Goal: Task Accomplishment & Management: Manage account settings

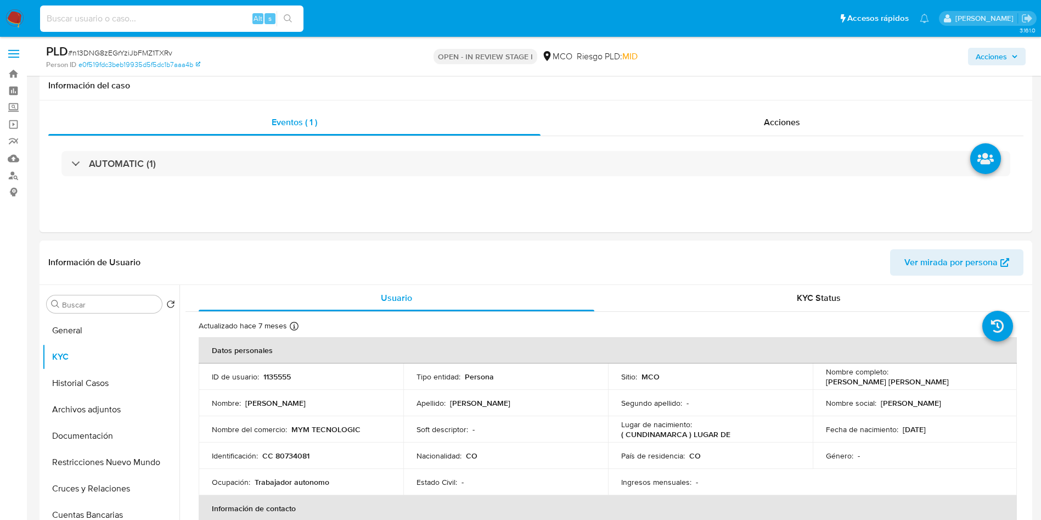
select select "10"
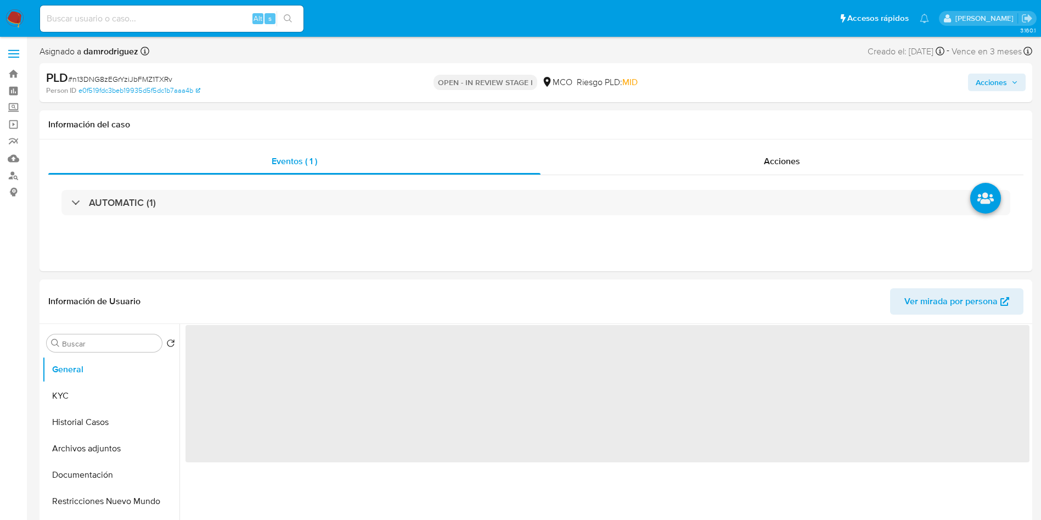
select select "10"
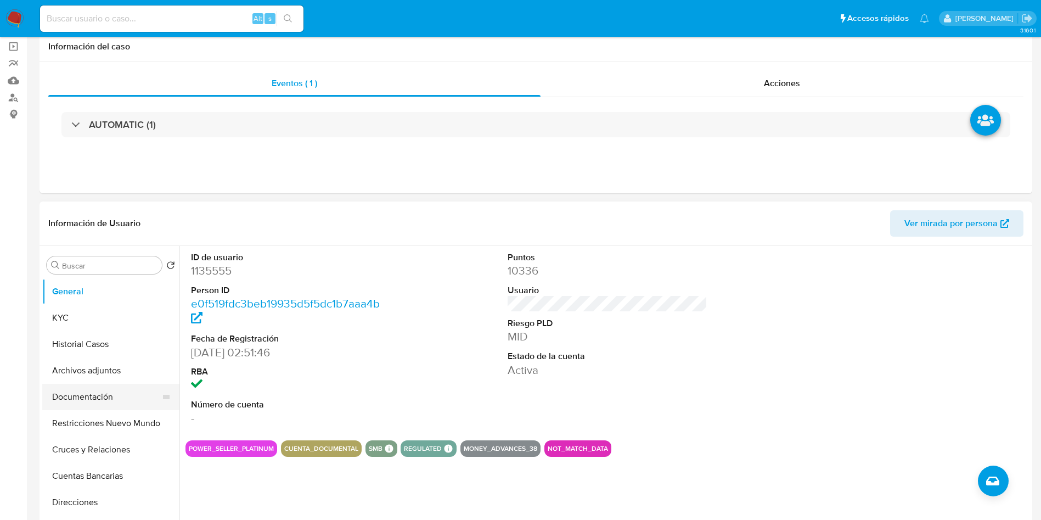
scroll to position [82, 0]
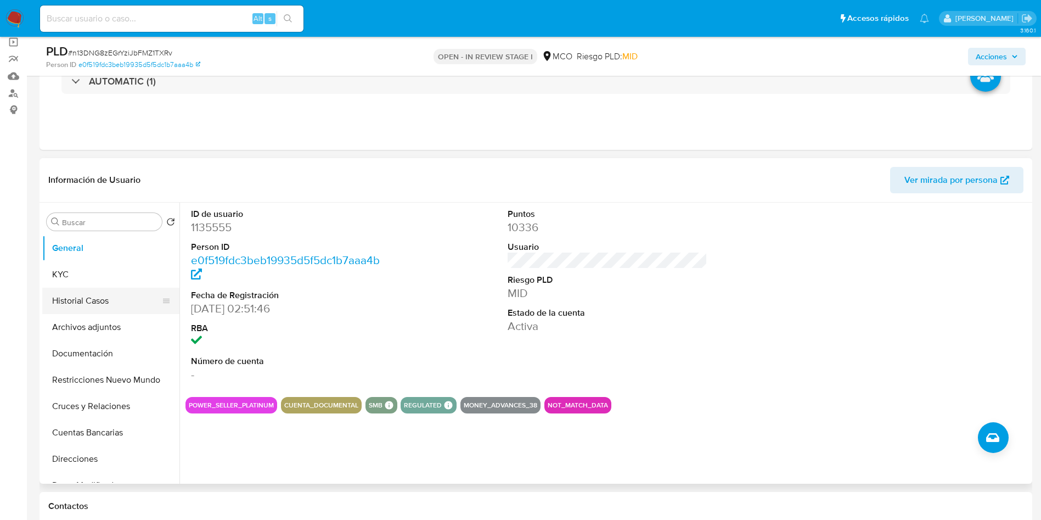
click at [97, 311] on button "Historial Casos" at bounding box center [106, 301] width 128 height 26
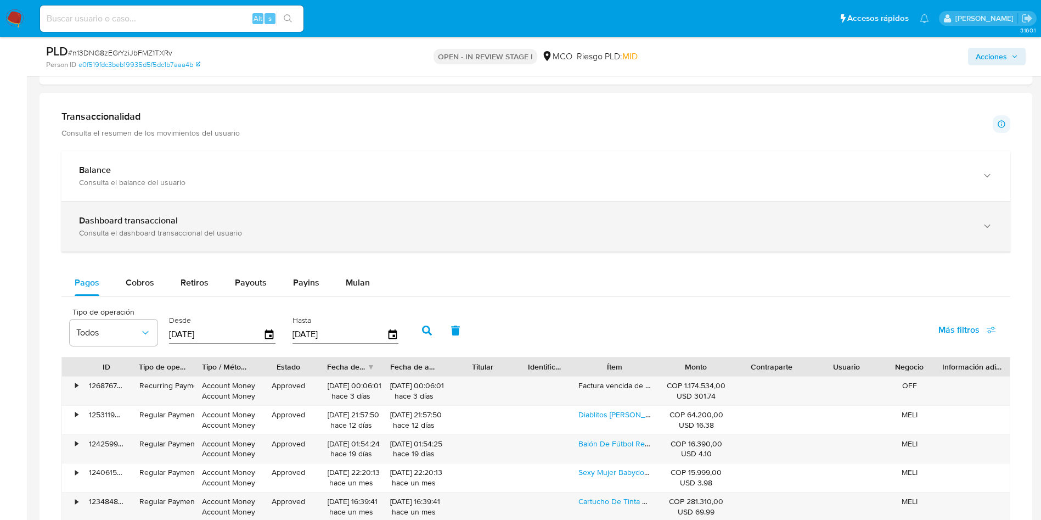
scroll to position [659, 0]
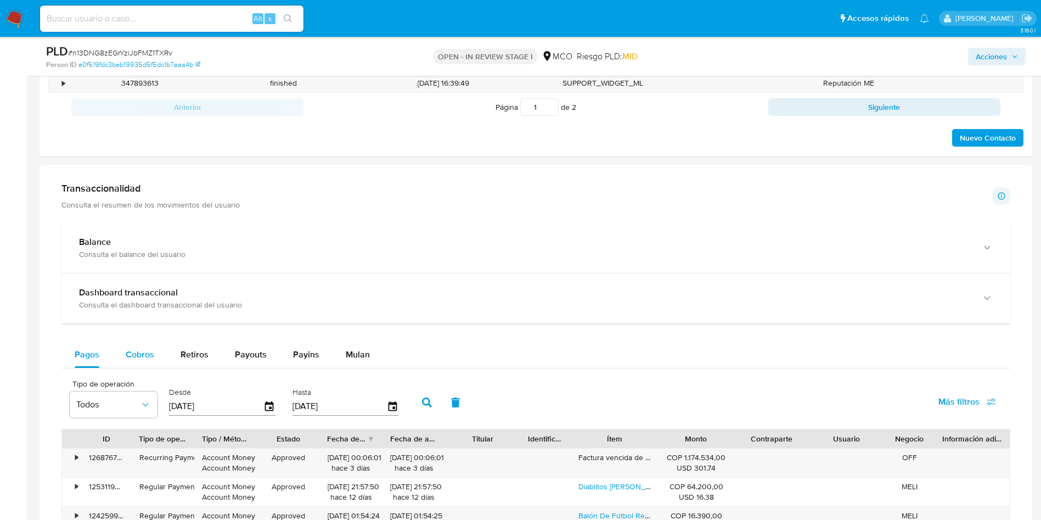
click at [134, 363] on div "Cobros" at bounding box center [140, 354] width 29 height 26
select select "10"
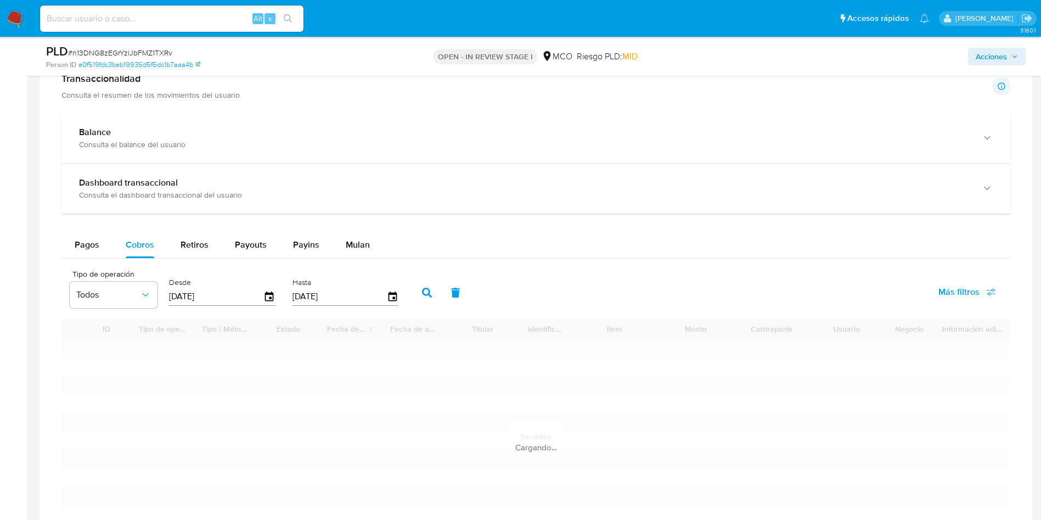
scroll to position [823, 0]
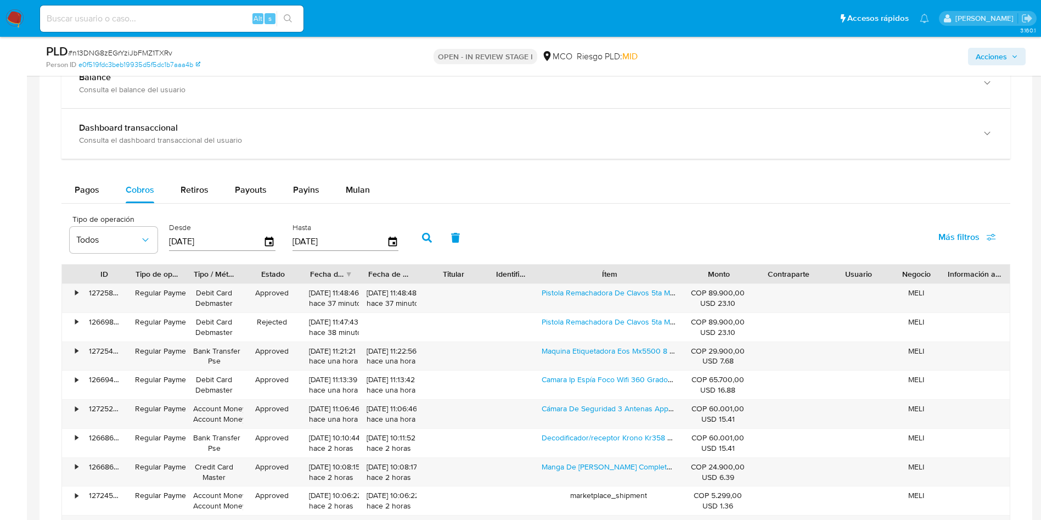
drag, startPoint x: 650, startPoint y: 272, endPoint x: 712, endPoint y: 273, distance: 61.5
click at [712, 273] on div "ID Tipo de operación Tipo / Método Estado Fecha de creación Fecha de aprobación…" at bounding box center [536, 274] width 948 height 19
drag, startPoint x: 537, startPoint y: 294, endPoint x: 650, endPoint y: 305, distance: 114.2
click at [650, 305] on div "Pistola Remachadora De Clavos 5ta Marcha 20 Grapas" at bounding box center [609, 298] width 149 height 29
drag, startPoint x: 540, startPoint y: 350, endPoint x: 660, endPoint y: 362, distance: 120.3
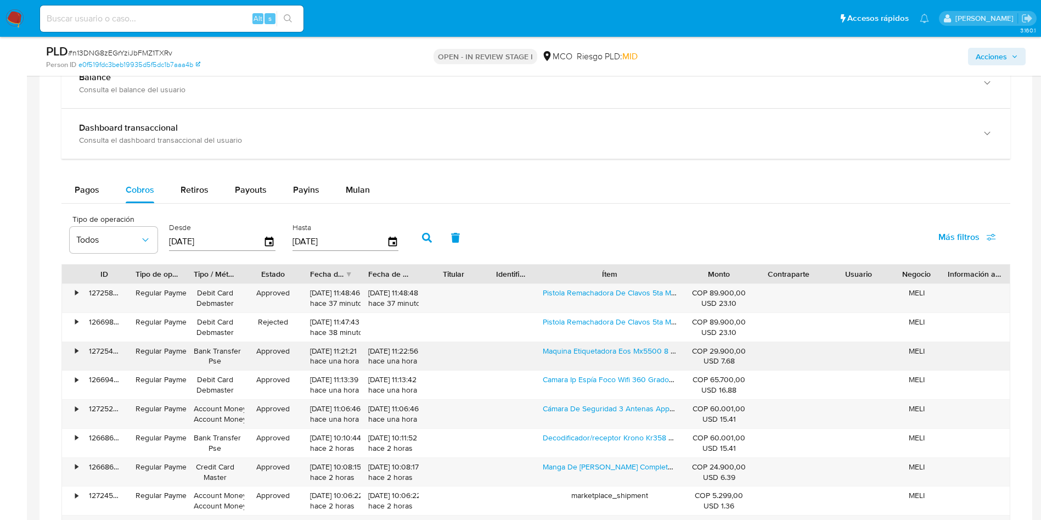
click at [660, 362] on div "Maquina Etiquetadora Eos Mx5500 8 Digitos Tiquetes Precios Rojo" at bounding box center [609, 356] width 149 height 29
click at [93, 182] on div "Pagos" at bounding box center [87, 190] width 25 height 26
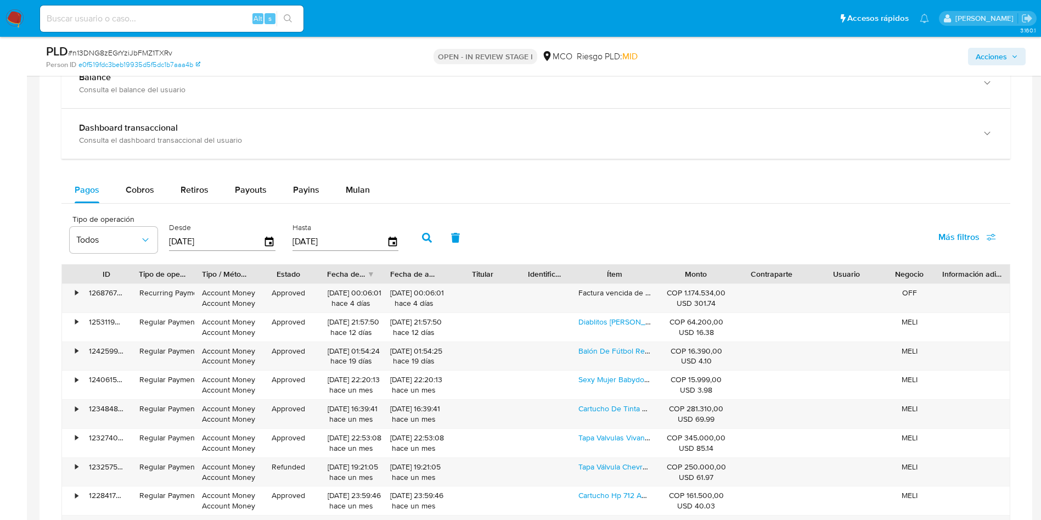
drag, startPoint x: 659, startPoint y: 276, endPoint x: 707, endPoint y: 273, distance: 47.9
click at [707, 273] on div "ID Tipo de operación Tipo / Método Estado Fecha de creación Fecha de aprobación…" at bounding box center [536, 274] width 948 height 19
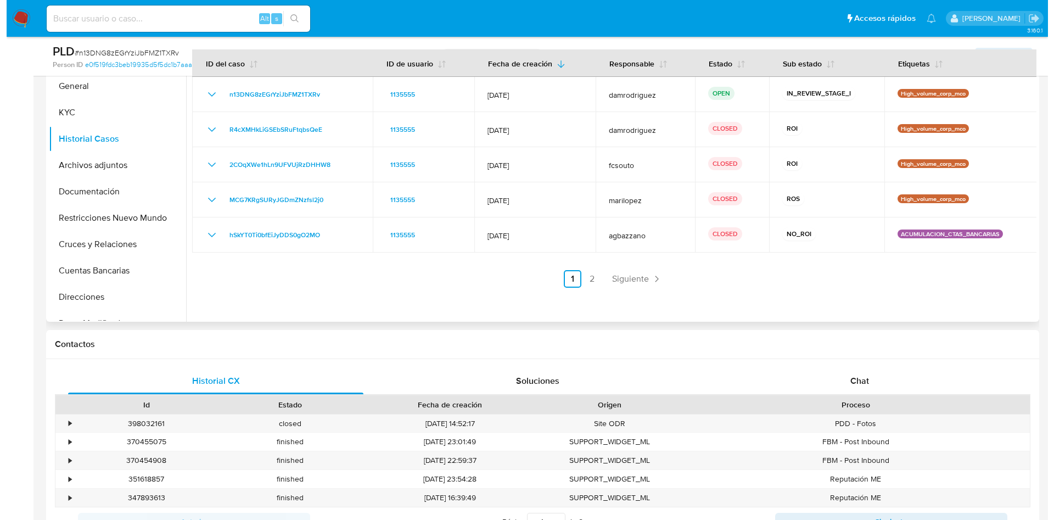
scroll to position [165, 0]
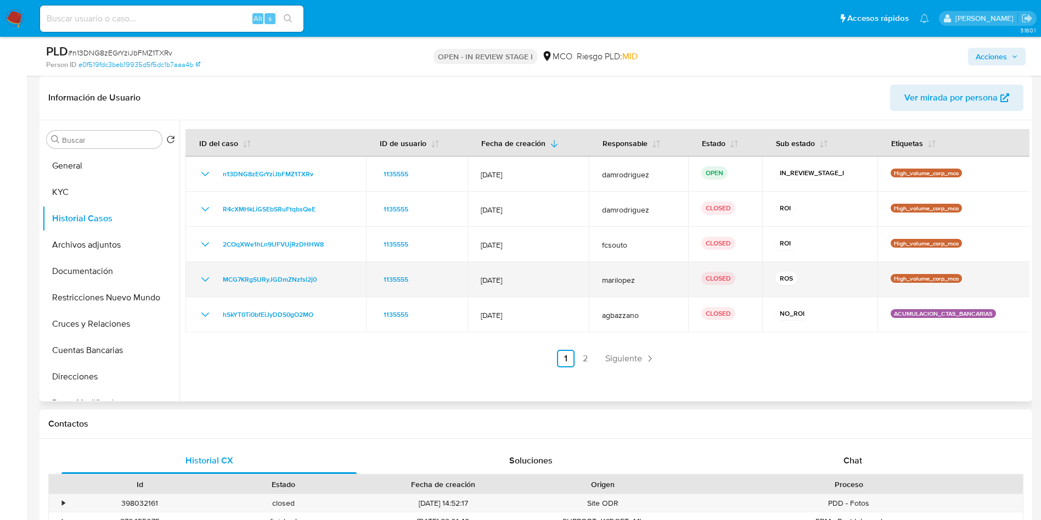
click at [205, 280] on icon "Mostrar/Ocultar" at bounding box center [205, 279] width 13 height 13
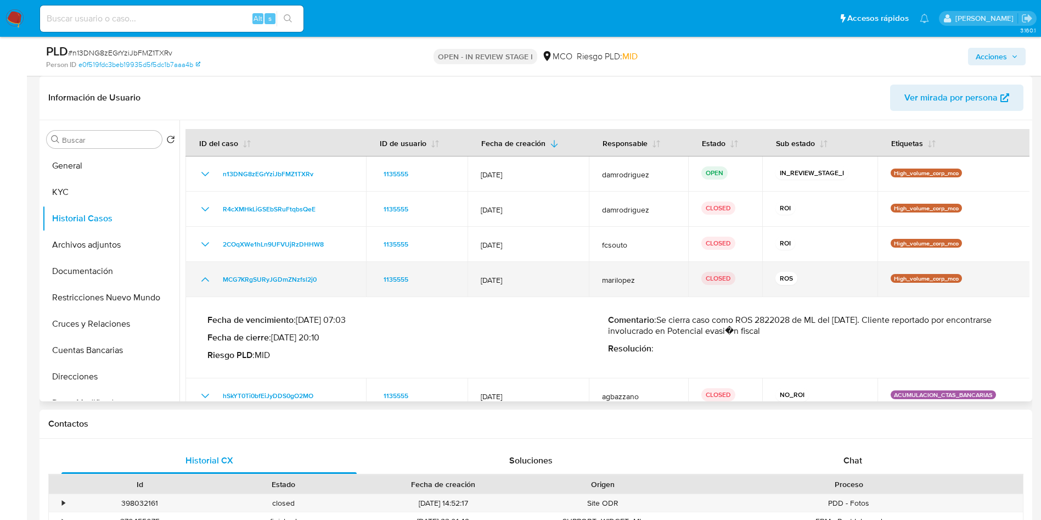
click at [205, 280] on icon "Mostrar/Ocultar" at bounding box center [205, 279] width 13 height 13
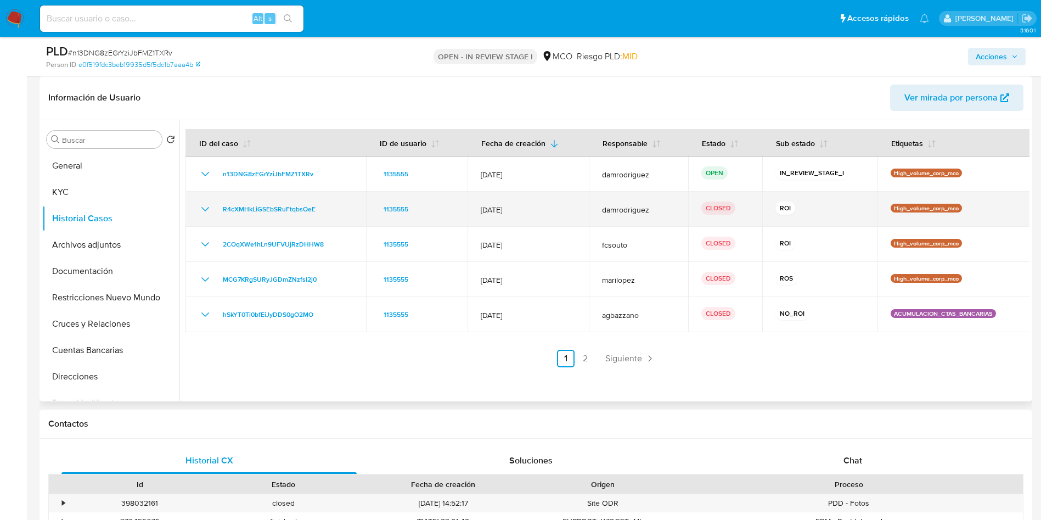
click at [205, 211] on icon "Mostrar/Ocultar" at bounding box center [205, 209] width 13 height 13
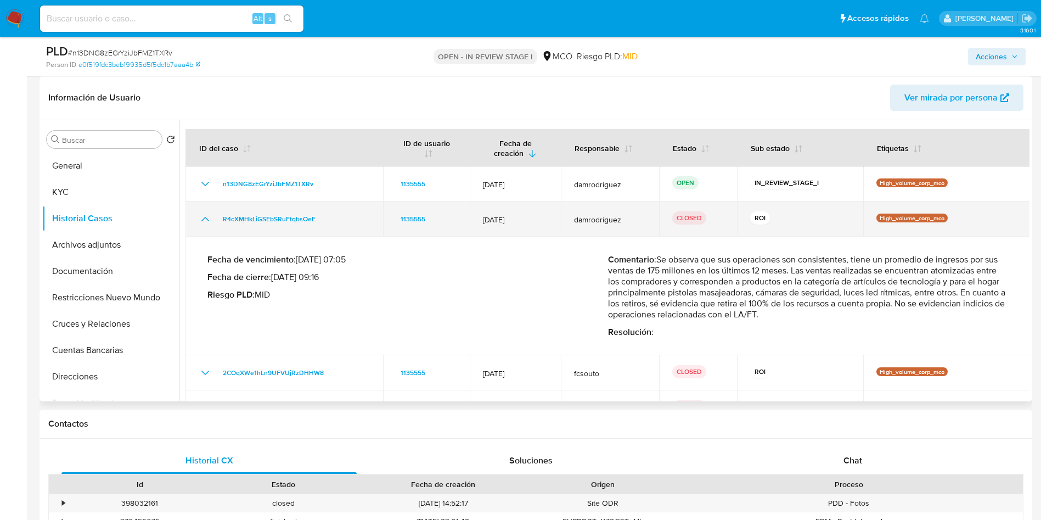
click at [205, 211] on td "R4cXMHkLiGSEbSRuFtqbsQeE" at bounding box center [285, 218] width 198 height 35
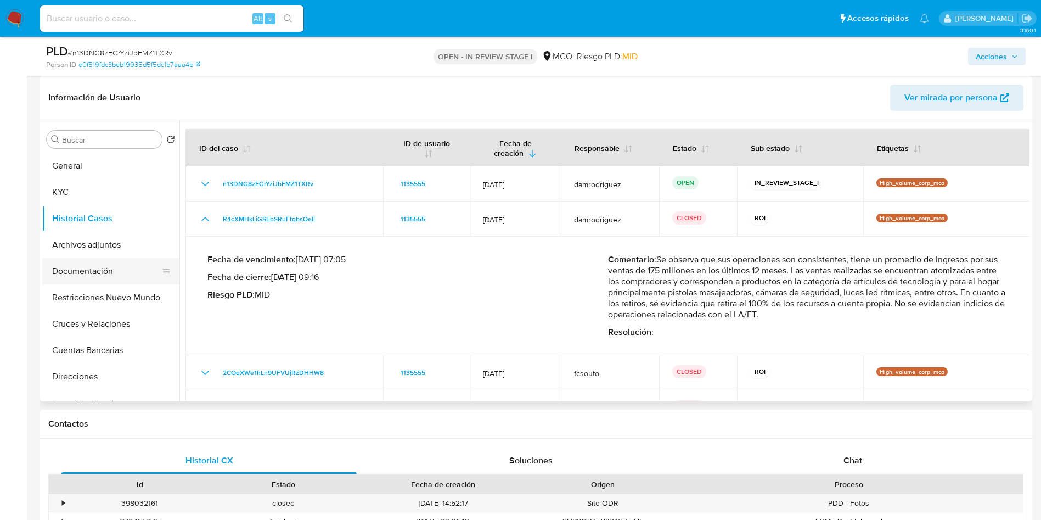
click at [76, 270] on button "Documentación" at bounding box center [106, 271] width 128 height 26
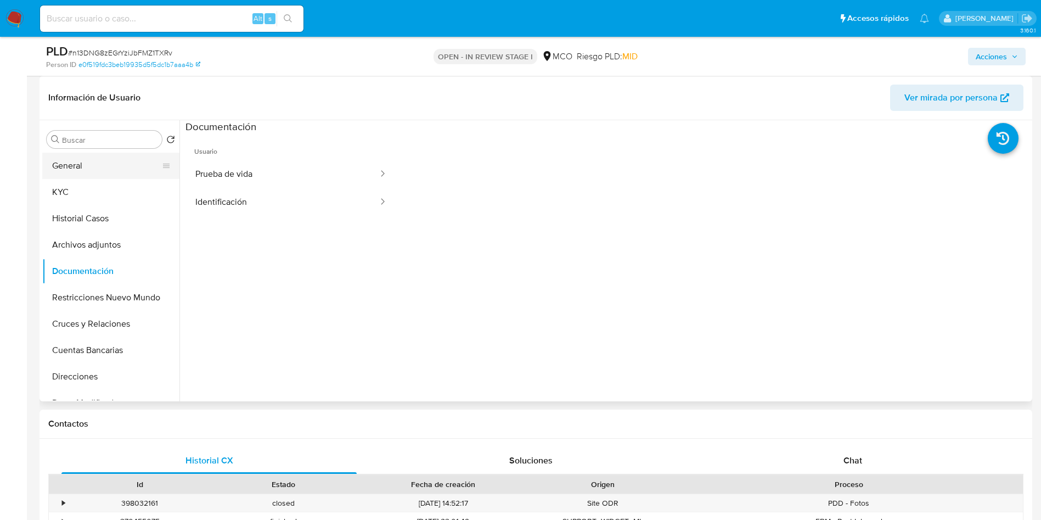
click at [85, 166] on button "General" at bounding box center [106, 166] width 128 height 26
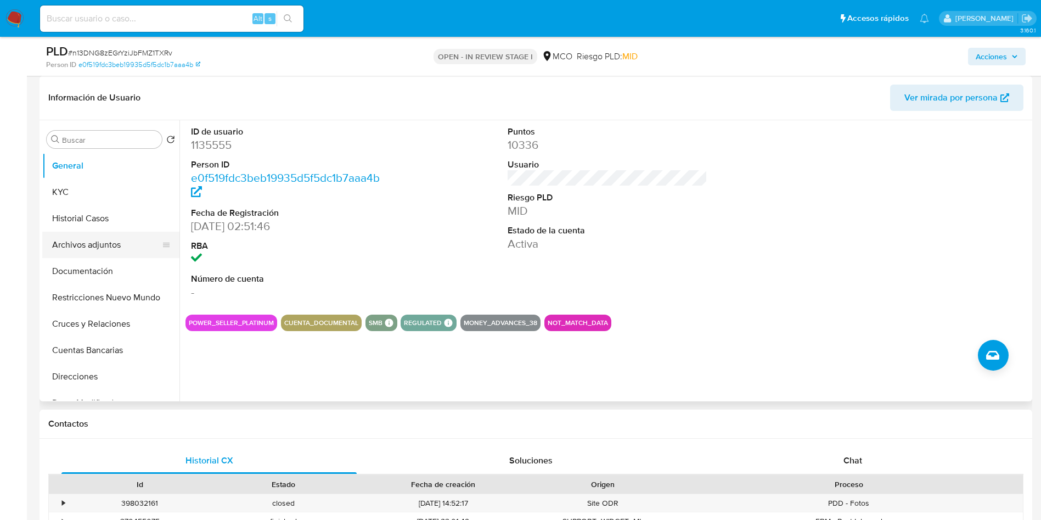
click at [124, 242] on button "Archivos adjuntos" at bounding box center [106, 245] width 128 height 26
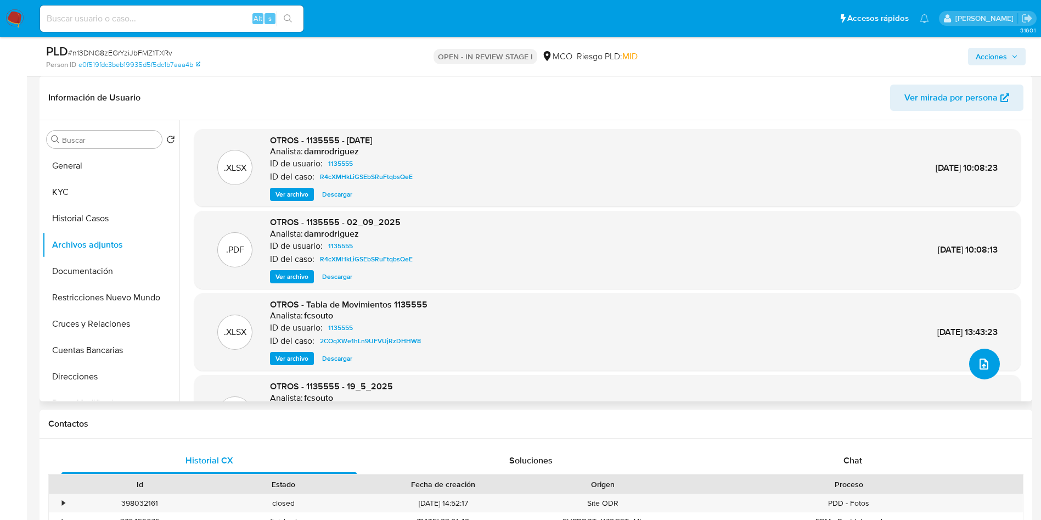
click at [986, 360] on icon "upload-file" at bounding box center [984, 363] width 13 height 13
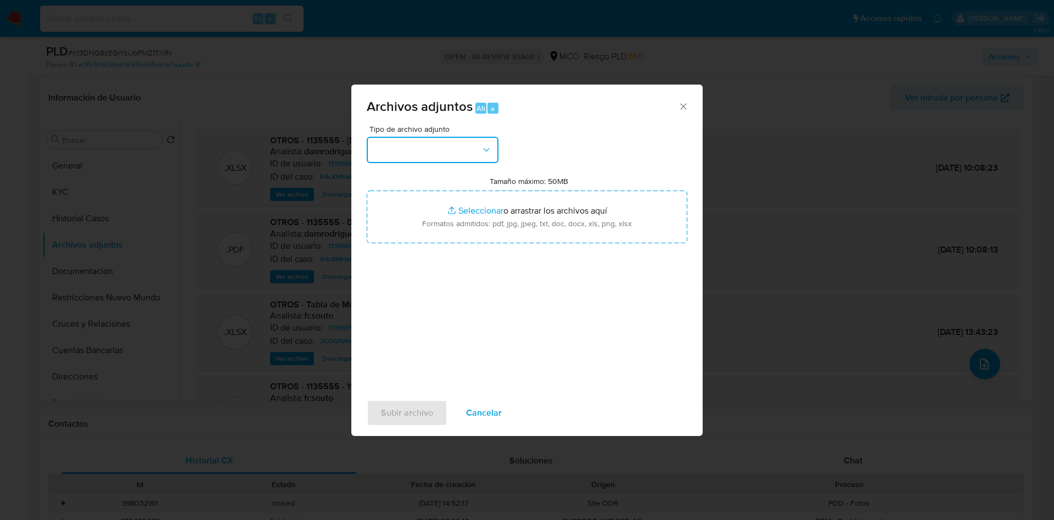
click at [463, 151] on button "button" at bounding box center [433, 150] width 132 height 26
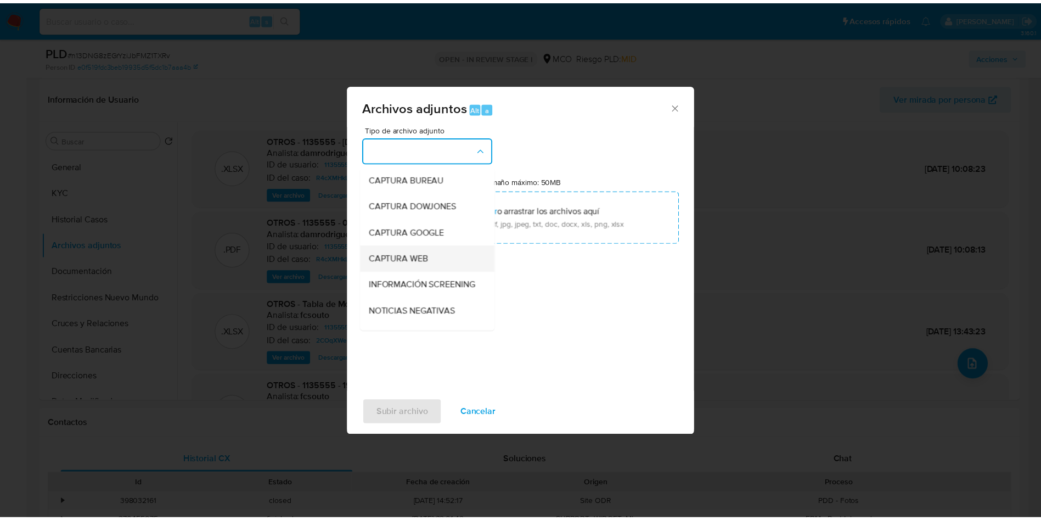
scroll to position [82, 0]
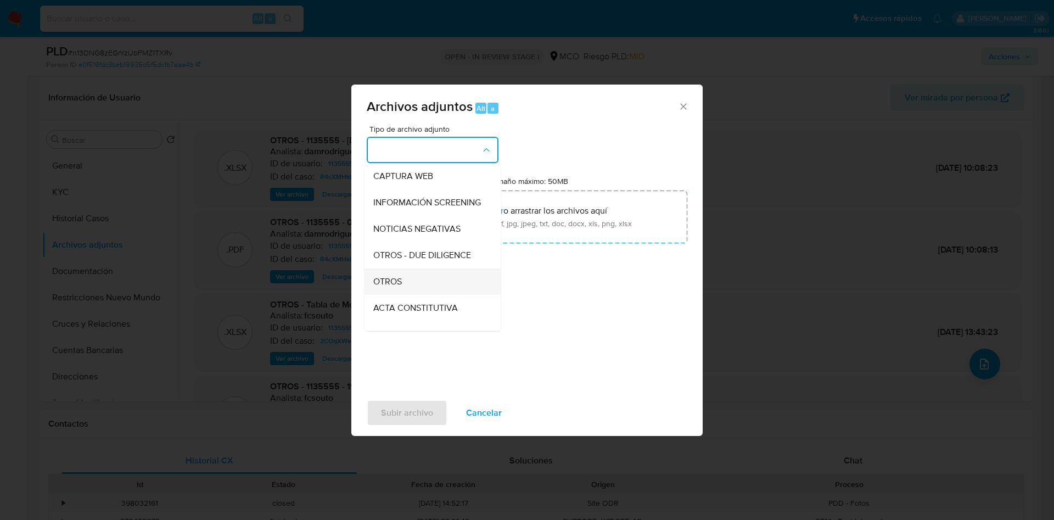
click at [395, 287] on span "OTROS" at bounding box center [387, 281] width 29 height 11
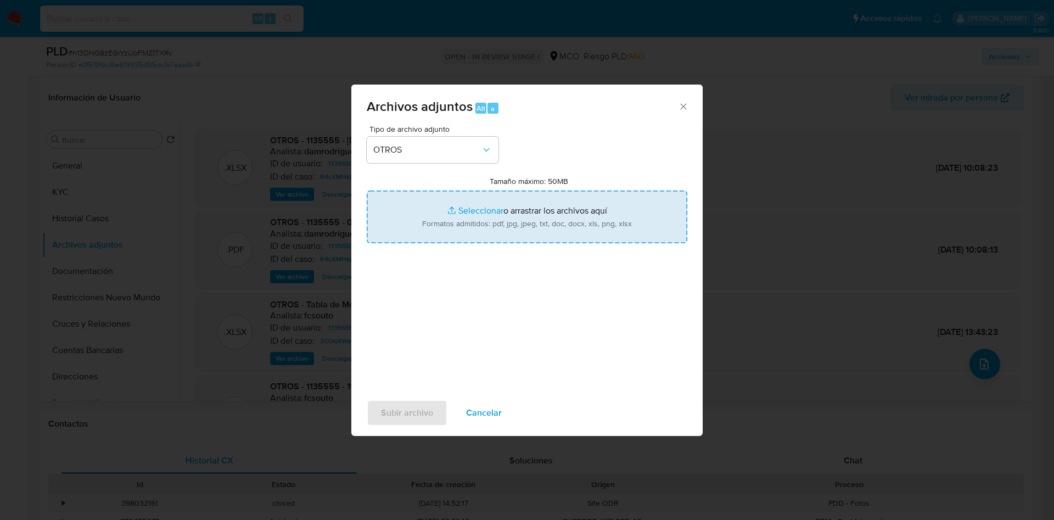
click at [479, 204] on input "Tamaño máximo: 50MB Seleccionar archivos" at bounding box center [527, 216] width 321 height 53
type input "C:\fakepath\1135555 - 23_09_2025.pdf"
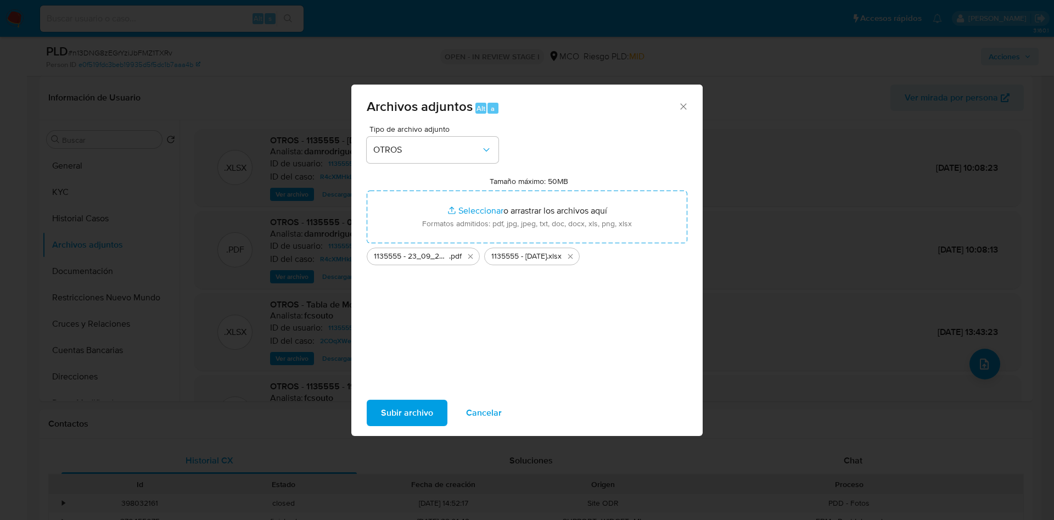
click at [408, 409] on span "Subir archivo" at bounding box center [407, 413] width 52 height 24
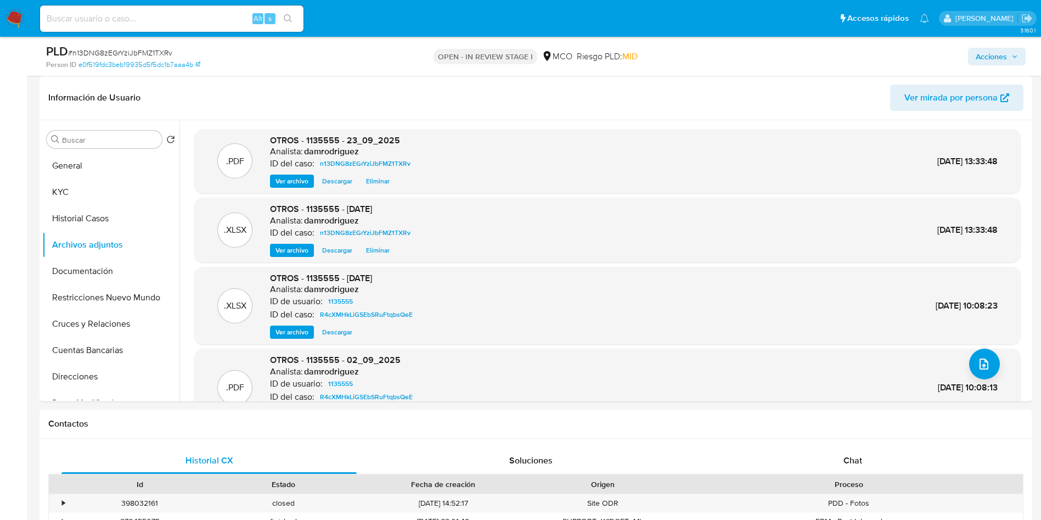
click at [995, 57] on span "Acciones" at bounding box center [991, 57] width 31 height 18
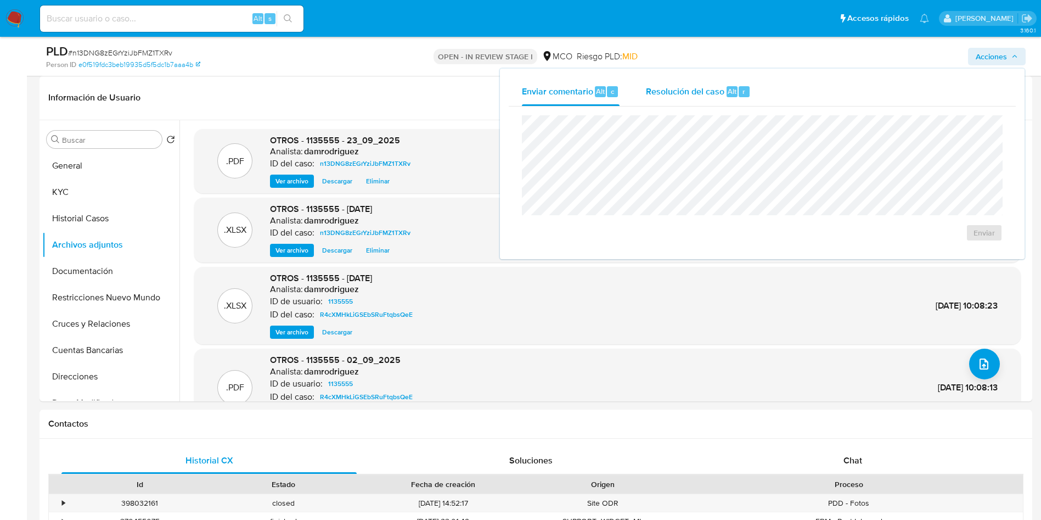
click at [721, 90] on span "Resolución del caso" at bounding box center [685, 91] width 78 height 13
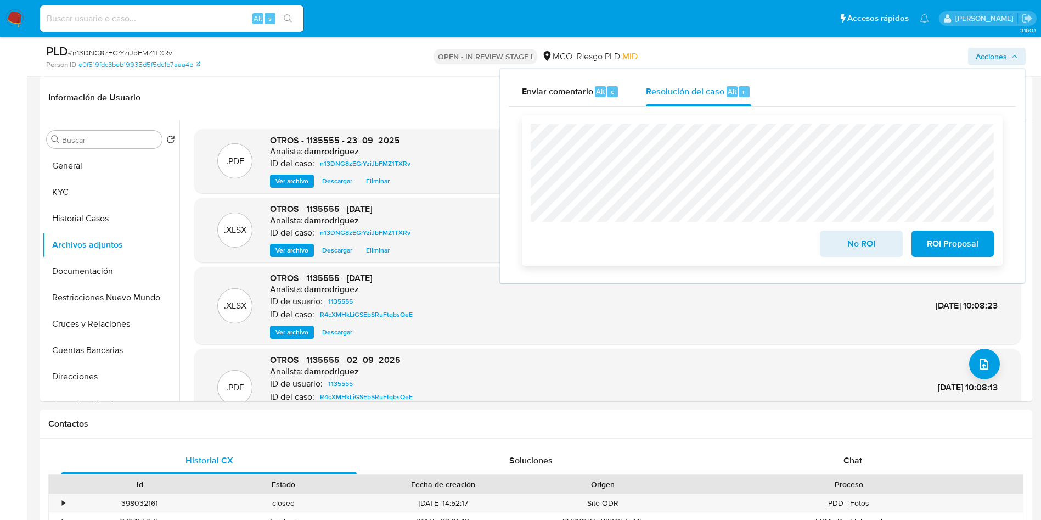
click at [968, 245] on span "ROI Proposal" at bounding box center [953, 244] width 54 height 24
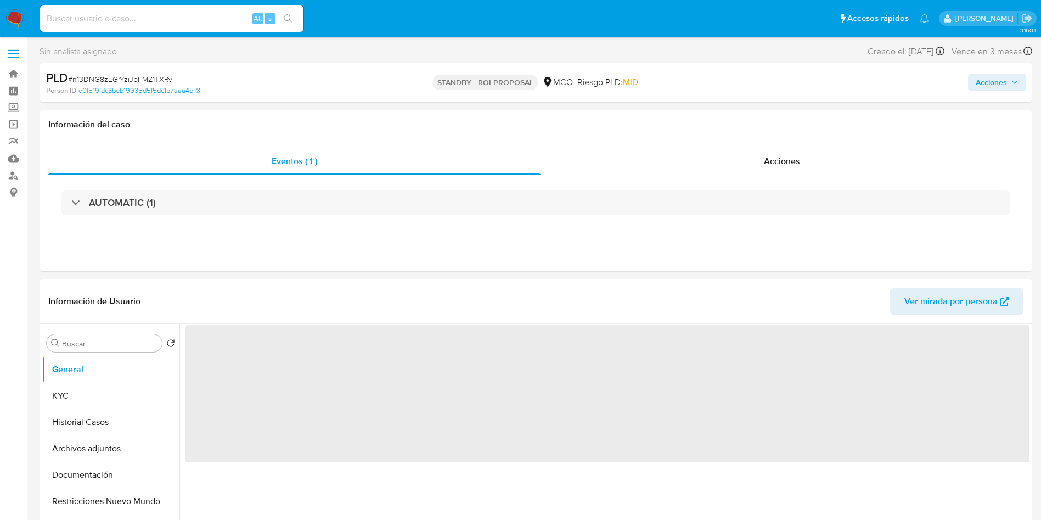
select select "10"
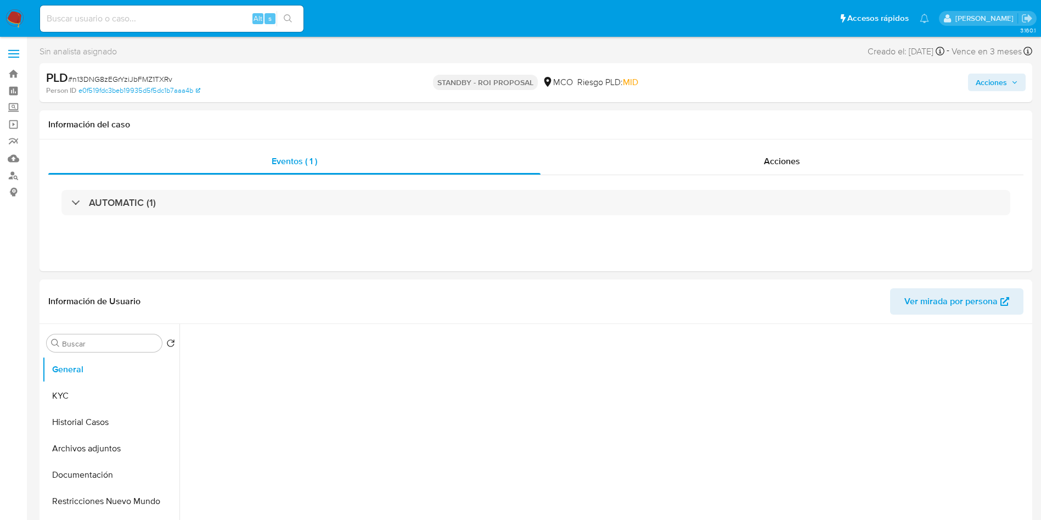
click at [13, 21] on img at bounding box center [14, 18] width 19 height 19
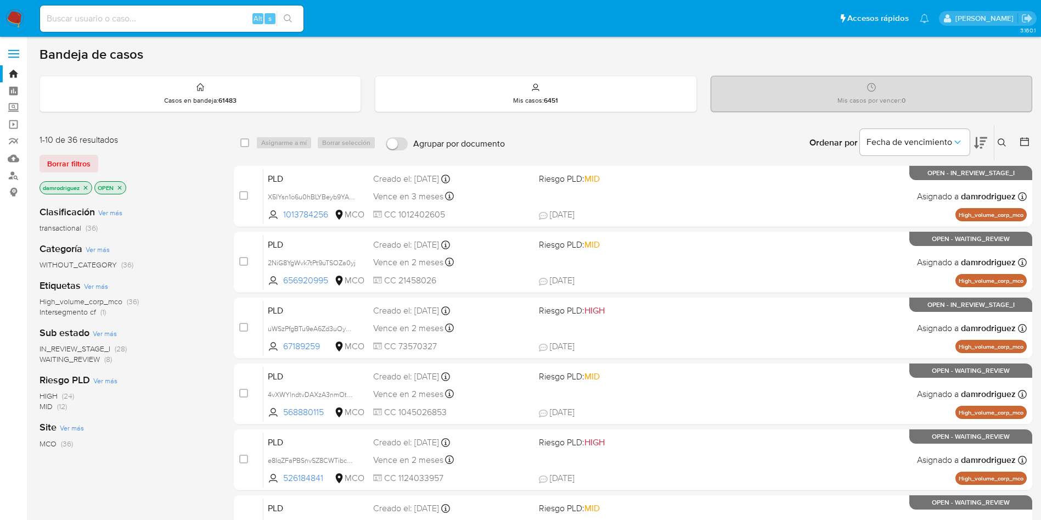
click at [1025, 133] on div at bounding box center [1023, 143] width 20 height 34
click at [1022, 142] on icon at bounding box center [1024, 141] width 11 height 11
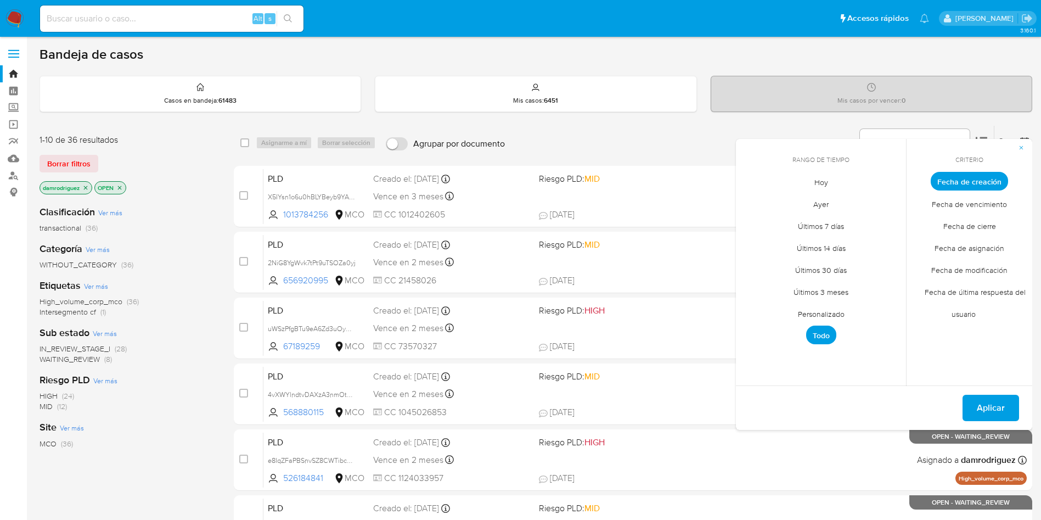
click at [835, 314] on span "Personalizado" at bounding box center [822, 313] width 70 height 23
click at [744, 194] on div "septiembre 2025 septiembre 2025 lun lunes mar martes mié miércoles jue jueves v…" at bounding box center [821, 264] width 176 height 173
click at [752, 200] on icon "Mes anterior" at bounding box center [752, 202] width 4 height 8
click at [821, 265] on button "10" at bounding box center [821, 264] width 18 height 18
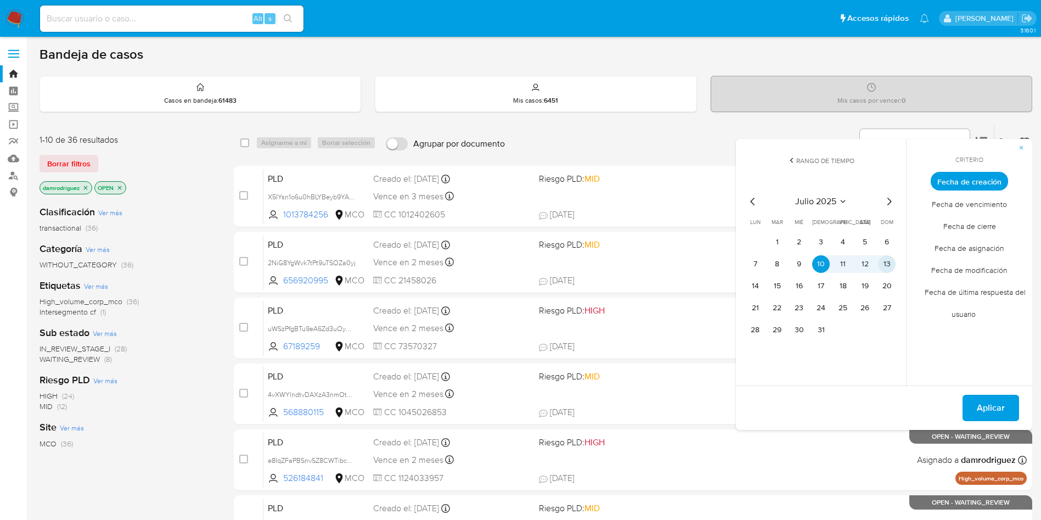
click at [883, 263] on button "13" at bounding box center [887, 264] width 18 height 18
click at [978, 406] on span "Aplicar" at bounding box center [991, 408] width 28 height 24
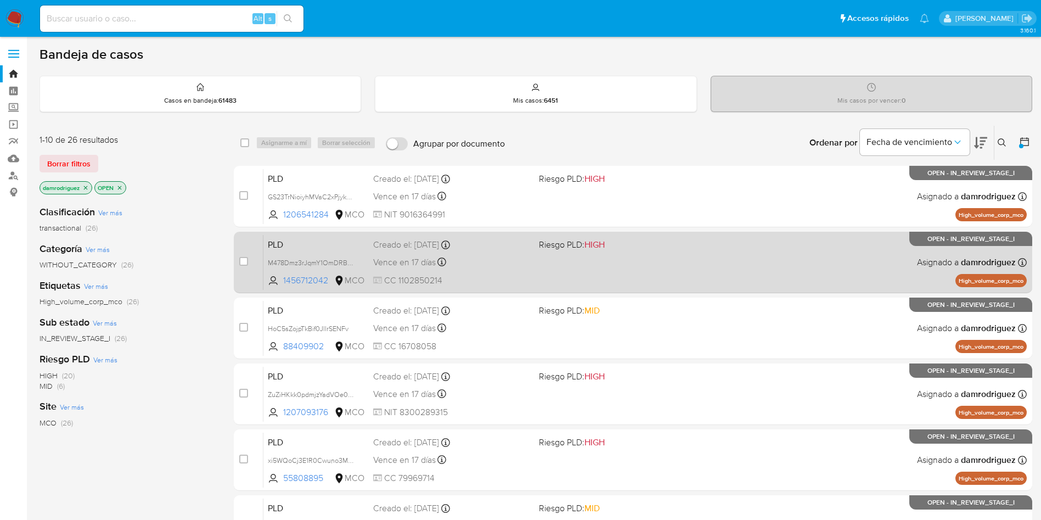
click at [313, 240] on span "PLD" at bounding box center [316, 244] width 97 height 14
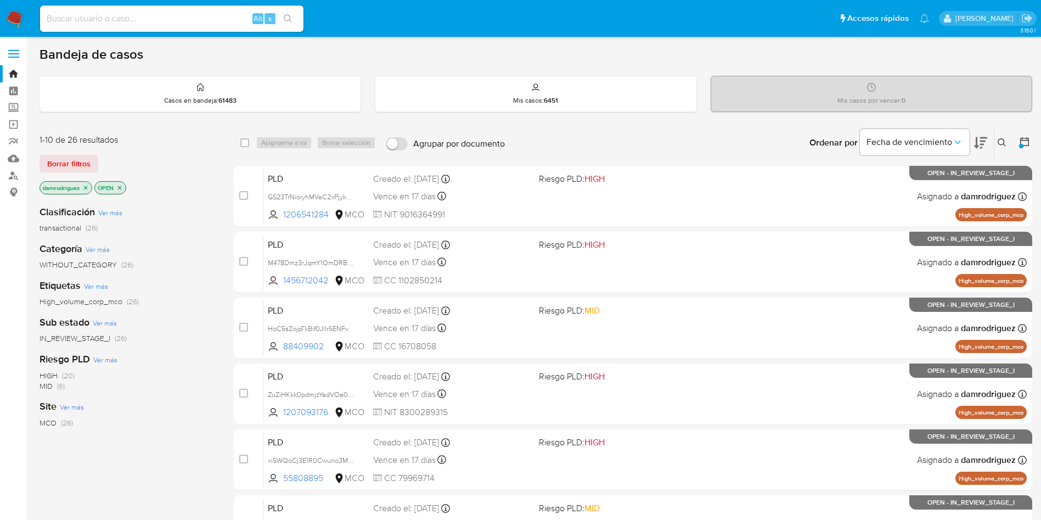
click at [145, 20] on input at bounding box center [171, 19] width 263 height 14
paste input "n13DNG8zEGrYziJbFMZ1TXRv"
type input "n13DNG8zEGrYziJbFMZ1TXRv"
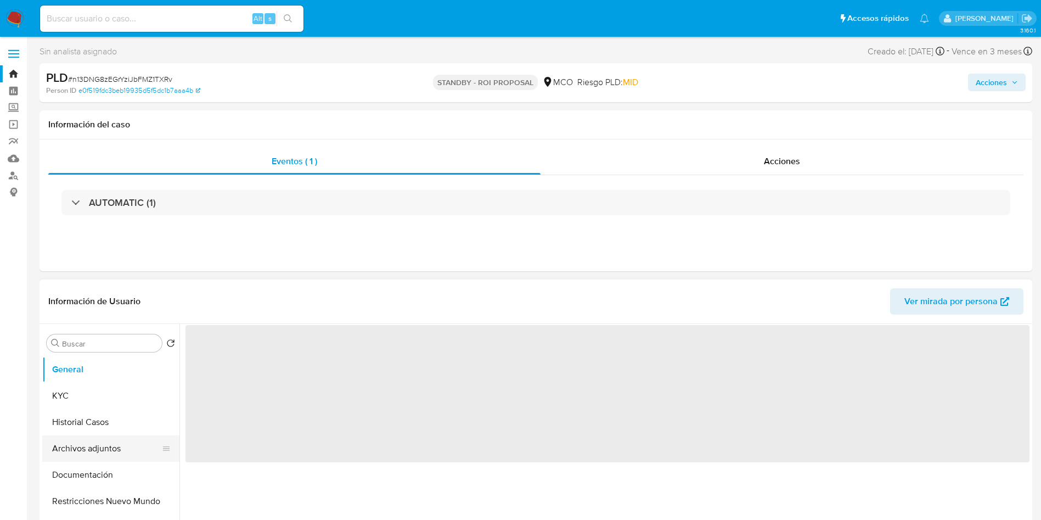
click at [69, 441] on button "Archivos adjuntos" at bounding box center [106, 448] width 128 height 26
select select "10"
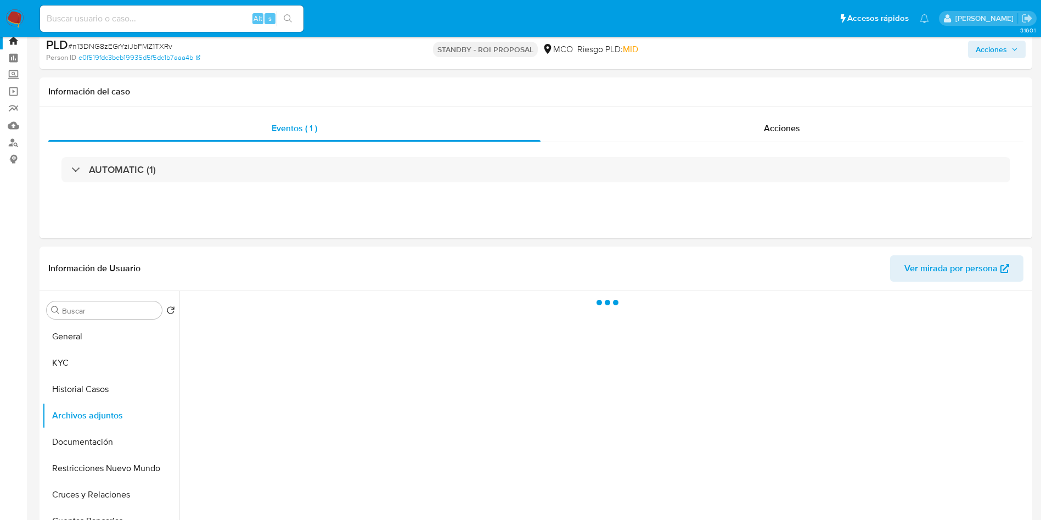
scroll to position [82, 0]
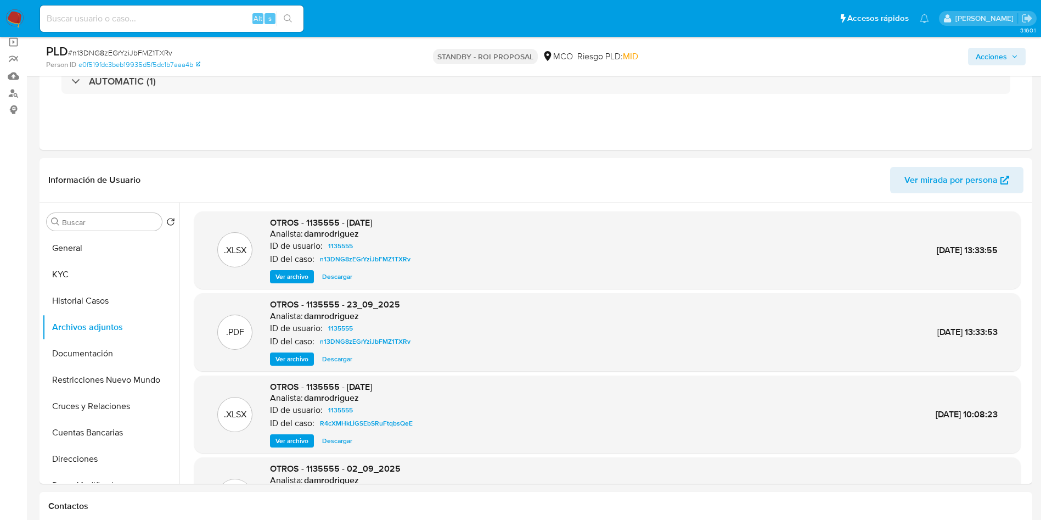
click at [9, 21] on img at bounding box center [14, 18] width 19 height 19
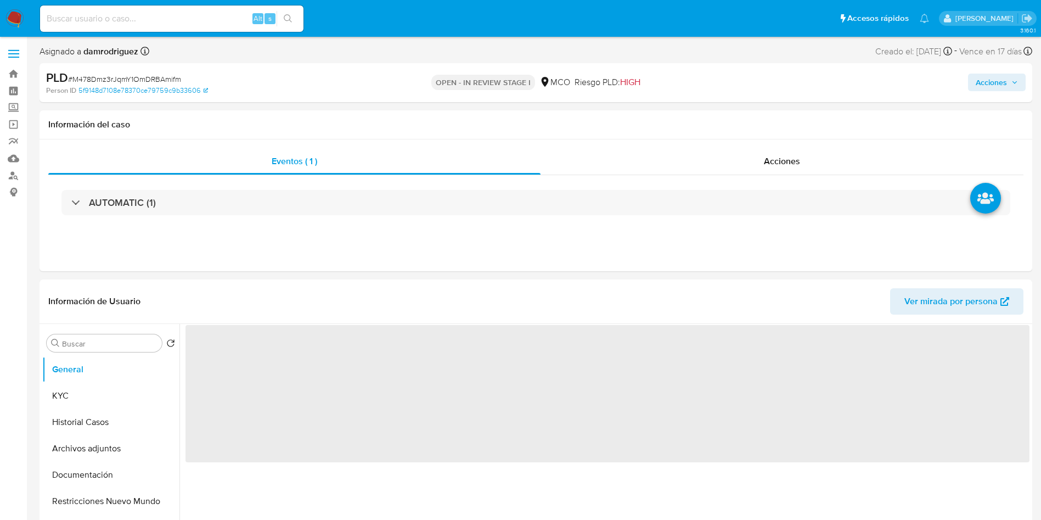
select select "10"
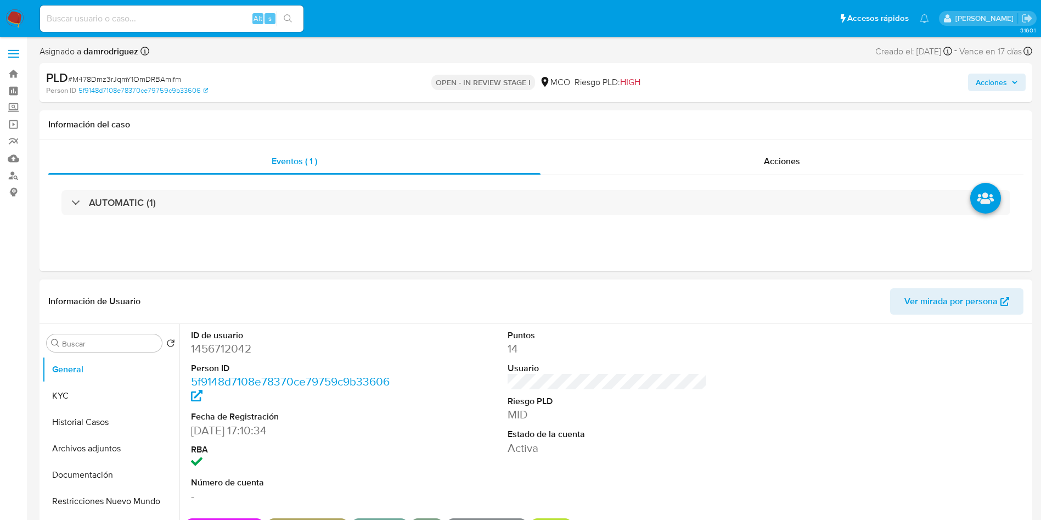
click at [227, 346] on dd "1456712042" at bounding box center [291, 348] width 200 height 15
copy dd "1456712042"
click at [229, 344] on dd "1456712042" at bounding box center [291, 348] width 200 height 15
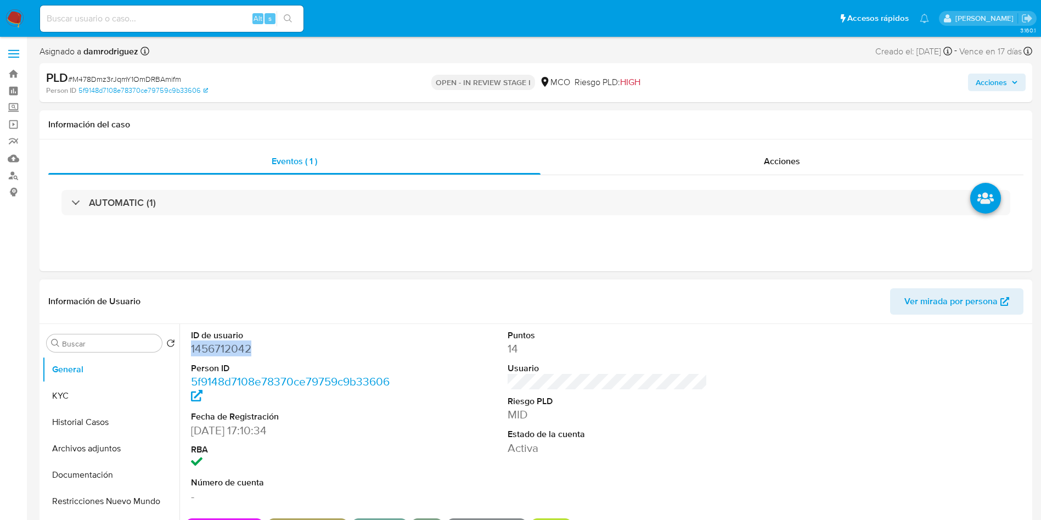
click at [229, 344] on dd "1456712042" at bounding box center [291, 348] width 200 height 15
click at [91, 418] on button "Historial Casos" at bounding box center [106, 422] width 128 height 26
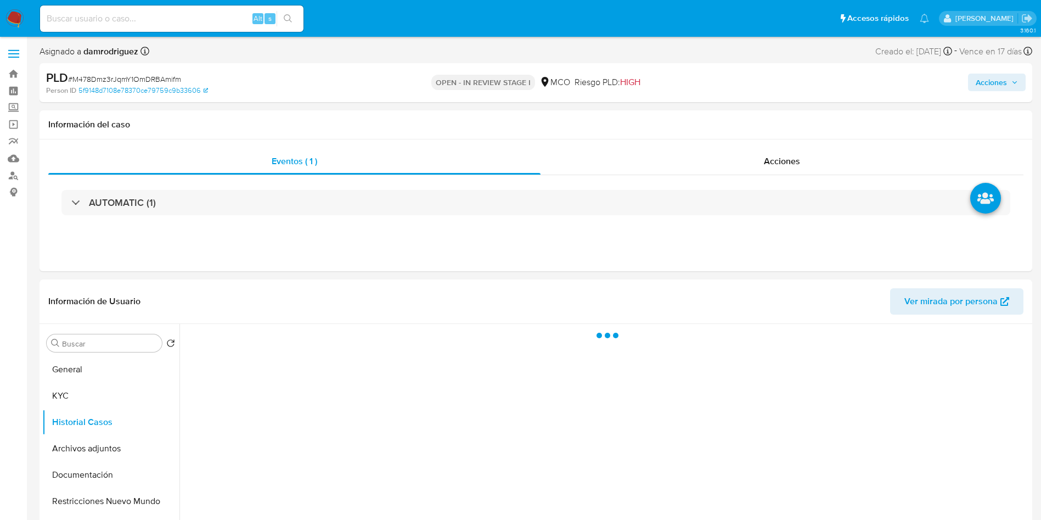
scroll to position [82, 0]
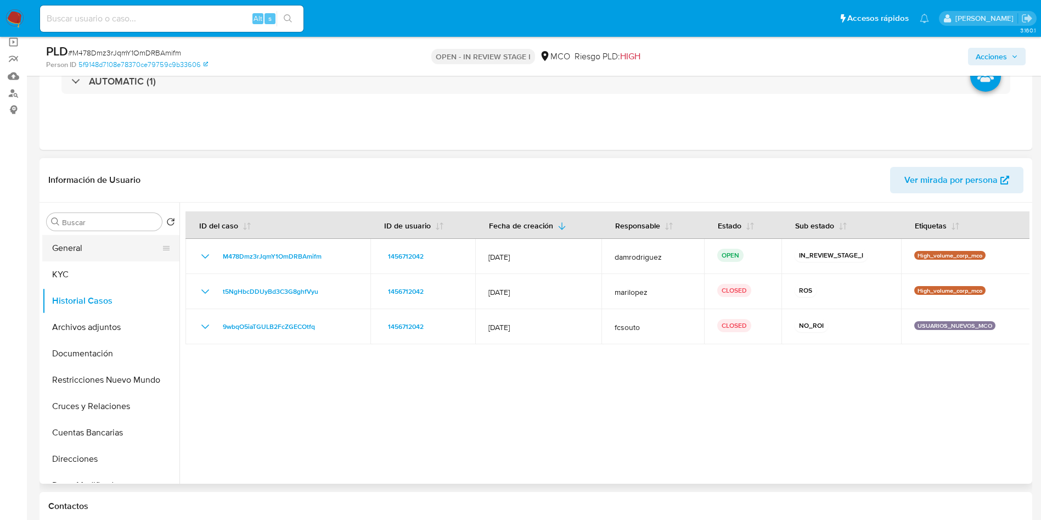
click at [88, 256] on button "General" at bounding box center [106, 248] width 128 height 26
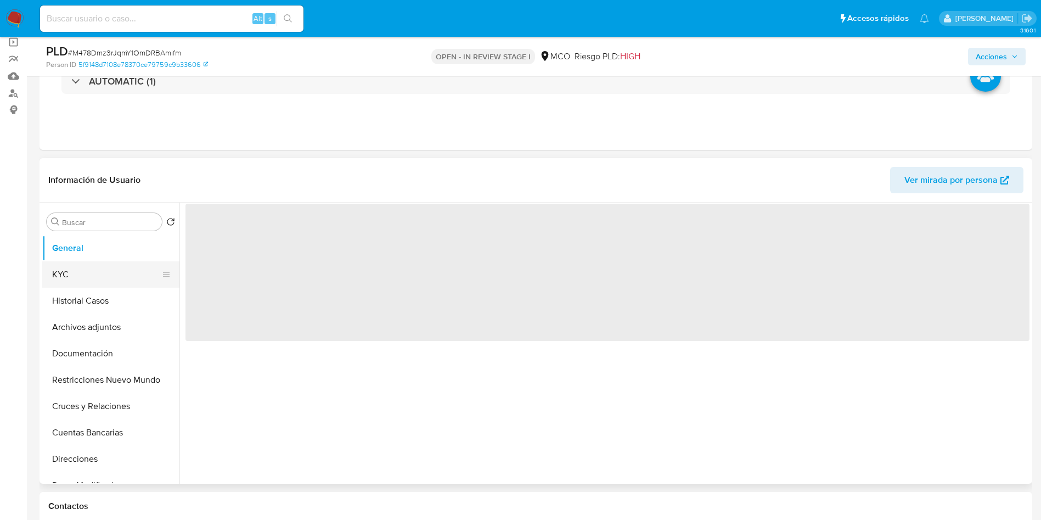
click at [75, 279] on button "KYC" at bounding box center [106, 274] width 128 height 26
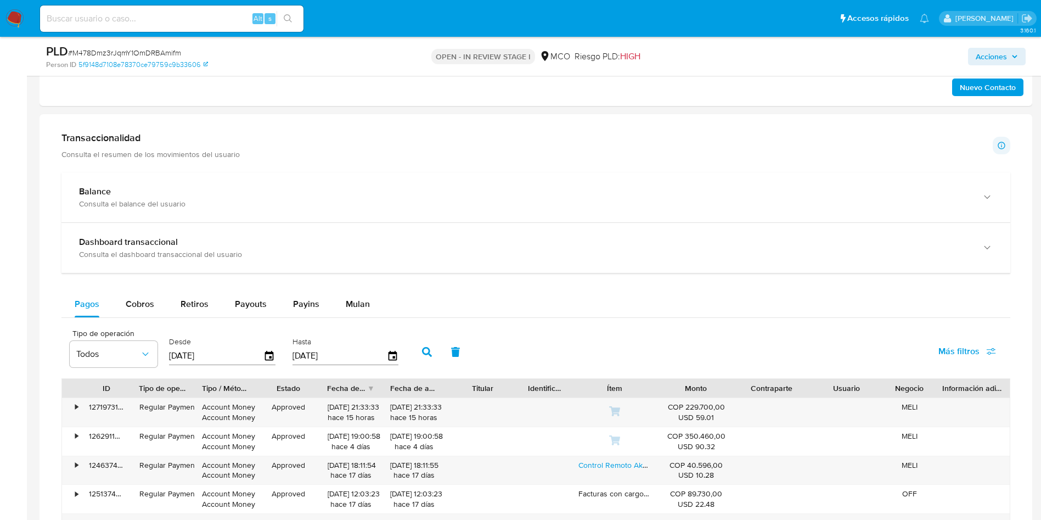
scroll to position [823, 0]
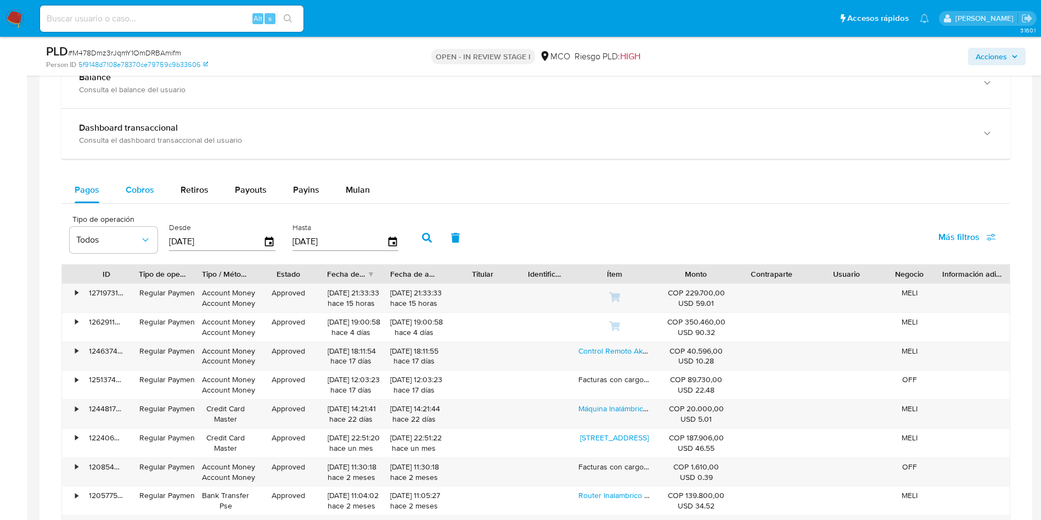
click at [134, 192] on span "Cobros" at bounding box center [140, 189] width 29 height 13
select select "10"
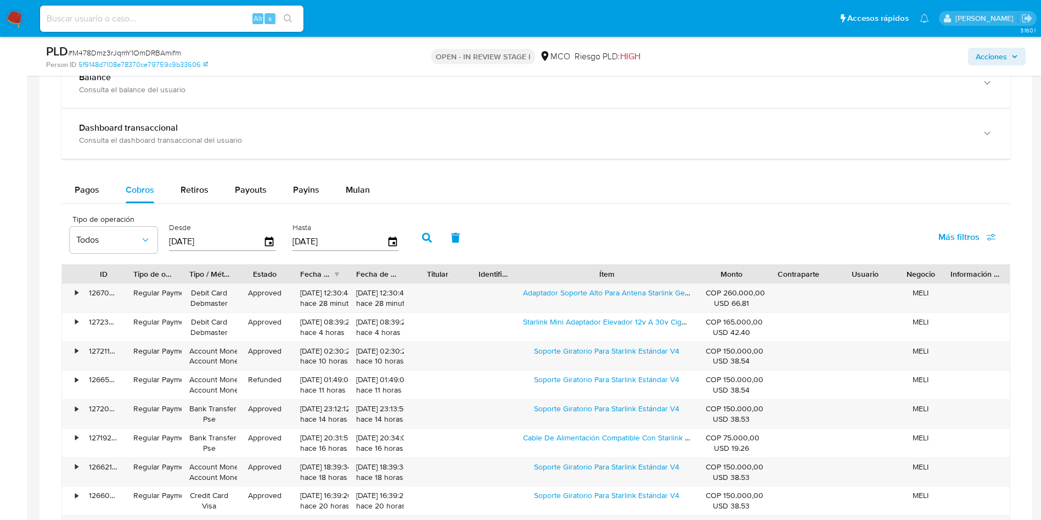
drag, startPoint x: 664, startPoint y: 276, endPoint x: 759, endPoint y: 273, distance: 95.0
click at [759, 273] on div "ID Tipo de operación Tipo / Método Estado Fecha de creación Fecha de aprobación…" at bounding box center [536, 274] width 948 height 19
drag, startPoint x: 526, startPoint y: 353, endPoint x: 668, endPoint y: 362, distance: 142.5
click at [668, 362] on div "Soporte Giratorio Para Starlink Estándar V4" at bounding box center [606, 356] width 183 height 29
click at [94, 198] on div "Pagos" at bounding box center [87, 190] width 25 height 26
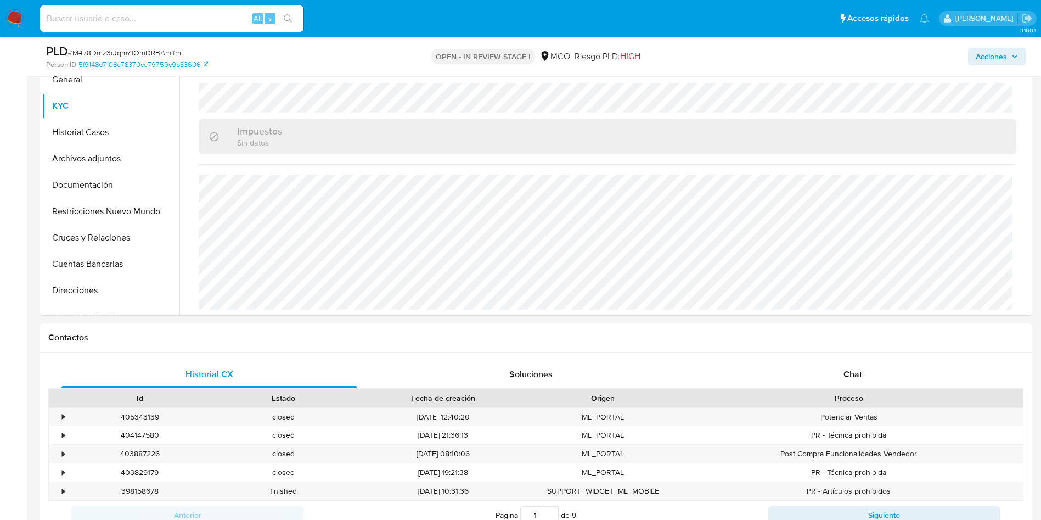
scroll to position [165, 0]
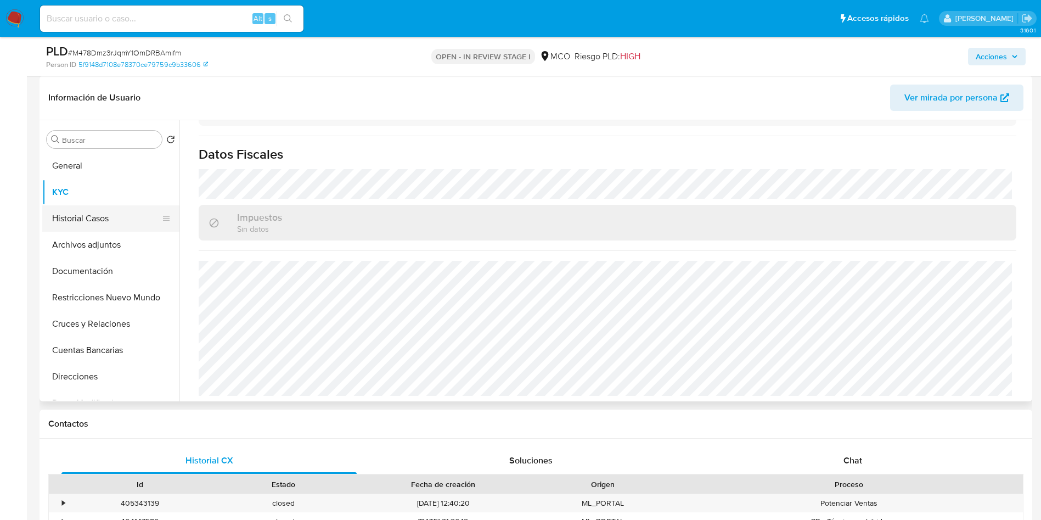
click at [88, 212] on button "Historial Casos" at bounding box center [106, 218] width 128 height 26
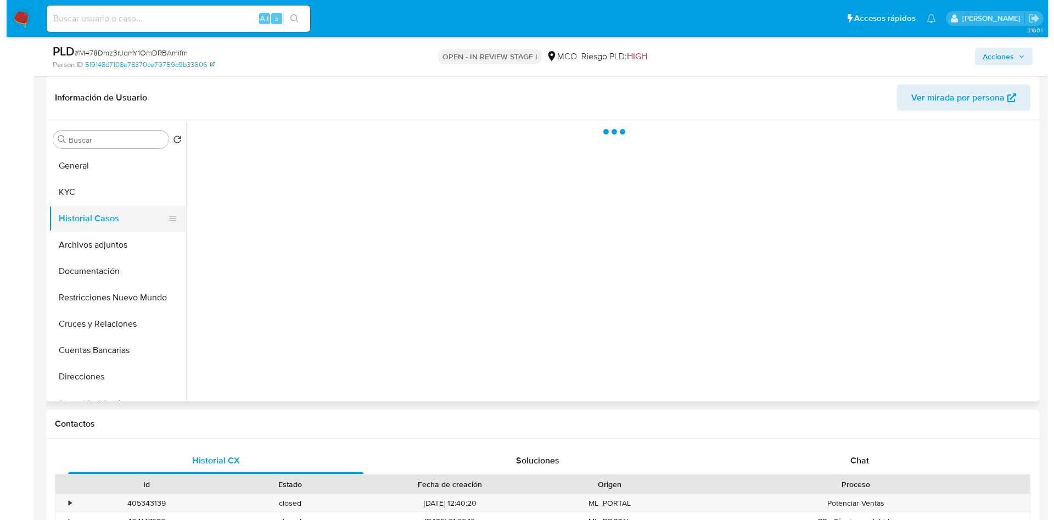
scroll to position [0, 0]
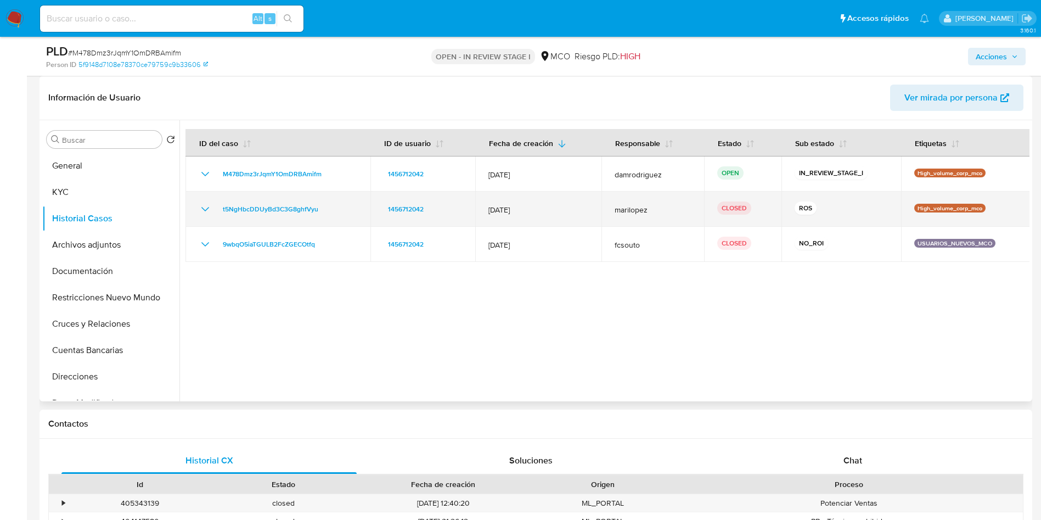
click at [205, 205] on icon "Mostrar/Ocultar" at bounding box center [205, 209] width 13 height 13
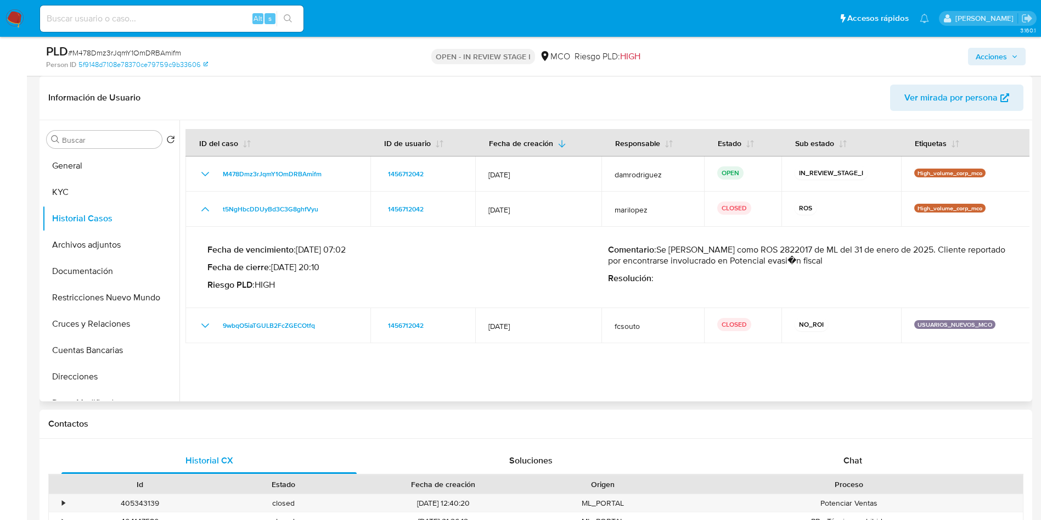
drag, startPoint x: 694, startPoint y: 263, endPoint x: 824, endPoint y: 263, distance: 130.1
click at [809, 263] on p "Comentario : Se cierra caso como ROS 2822017 de ML del 31 de enero de 2025. Cli…" at bounding box center [808, 255] width 401 height 22
click at [63, 165] on button "General" at bounding box center [106, 166] width 128 height 26
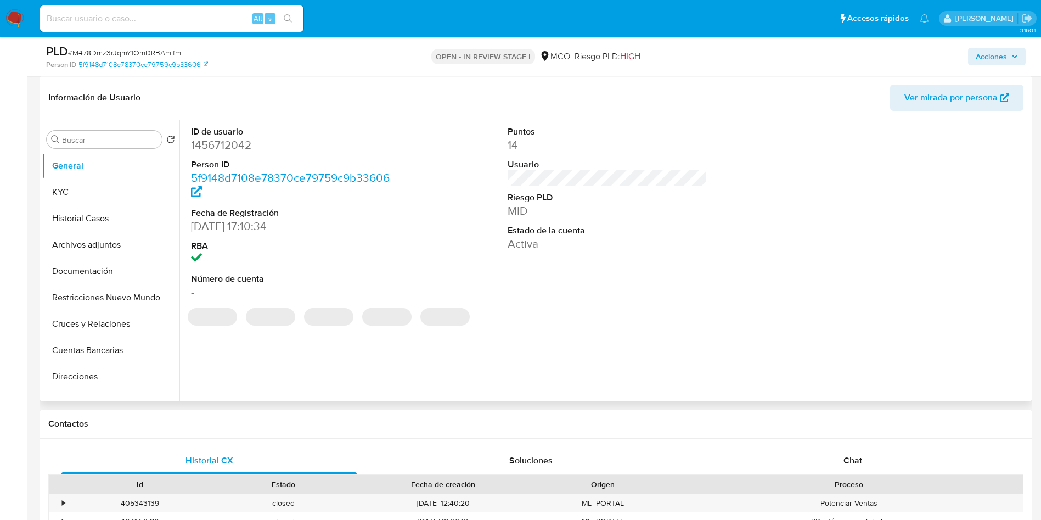
click at [217, 142] on dd "1456712042" at bounding box center [291, 144] width 200 height 15
copy dd "1456712042"
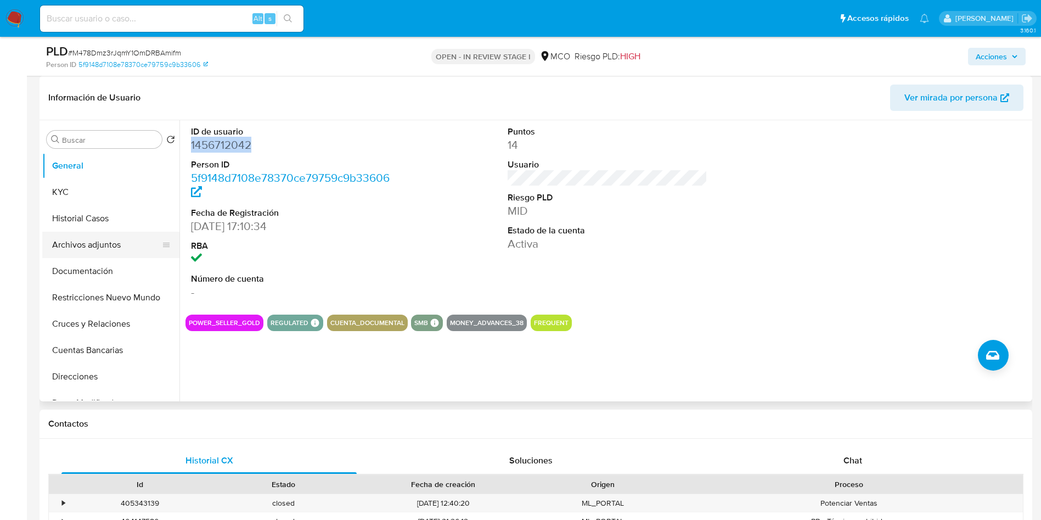
click at [81, 247] on button "Archivos adjuntos" at bounding box center [106, 245] width 128 height 26
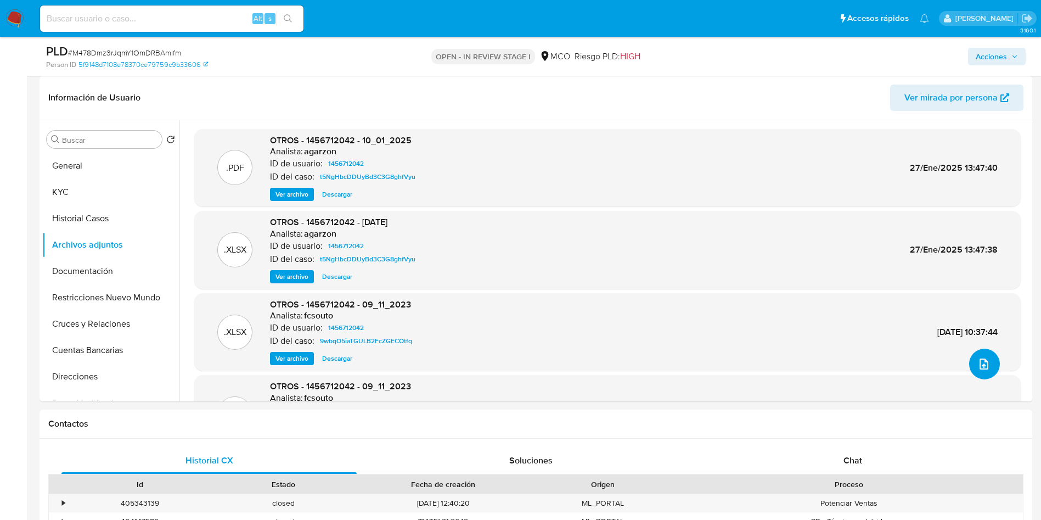
click at [980, 371] on button "upload-file" at bounding box center [984, 364] width 31 height 31
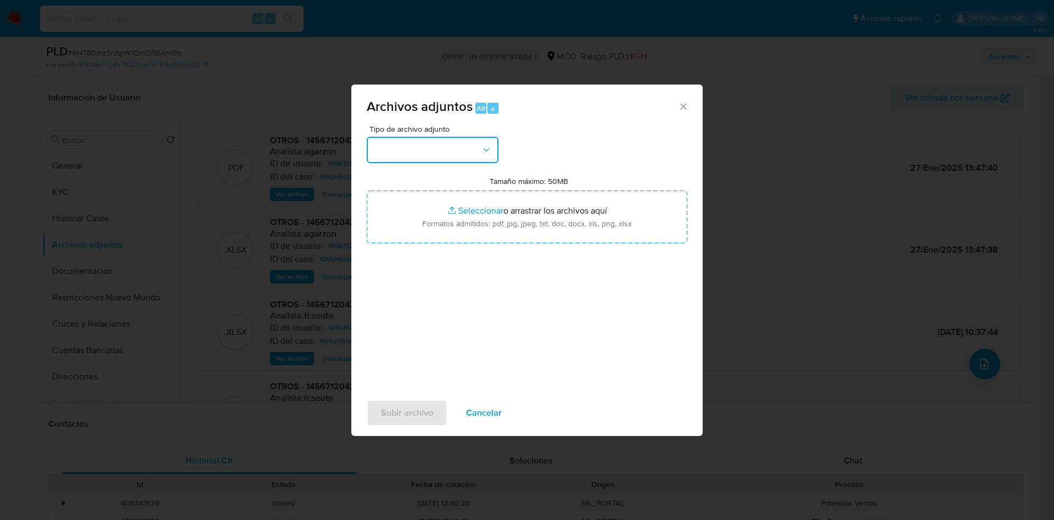
click at [439, 149] on button "button" at bounding box center [433, 150] width 132 height 26
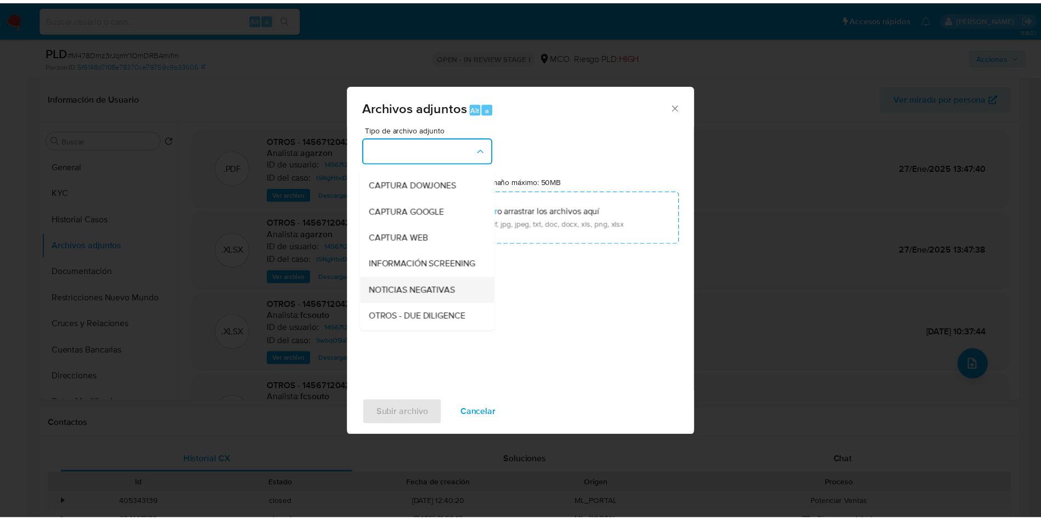
scroll to position [82, 0]
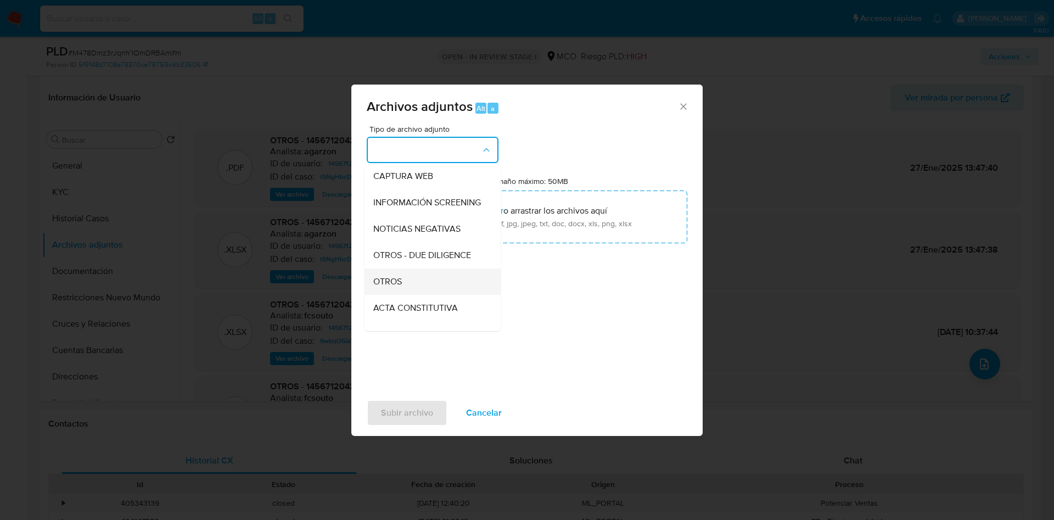
click at [411, 295] on div "OTROS" at bounding box center [429, 281] width 112 height 26
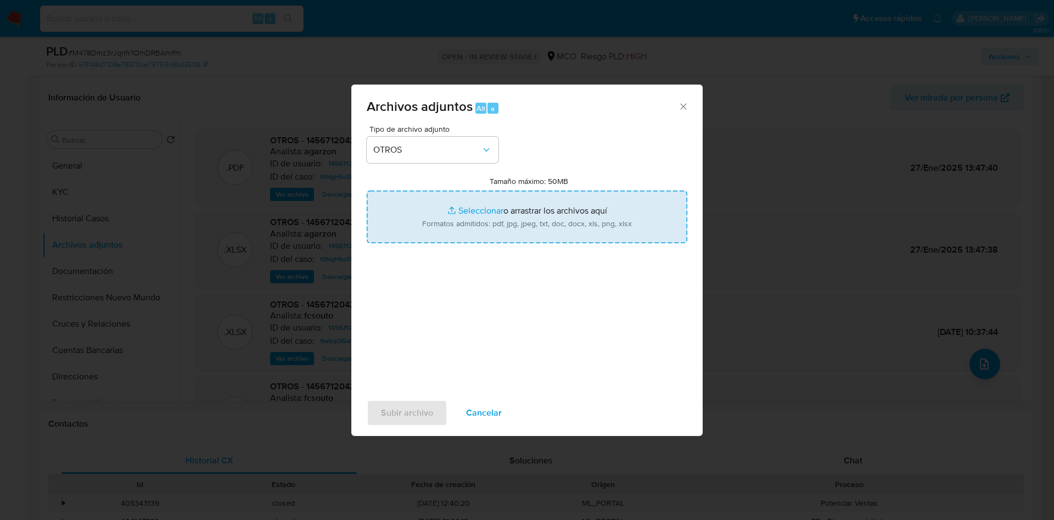
click at [516, 225] on input "Tamaño máximo: 50MB Seleccionar archivos" at bounding box center [527, 216] width 321 height 53
type input "C:\fakepath\1456712042 - 23_09_2025.pdf"
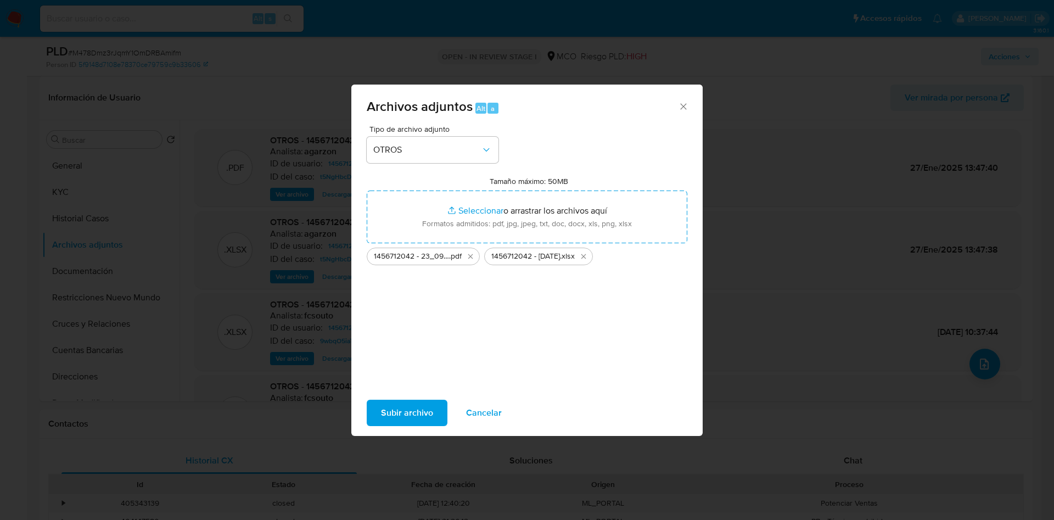
click at [396, 419] on span "Subir archivo" at bounding box center [407, 413] width 52 height 24
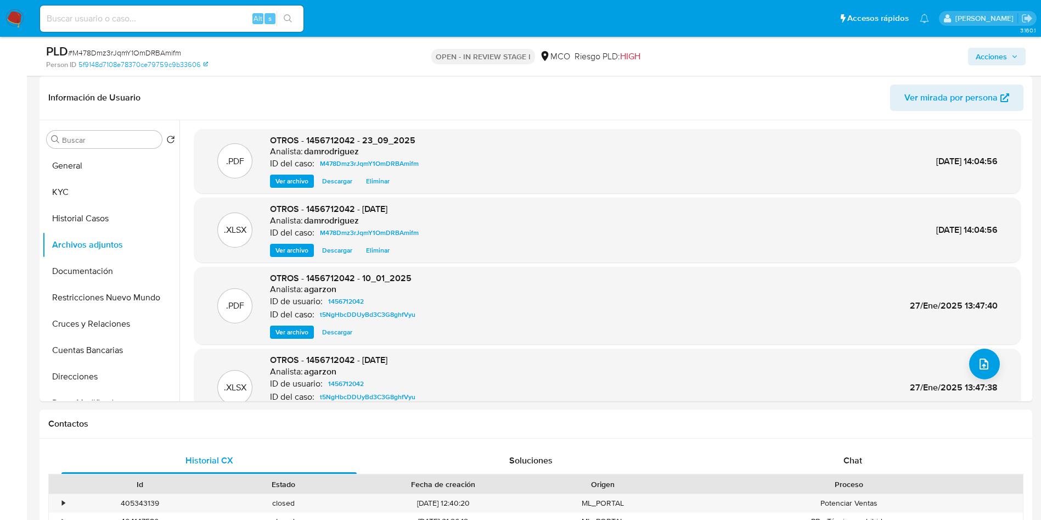
click at [994, 62] on span "Acciones" at bounding box center [991, 57] width 31 height 18
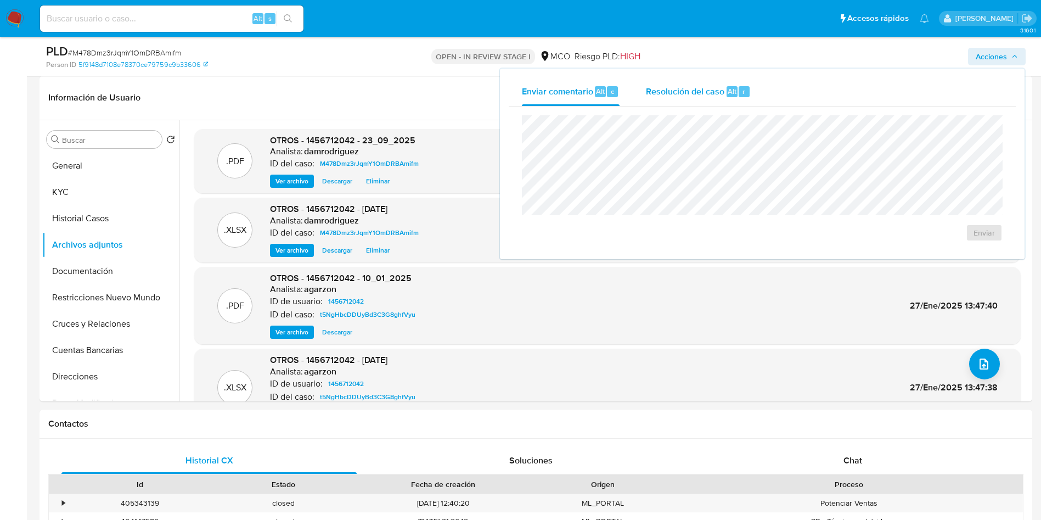
click at [686, 105] on div "Resolución del caso Alt r" at bounding box center [698, 91] width 105 height 29
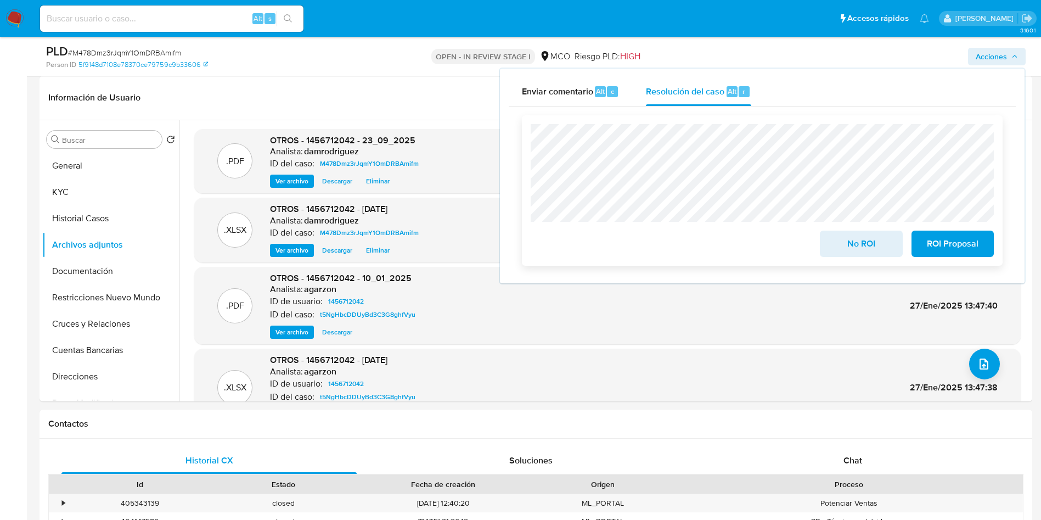
click at [953, 242] on span "ROI Proposal" at bounding box center [953, 244] width 54 height 24
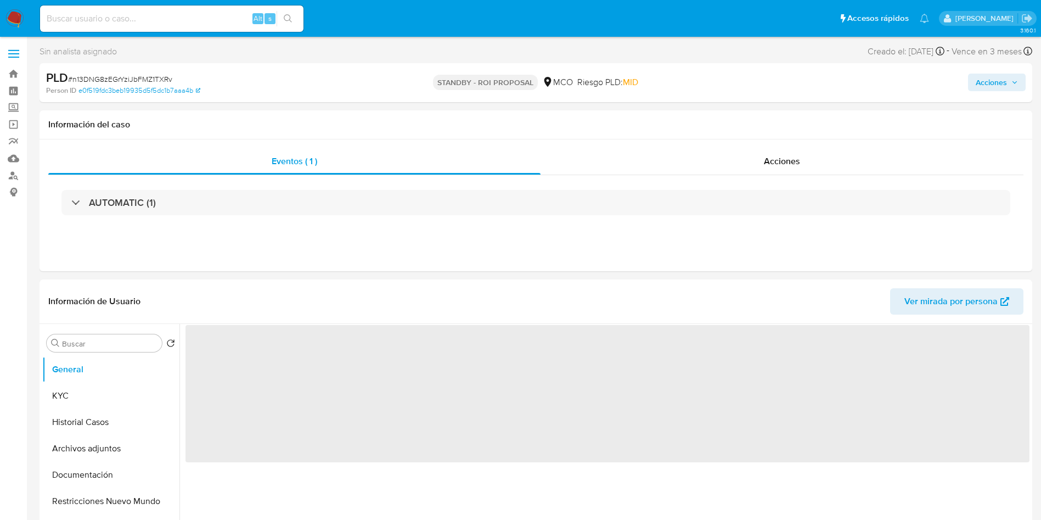
select select "10"
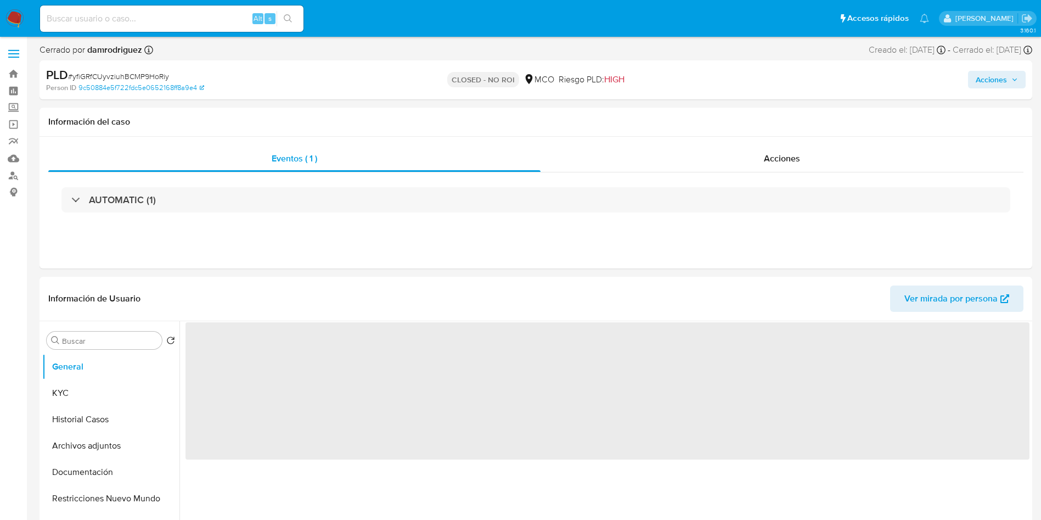
click at [3, 15] on nav "Pausado Ver notificaciones Alt s Accesos rápidos Presiona las siguientes teclas…" at bounding box center [520, 18] width 1041 height 37
click at [13, 19] on img at bounding box center [14, 18] width 19 height 19
select select "10"
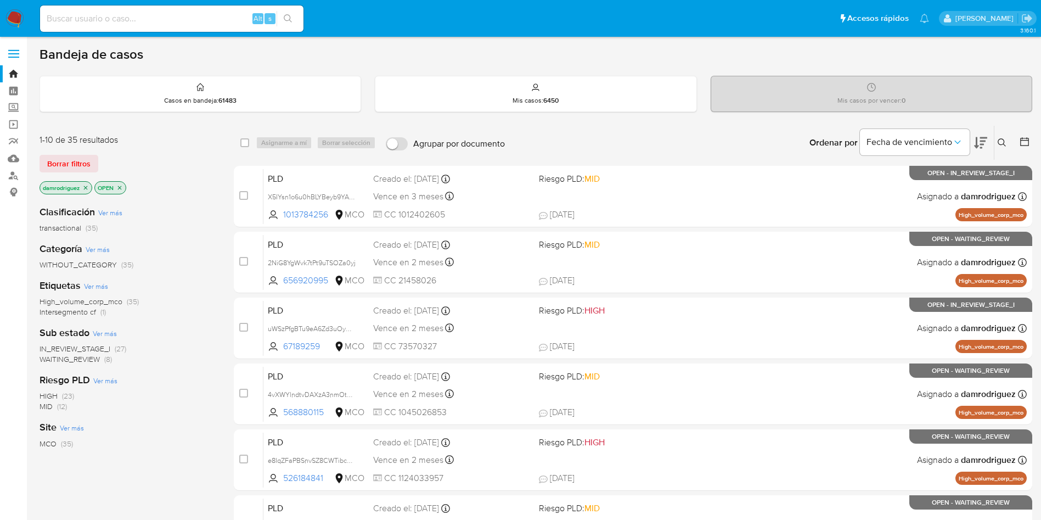
click at [1018, 137] on div at bounding box center [1023, 143] width 20 height 34
click at [1018, 138] on div at bounding box center [1023, 143] width 20 height 34
click at [1029, 144] on icon at bounding box center [1024, 141] width 11 height 11
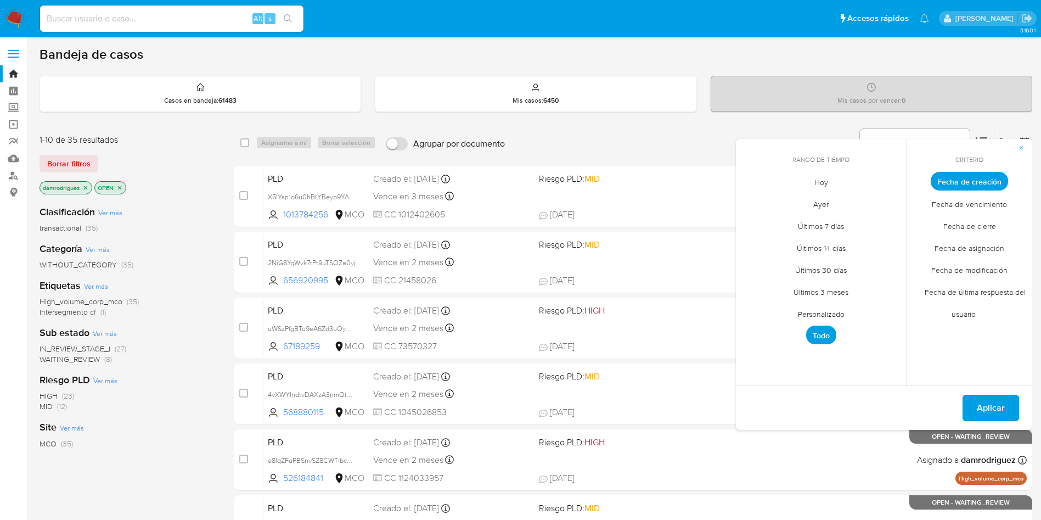
click at [829, 315] on span "Personalizado" at bounding box center [822, 313] width 70 height 23
click at [750, 199] on icon "Mes anterior" at bounding box center [753, 201] width 13 height 13
click at [818, 267] on button "10" at bounding box center [821, 264] width 18 height 18
click at [891, 267] on button "13" at bounding box center [887, 264] width 18 height 18
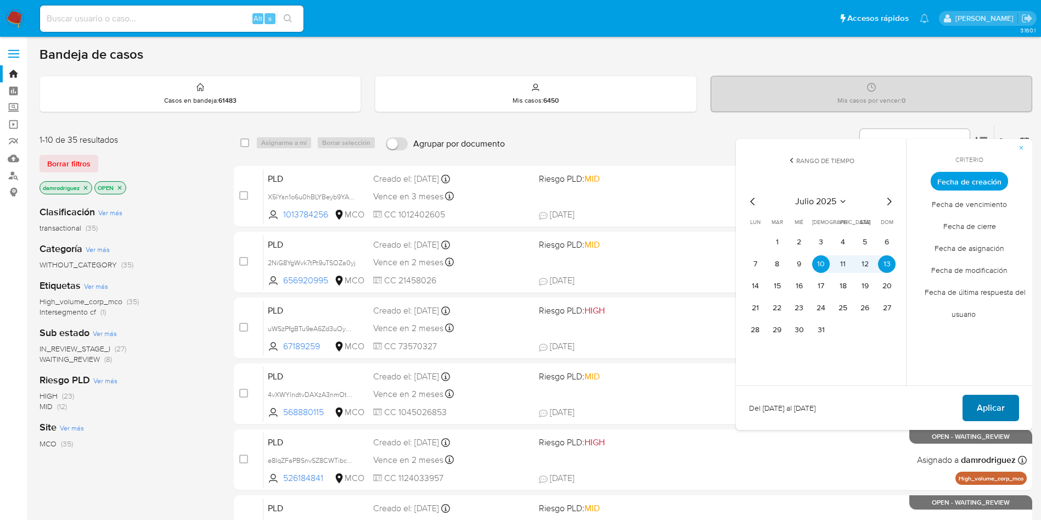
click at [1008, 404] on button "Aplicar" at bounding box center [991, 408] width 57 height 26
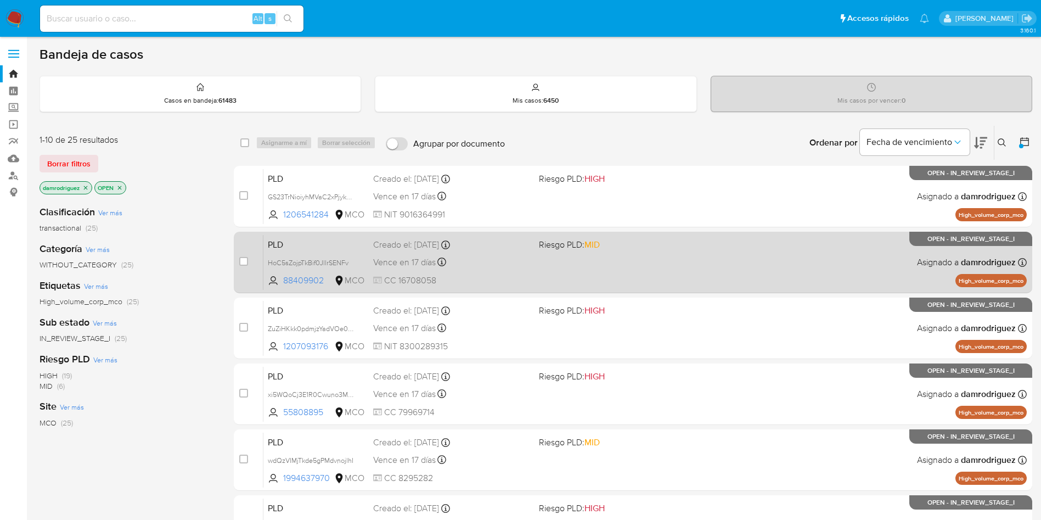
click at [326, 246] on span "PLD" at bounding box center [316, 244] width 97 height 14
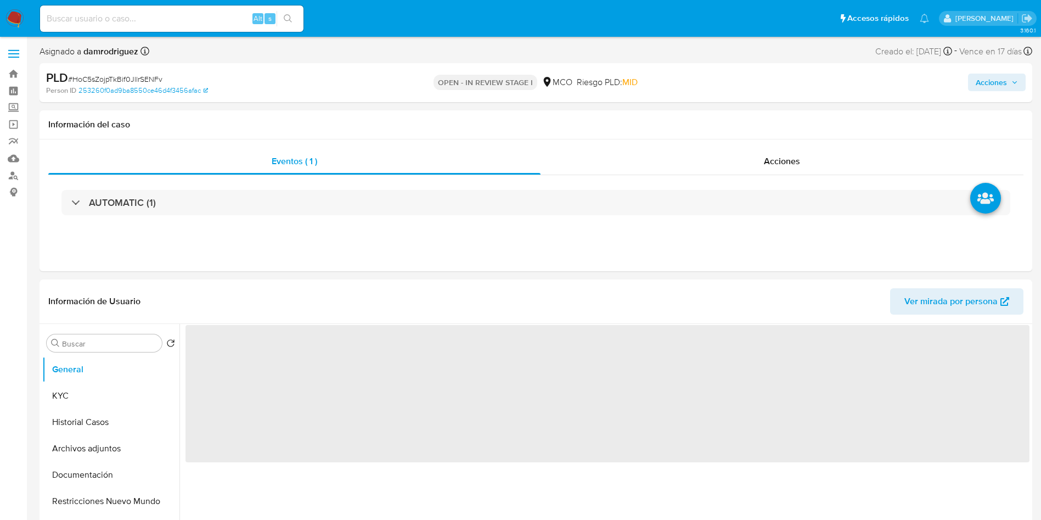
select select "10"
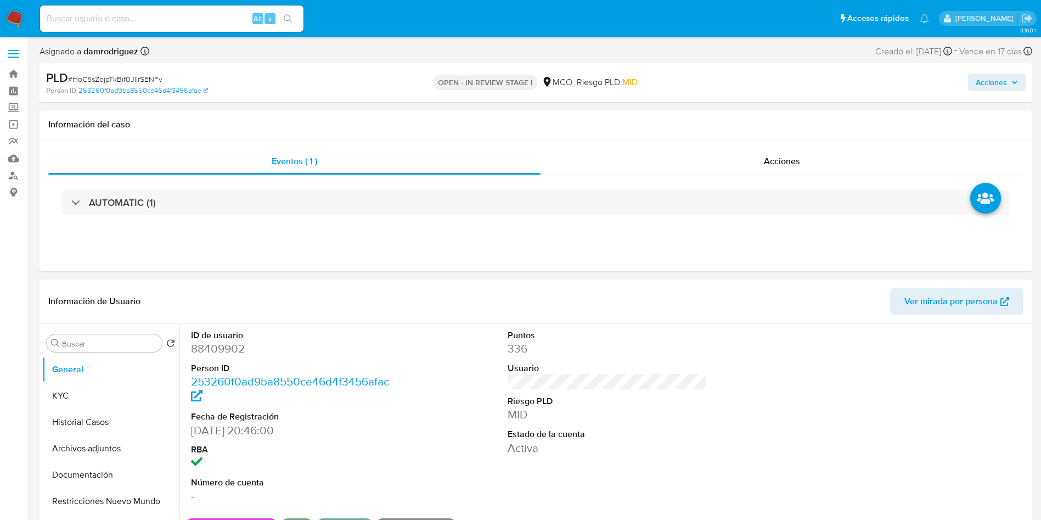
click at [229, 350] on dd "88409902" at bounding box center [291, 348] width 200 height 15
copy dd "88409902"
click at [228, 355] on dd "88409902" at bounding box center [291, 348] width 200 height 15
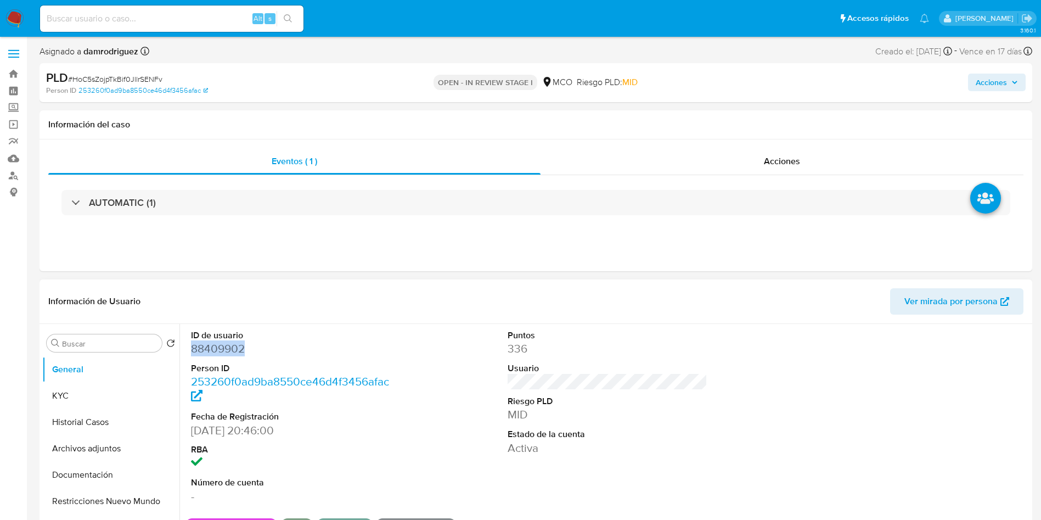
click at [228, 355] on dd "88409902" at bounding box center [291, 348] width 200 height 15
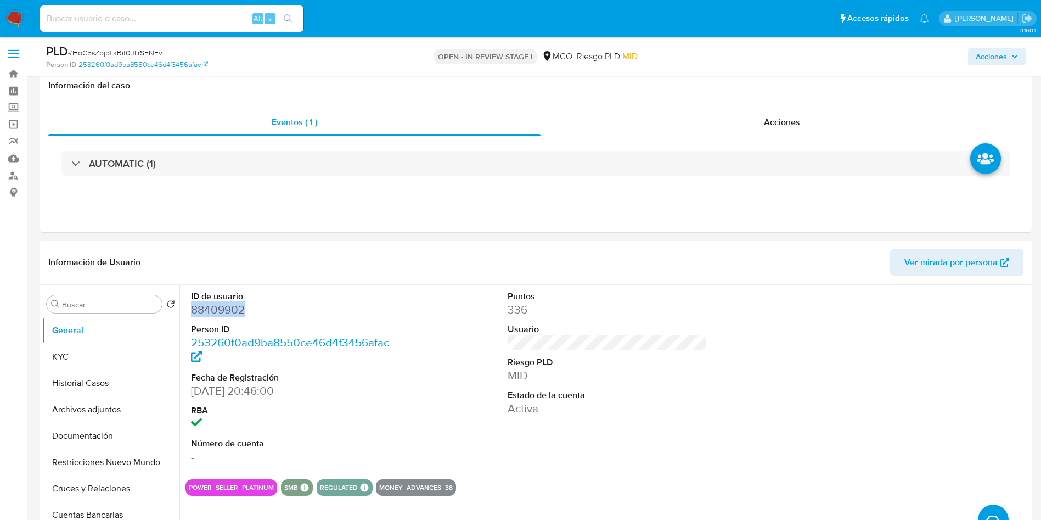
scroll to position [165, 0]
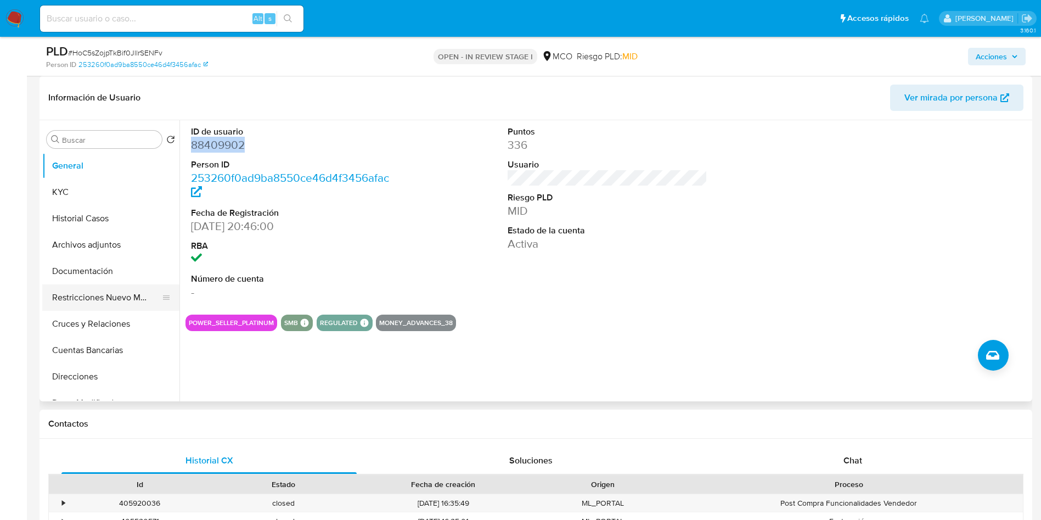
click at [108, 299] on button "Restricciones Nuevo Mundo" at bounding box center [106, 297] width 128 height 26
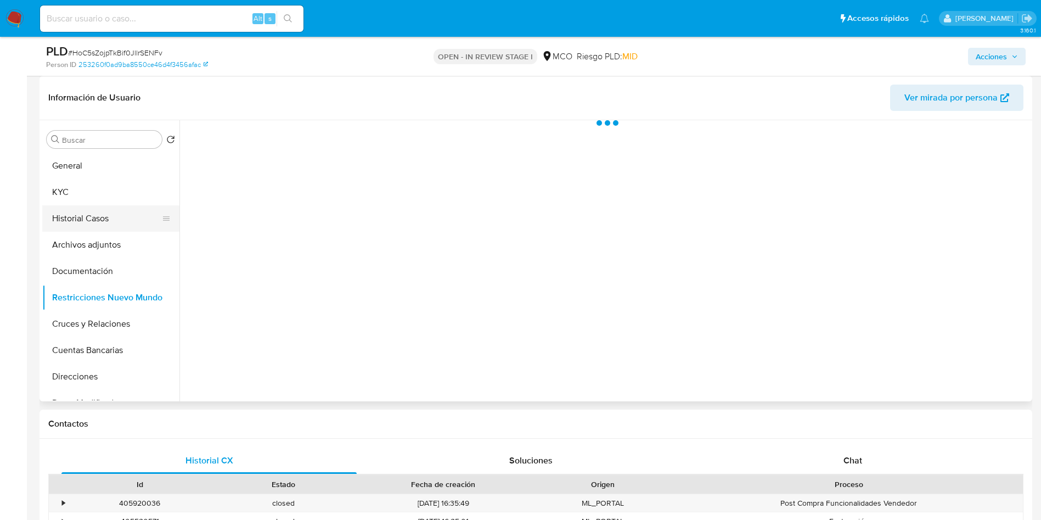
click at [97, 214] on button "Historial Casos" at bounding box center [106, 218] width 128 height 26
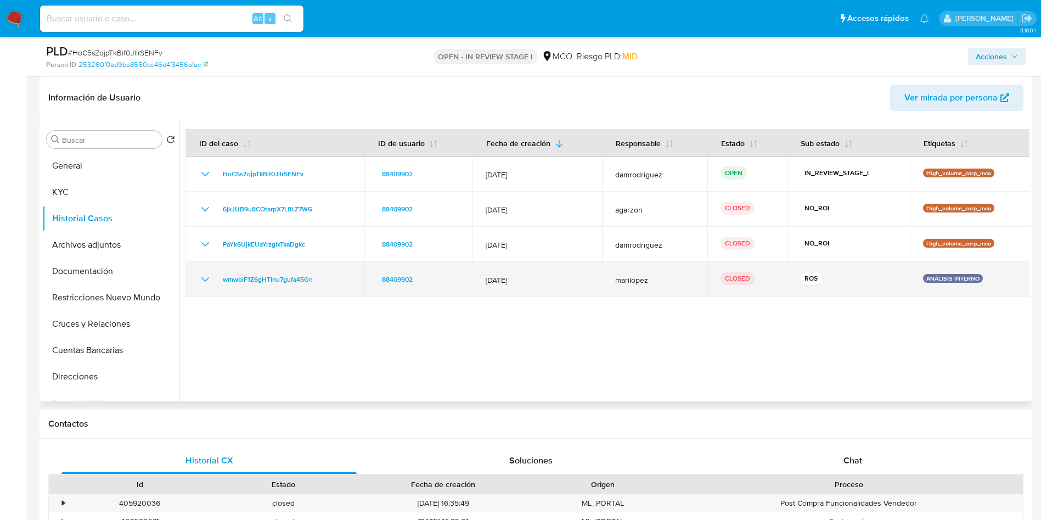
click at [201, 278] on icon "Mostrar/Ocultar" at bounding box center [205, 279] width 13 height 13
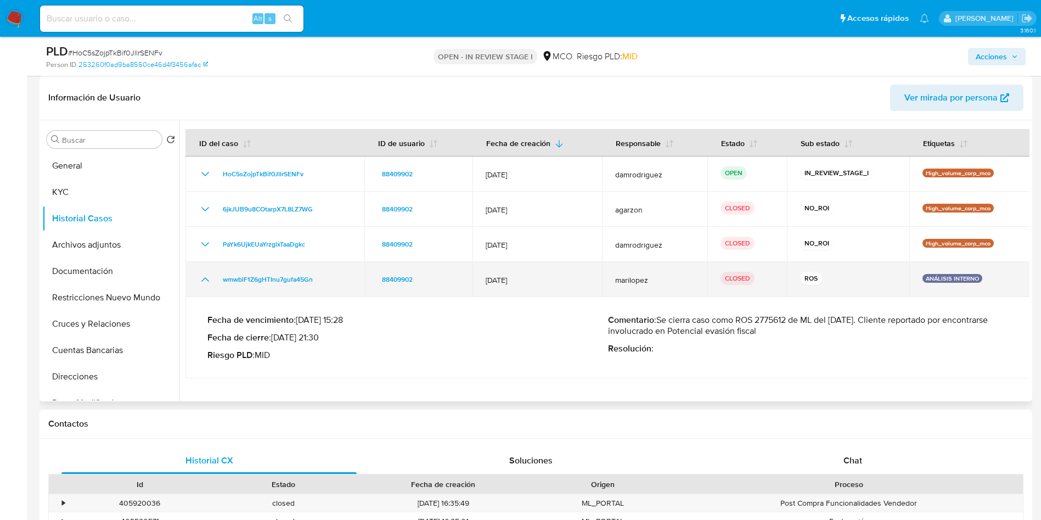
click at [202, 277] on icon "Mostrar/Ocultar" at bounding box center [205, 279] width 13 height 13
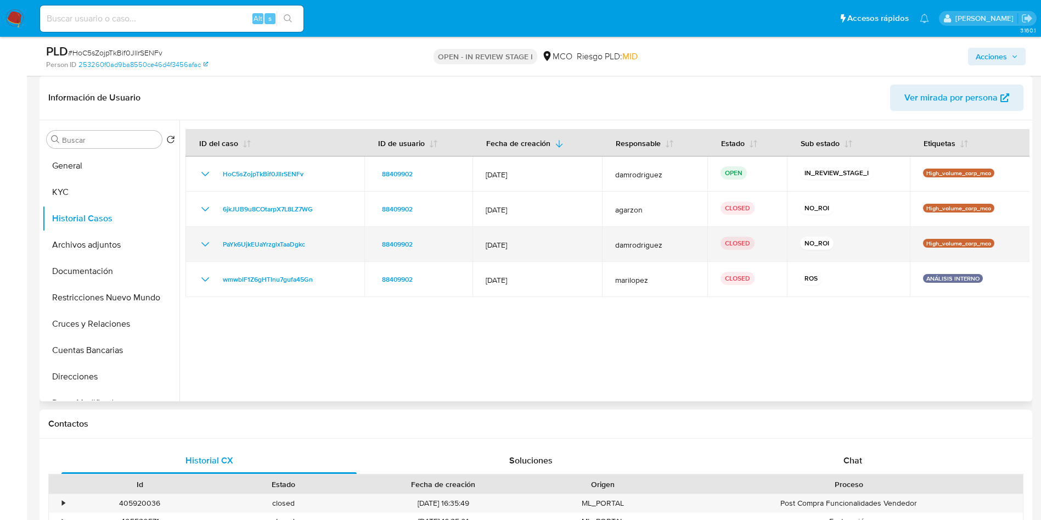
click at [201, 246] on icon "Mostrar/Ocultar" at bounding box center [205, 244] width 13 height 13
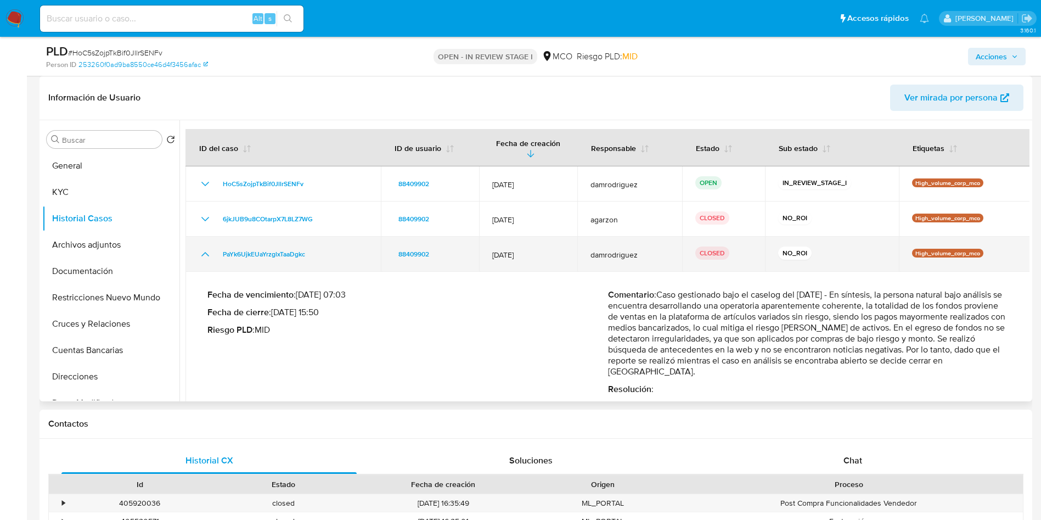
click at [201, 248] on icon "Mostrar/Ocultar" at bounding box center [205, 254] width 13 height 13
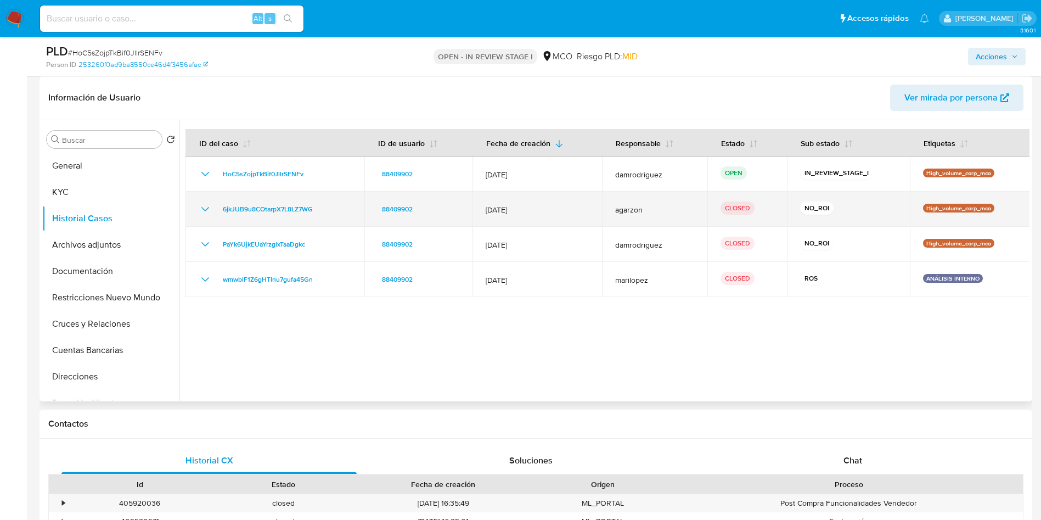
click at [204, 209] on icon "Mostrar/Ocultar" at bounding box center [205, 209] width 13 height 13
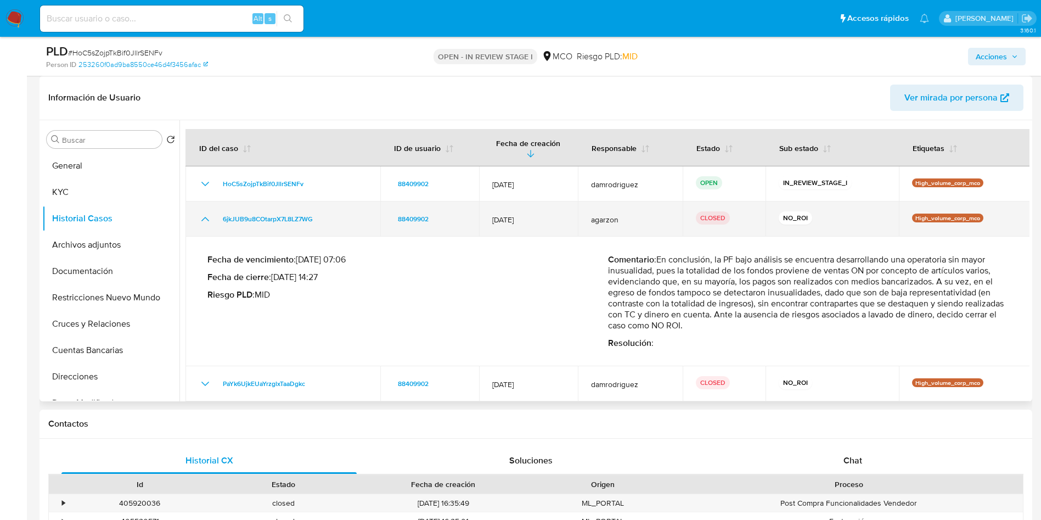
click at [204, 217] on icon "Mostrar/Ocultar" at bounding box center [205, 219] width 8 height 4
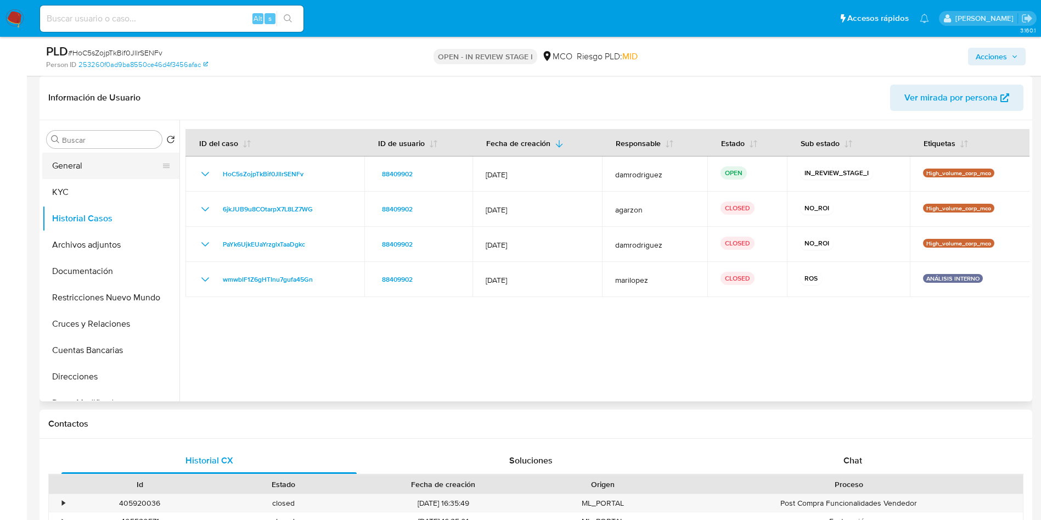
click at [96, 178] on button "General" at bounding box center [106, 166] width 128 height 26
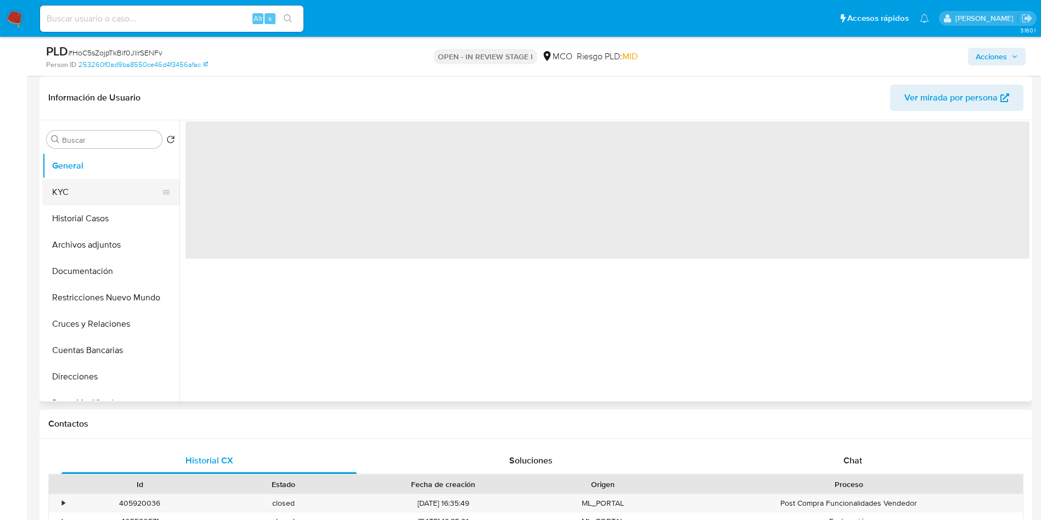
click at [85, 192] on button "KYC" at bounding box center [106, 192] width 128 height 26
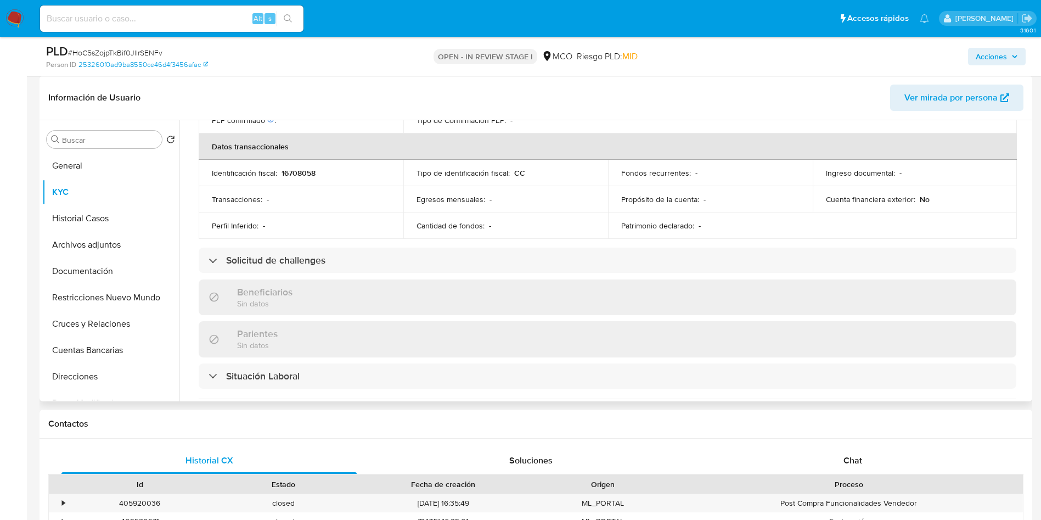
scroll to position [588, 0]
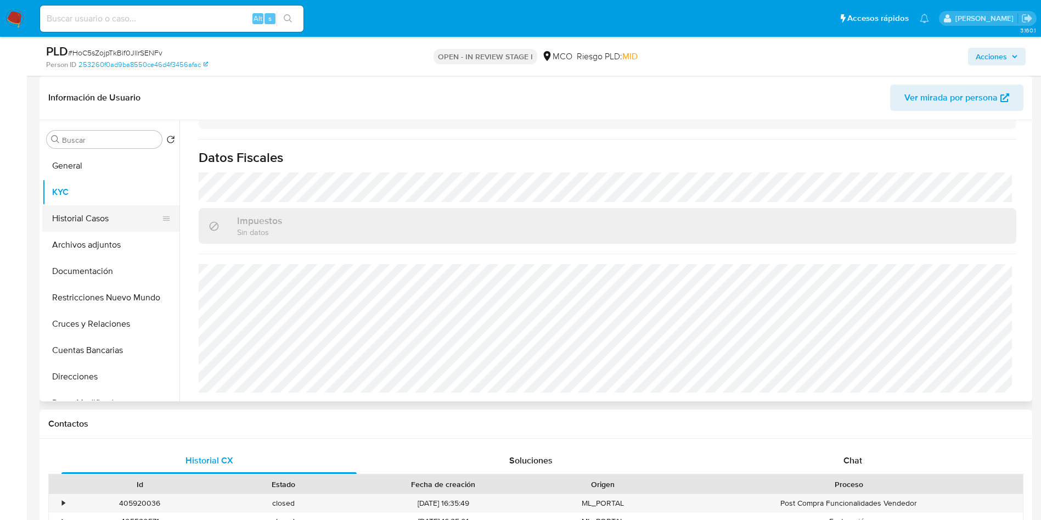
click at [75, 222] on button "Historial Casos" at bounding box center [106, 218] width 128 height 26
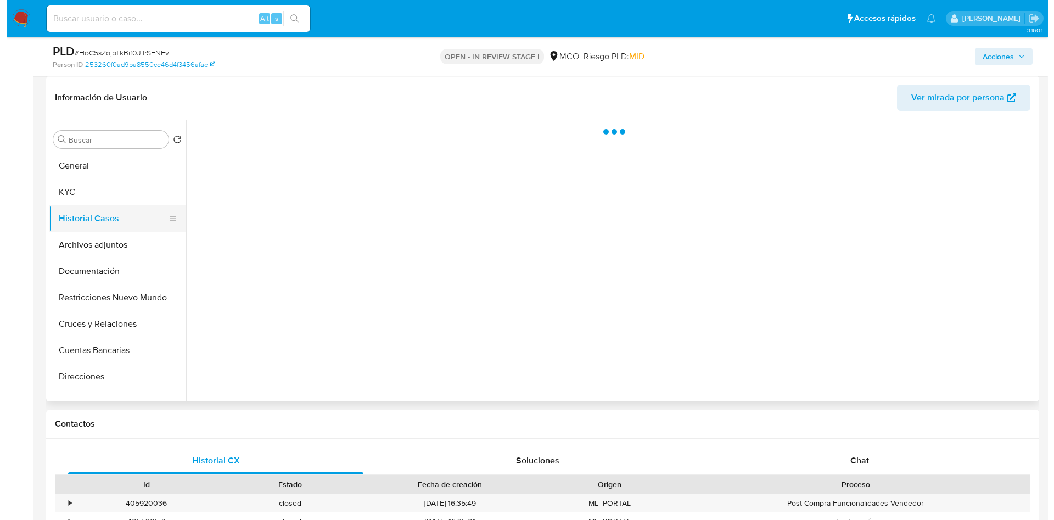
scroll to position [0, 0]
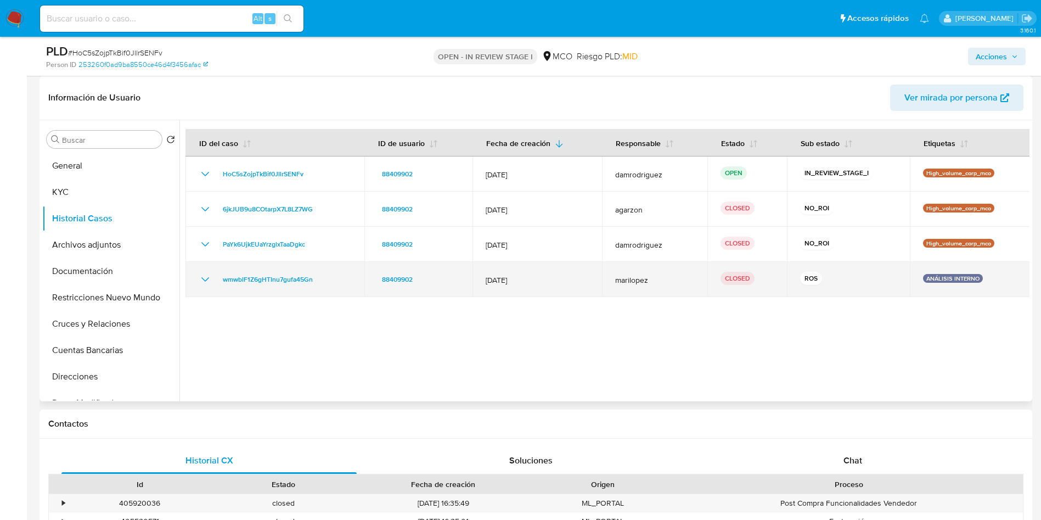
click at [205, 284] on icon "Mostrar/Ocultar" at bounding box center [205, 279] width 13 height 13
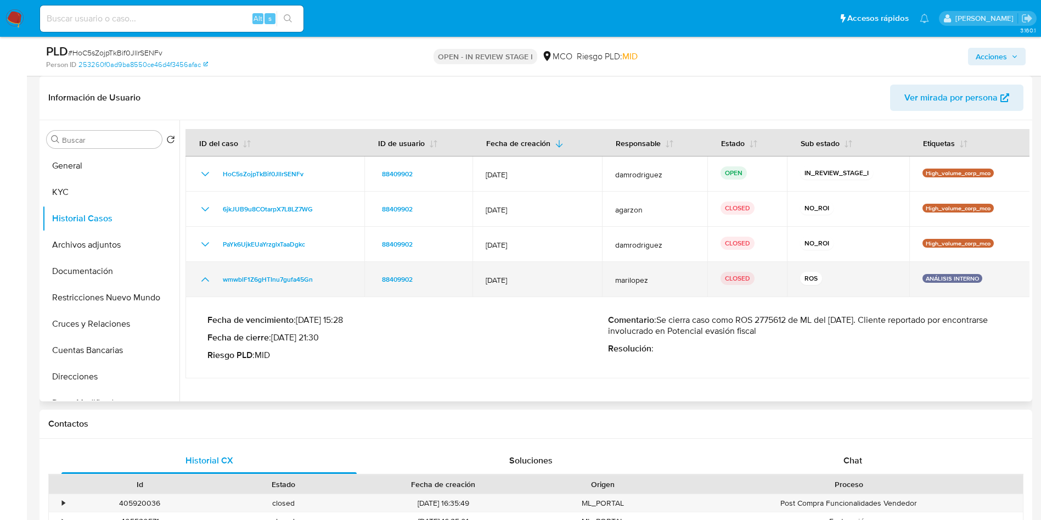
click at [205, 284] on icon "Mostrar/Ocultar" at bounding box center [205, 279] width 13 height 13
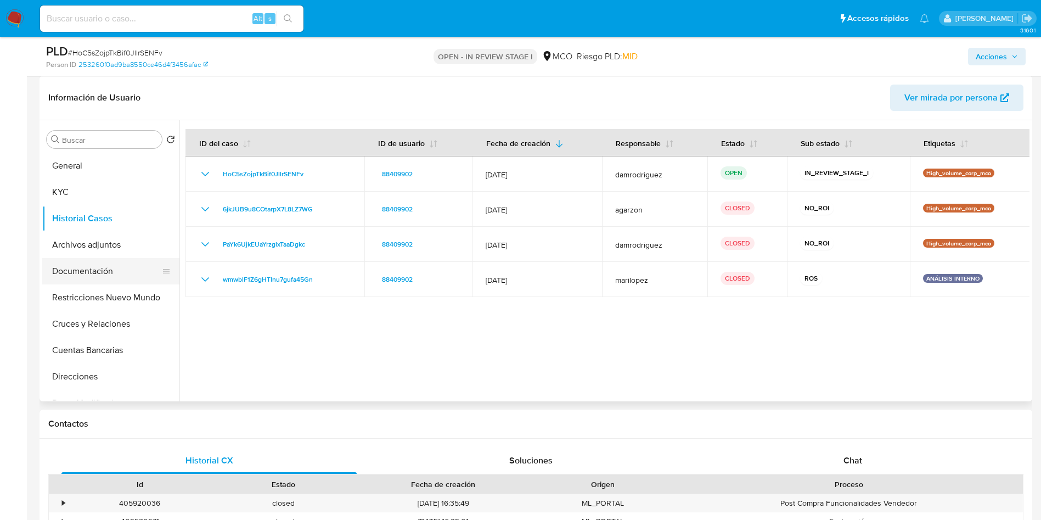
click at [94, 272] on button "Documentación" at bounding box center [106, 271] width 128 height 26
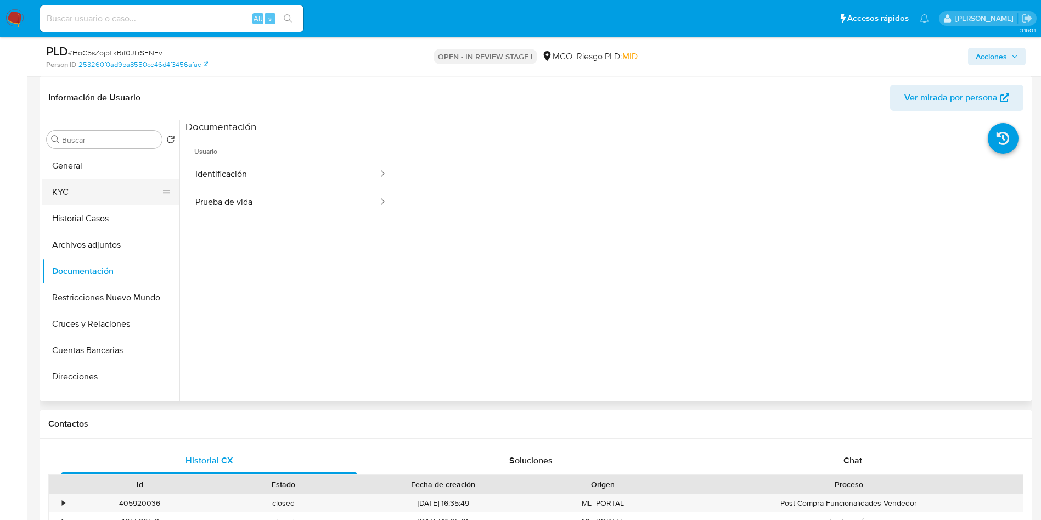
click at [109, 180] on button "KYC" at bounding box center [106, 192] width 128 height 26
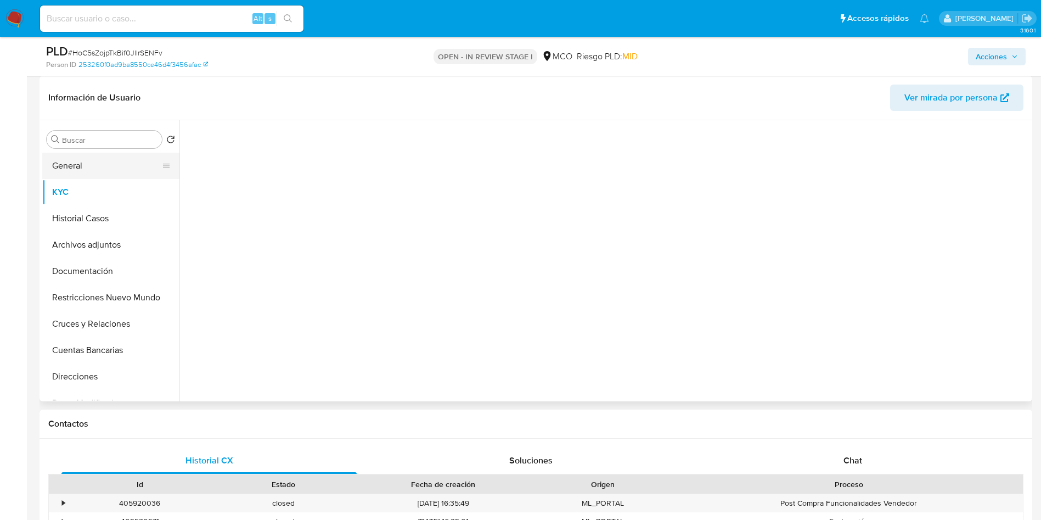
click at [108, 172] on button "General" at bounding box center [106, 166] width 128 height 26
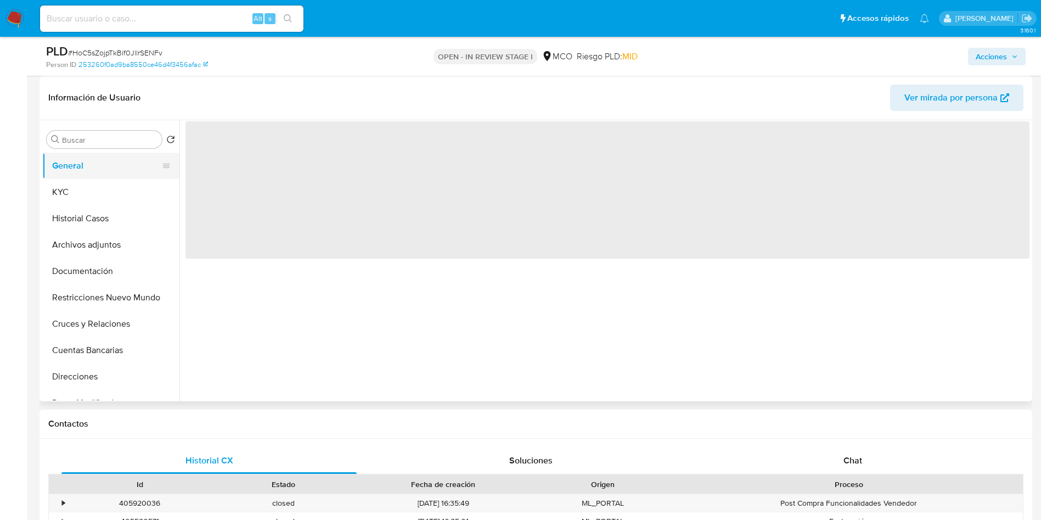
click at [108, 168] on button "General" at bounding box center [106, 166] width 128 height 26
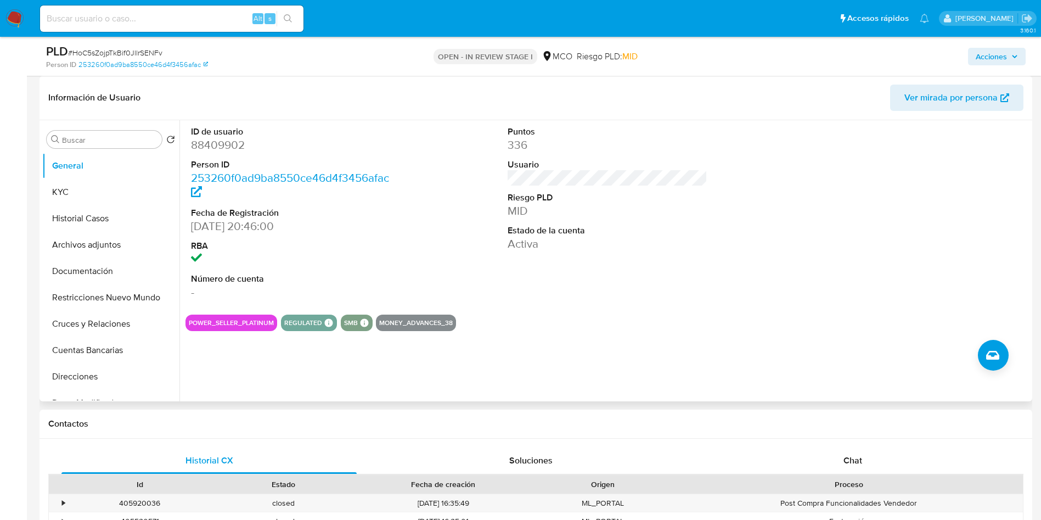
click at [207, 142] on dd "88409902" at bounding box center [291, 144] width 200 height 15
copy dd "88409902"
click at [113, 246] on button "Archivos adjuntos" at bounding box center [106, 245] width 128 height 26
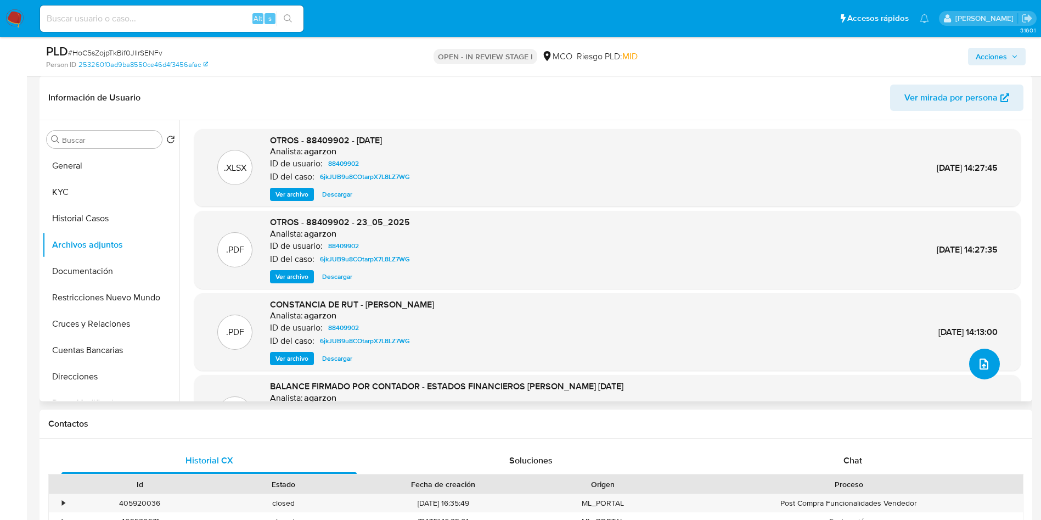
click at [981, 370] on icon "upload-file" at bounding box center [984, 363] width 13 height 13
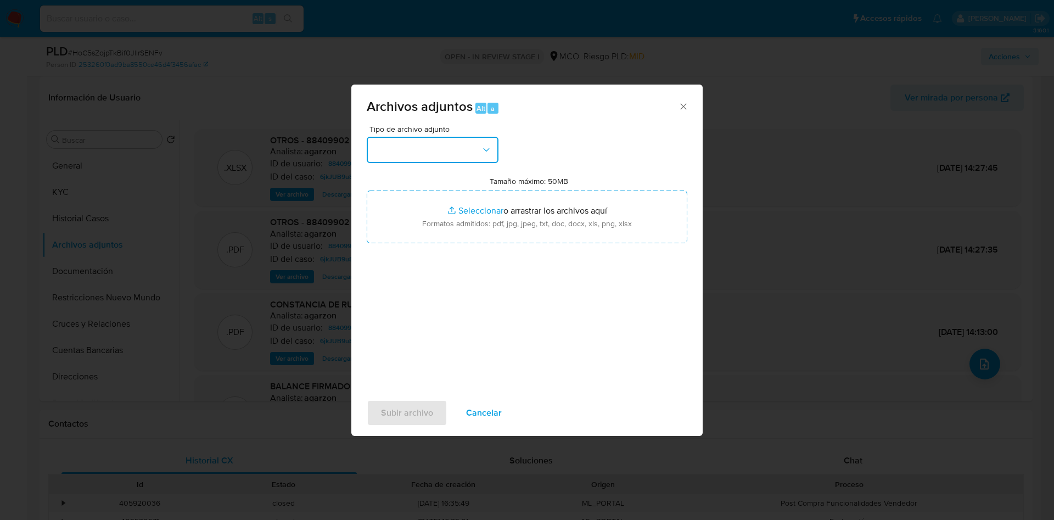
click at [485, 153] on icon "button" at bounding box center [486, 149] width 11 height 11
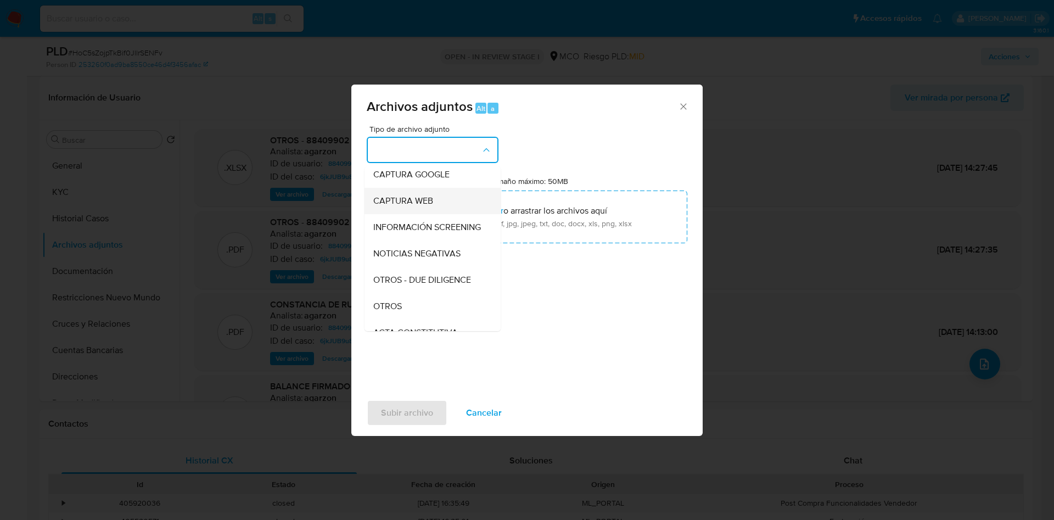
scroll to position [82, 0]
click at [432, 268] on div "OTROS - DUE DILIGENCE" at bounding box center [429, 255] width 112 height 26
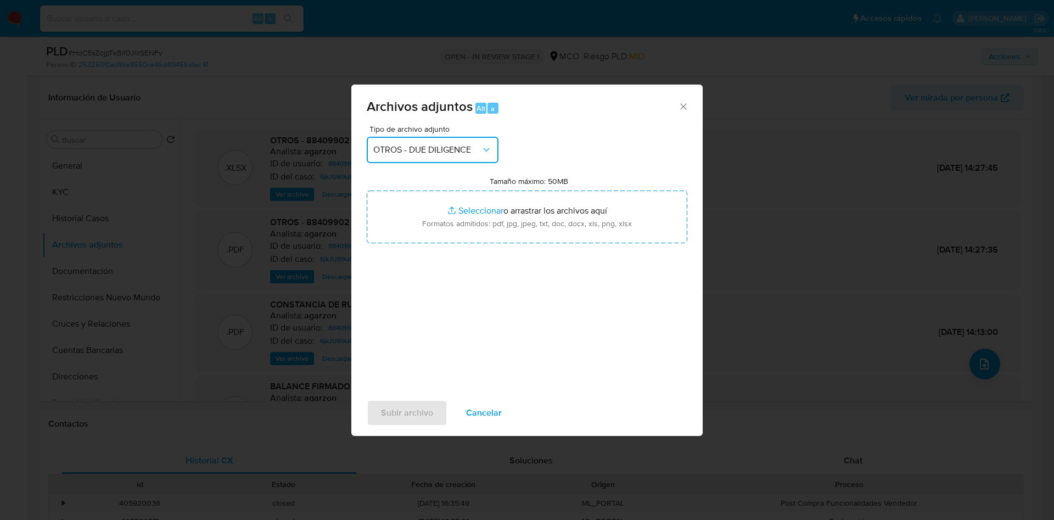
click at [433, 155] on button "OTROS - DUE DILIGENCE" at bounding box center [433, 150] width 132 height 26
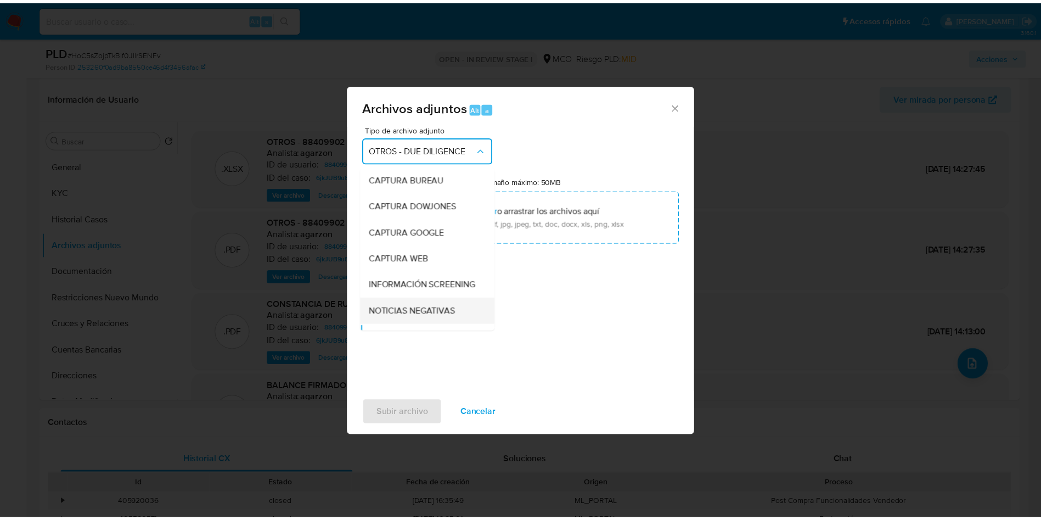
scroll to position [105, 0]
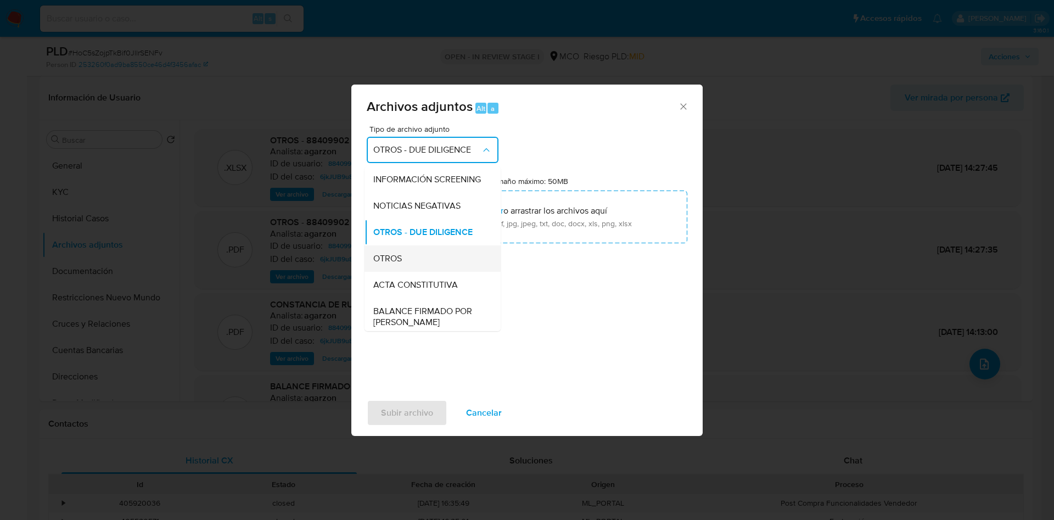
click at [419, 272] on div "OTROS" at bounding box center [429, 258] width 112 height 26
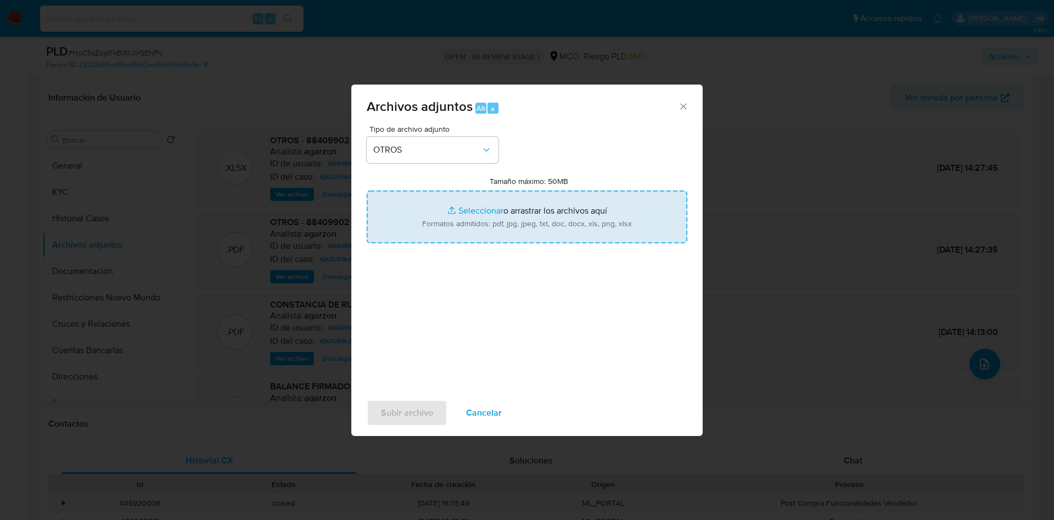
click at [446, 202] on input "Tamaño máximo: 50MB Seleccionar archivos" at bounding box center [527, 216] width 321 height 53
type input "C:\fakepath\88409902 - 23_09_2025.pdf"
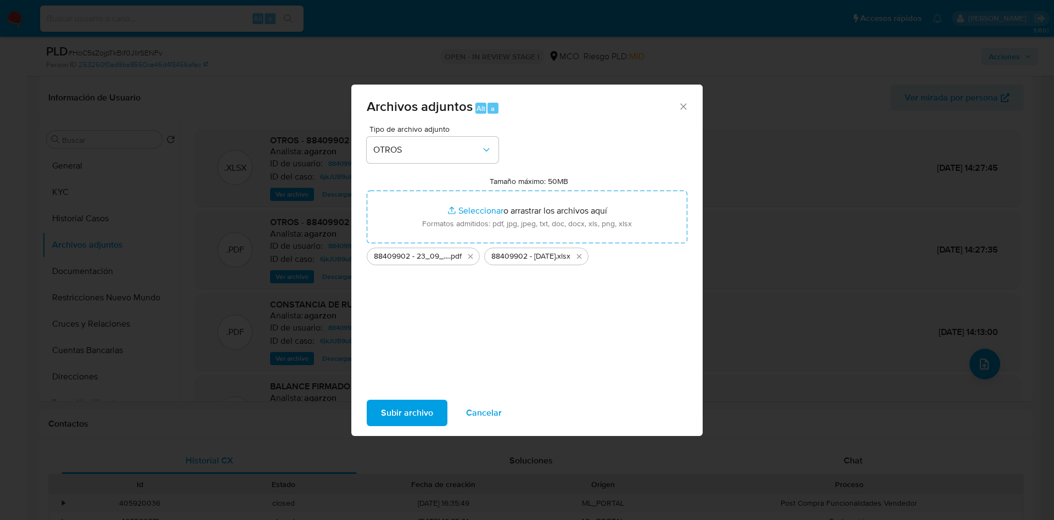
click at [395, 411] on span "Subir archivo" at bounding box center [407, 413] width 52 height 24
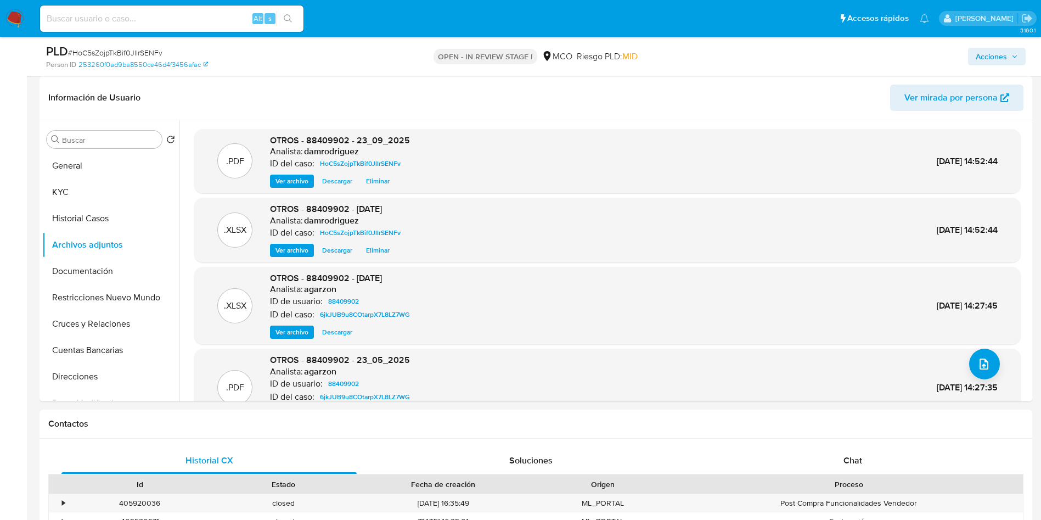
click at [989, 54] on span "Acciones" at bounding box center [991, 57] width 31 height 18
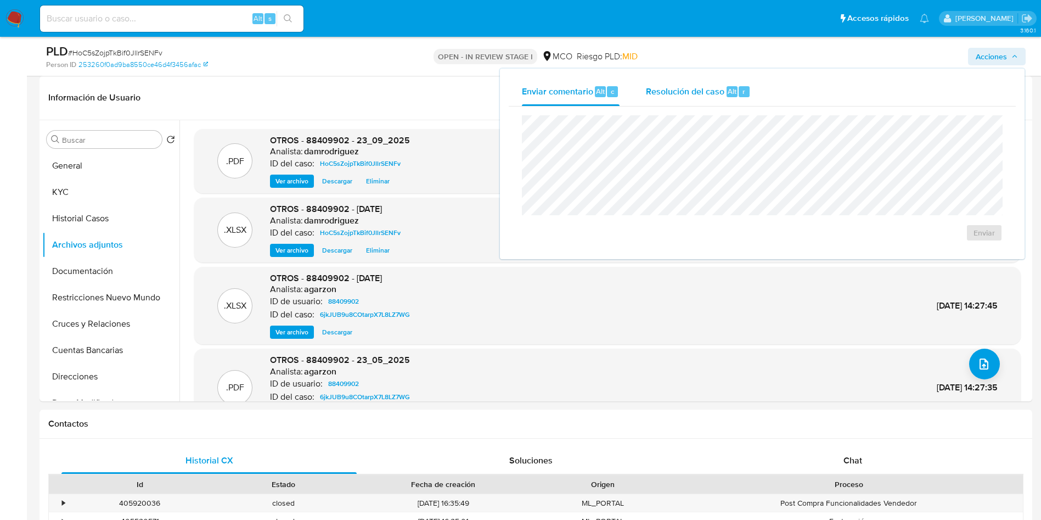
click at [739, 94] on div "r" at bounding box center [744, 91] width 11 height 11
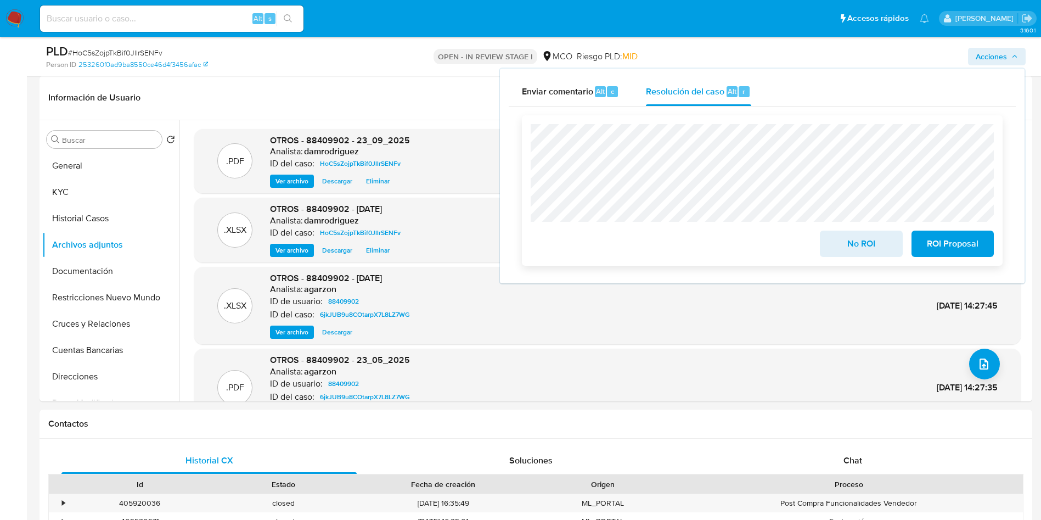
click at [959, 245] on span "ROI Proposal" at bounding box center [953, 244] width 54 height 24
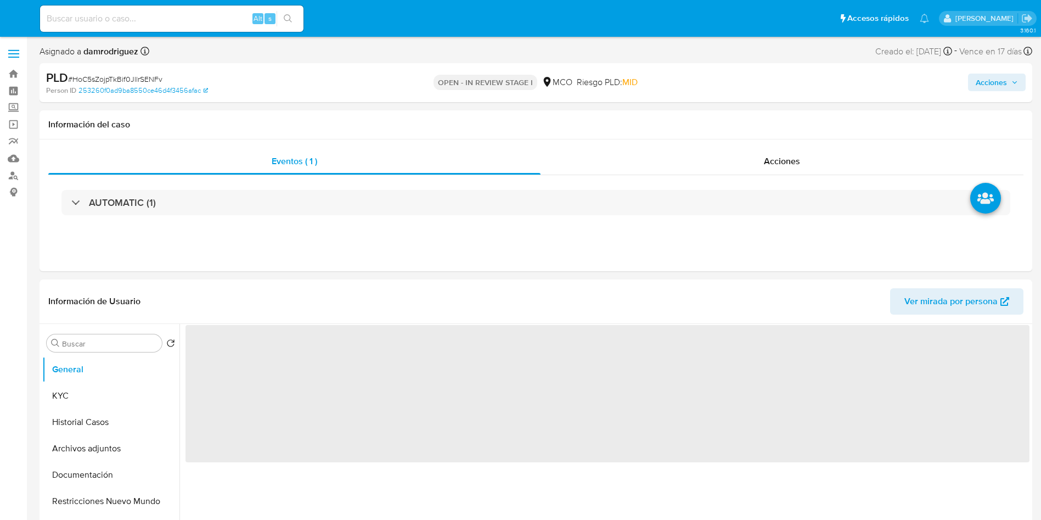
select select "10"
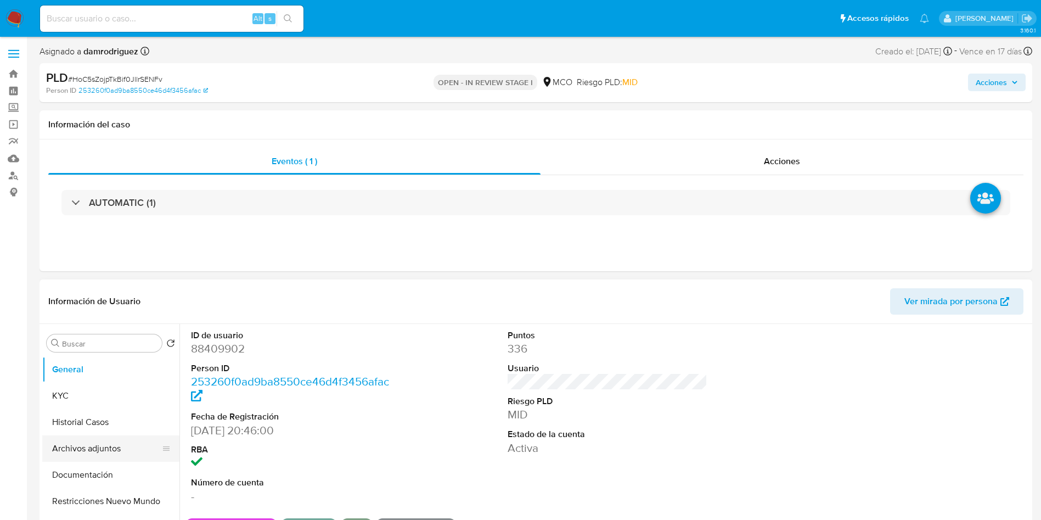
click at [86, 446] on button "Archivos adjuntos" at bounding box center [106, 448] width 128 height 26
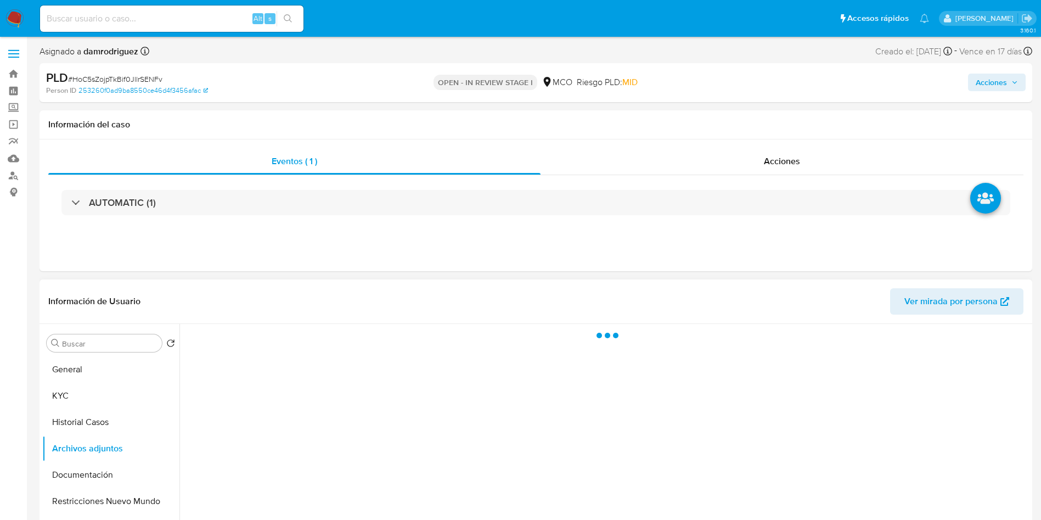
click at [373, 288] on header "Información de Usuario Ver mirada por persona" at bounding box center [535, 301] width 975 height 26
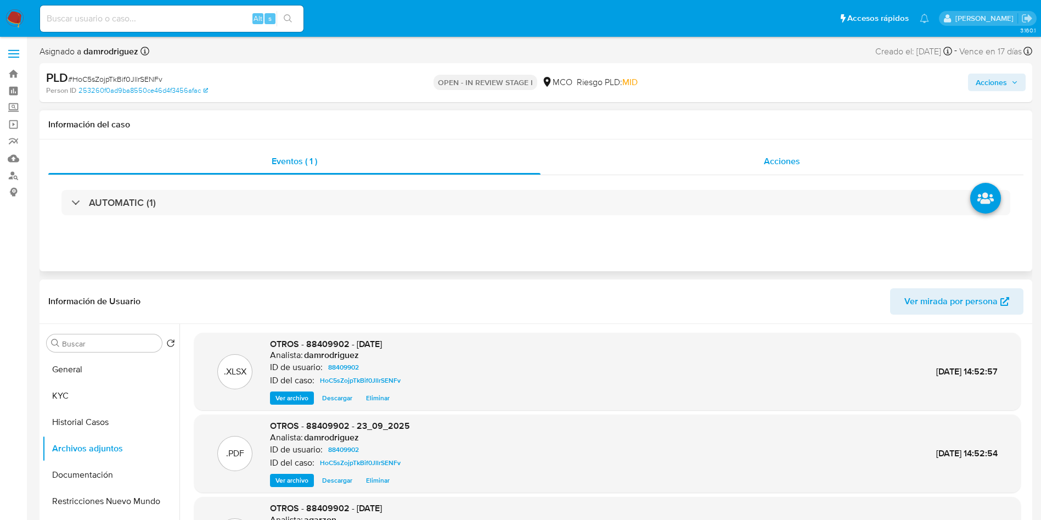
click at [704, 148] on div "Acciones" at bounding box center [782, 161] width 483 height 26
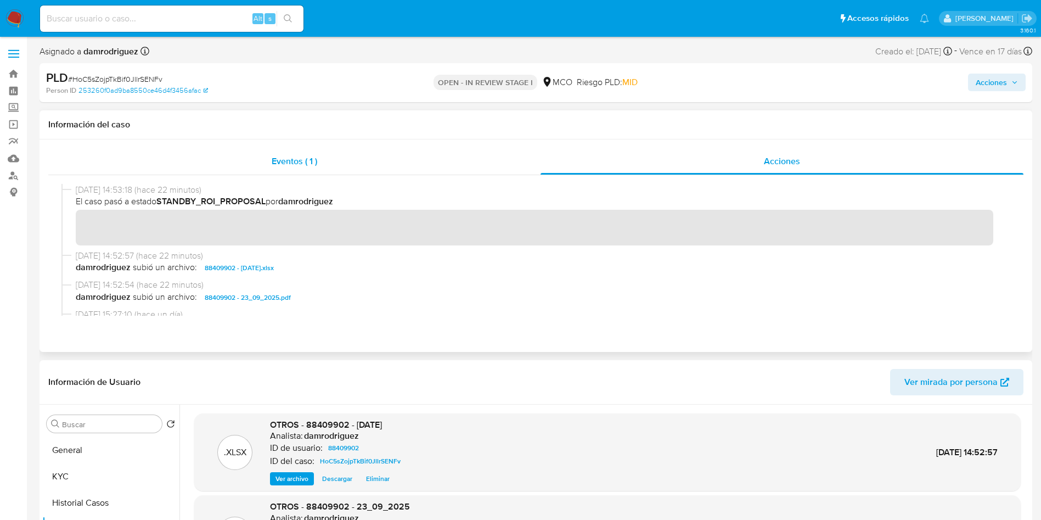
click at [352, 155] on div "Eventos ( 1 )" at bounding box center [294, 161] width 492 height 26
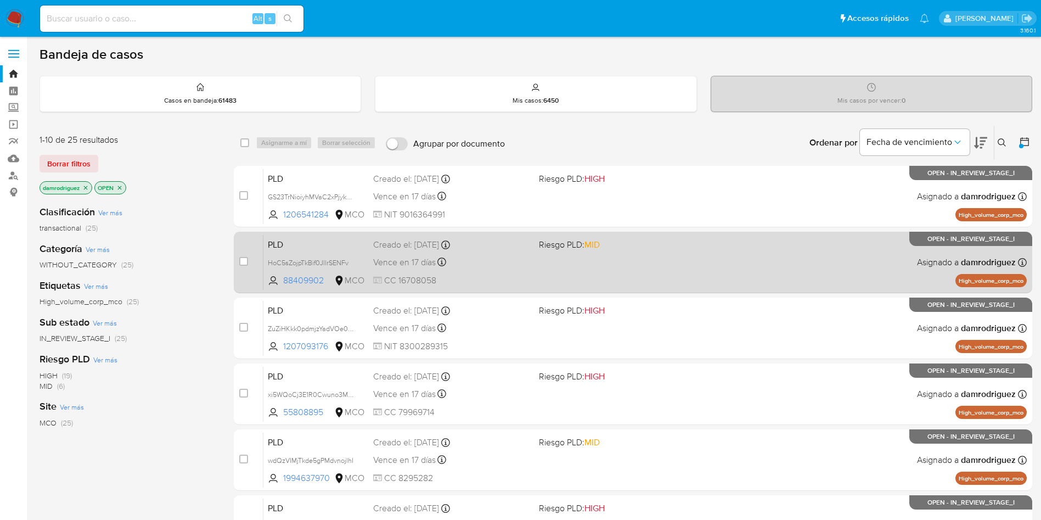
click at [308, 241] on span "PLD" at bounding box center [316, 244] width 97 height 14
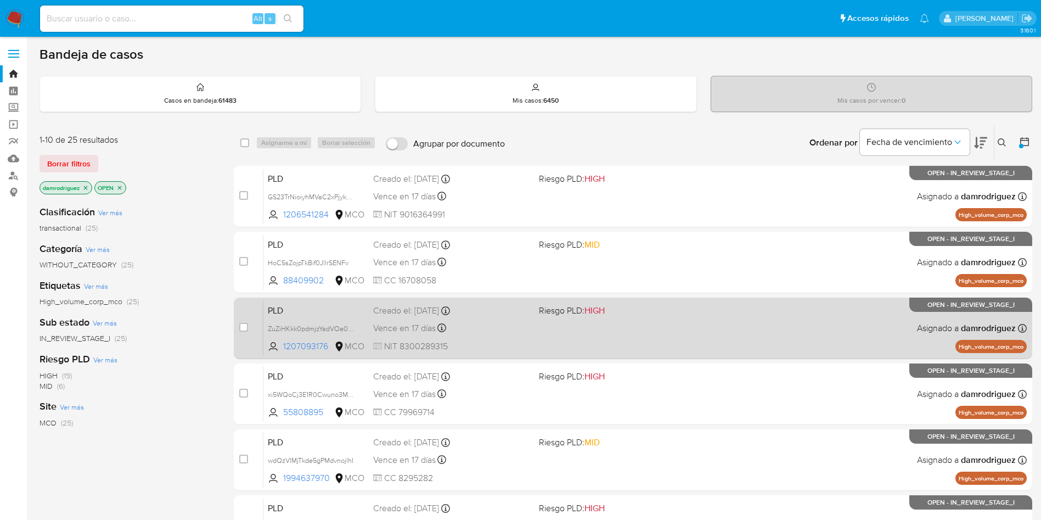
click at [291, 310] on span "PLD" at bounding box center [316, 309] width 97 height 14
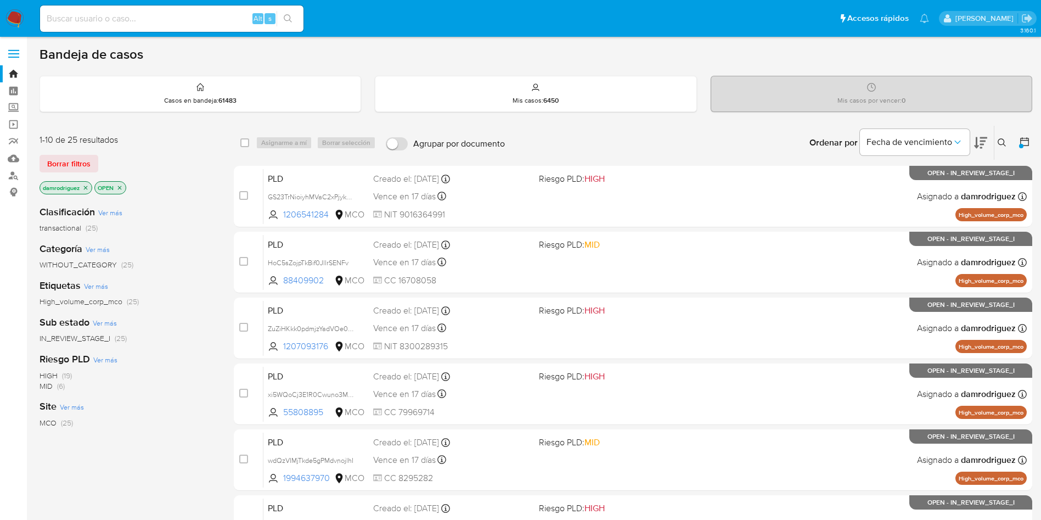
click at [983, 142] on icon at bounding box center [980, 143] width 13 height 12
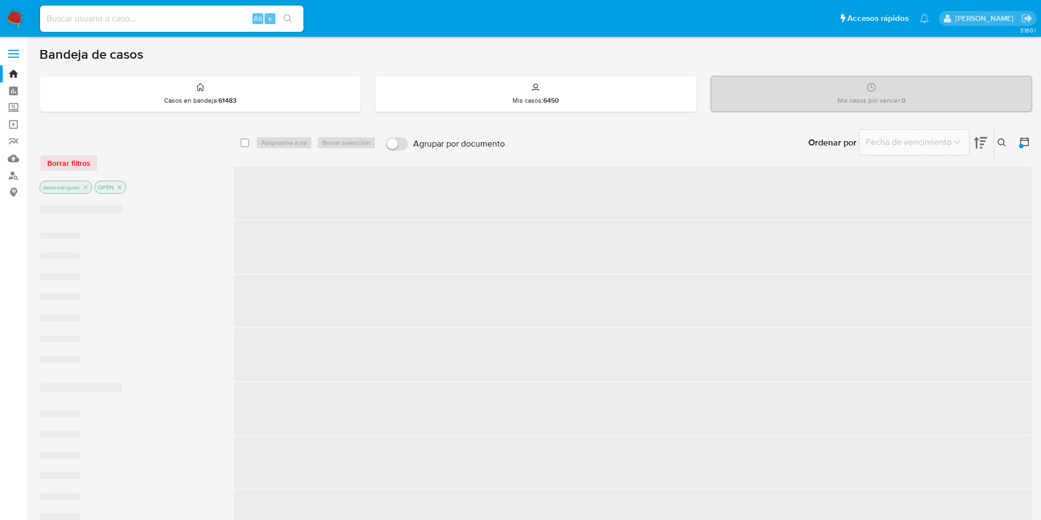
click at [983, 142] on icon at bounding box center [980, 143] width 13 height 12
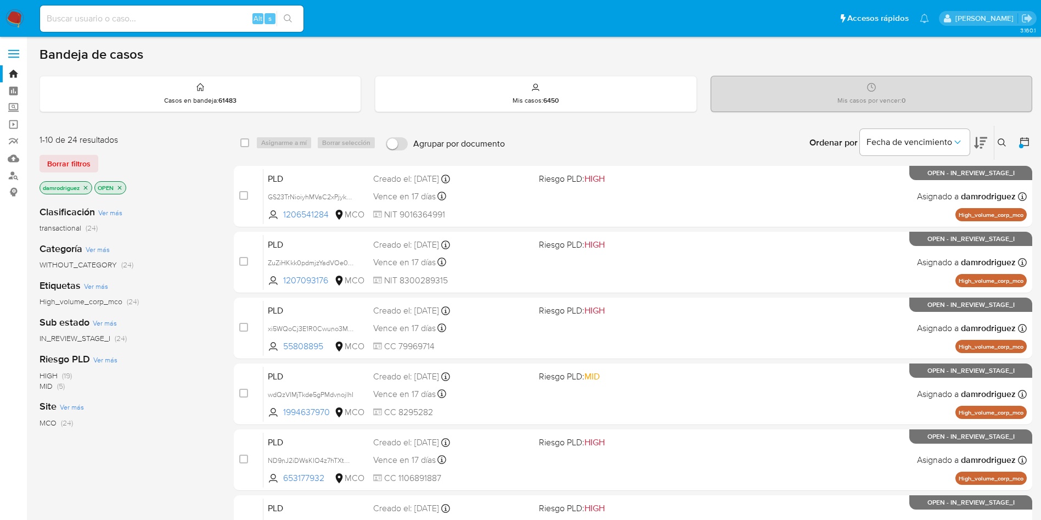
click at [979, 143] on icon at bounding box center [980, 142] width 13 height 13
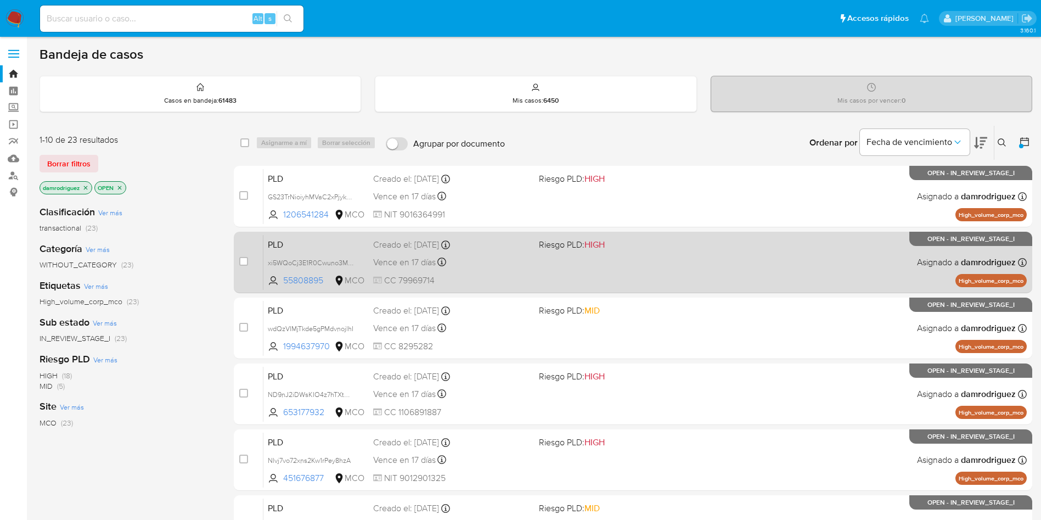
click at [305, 242] on span "PLD" at bounding box center [316, 244] width 97 height 14
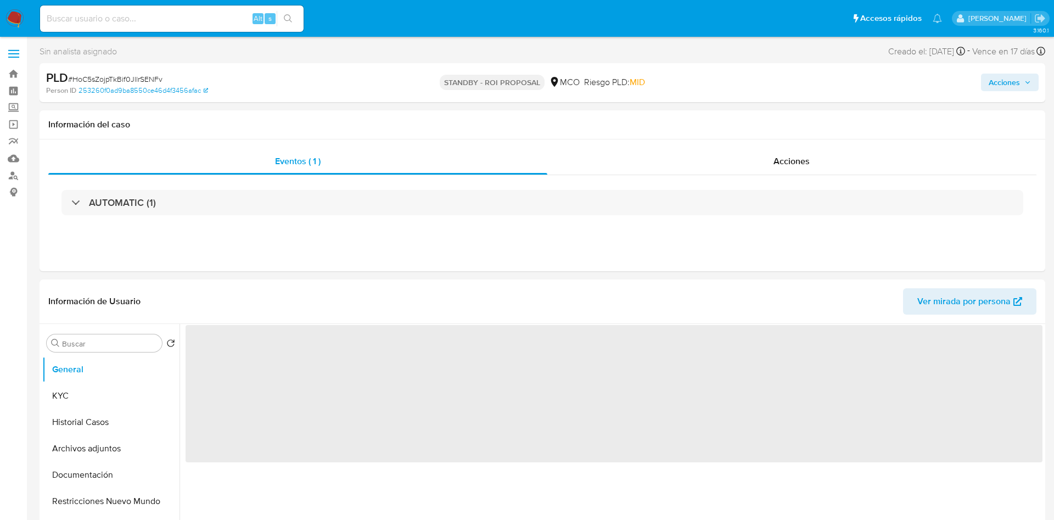
select select "10"
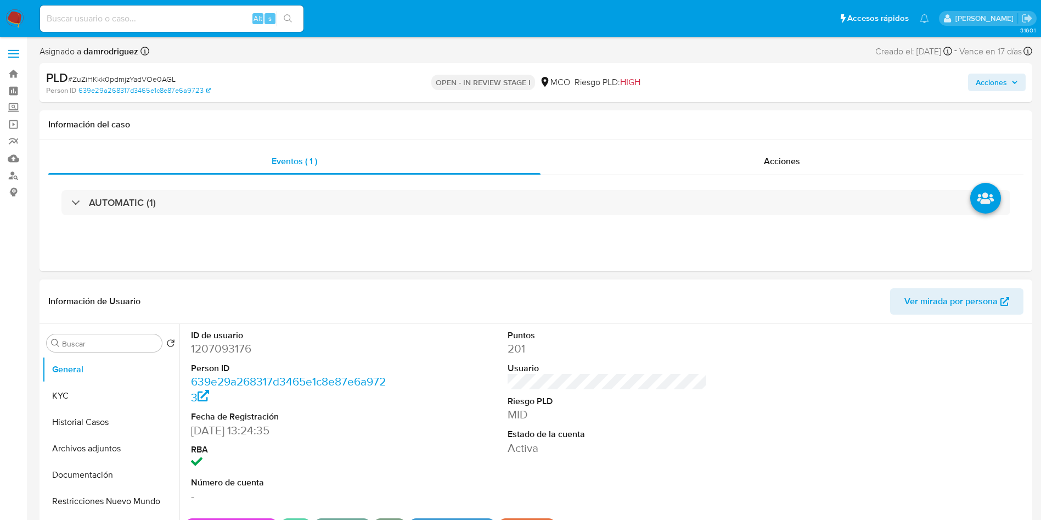
click at [227, 341] on dd "1207093176" at bounding box center [291, 348] width 200 height 15
copy dd "1207093176"
click at [504, 266] on div "Eventos ( 1 ) Acciones AUTOMATIC (1)" at bounding box center [536, 205] width 993 height 132
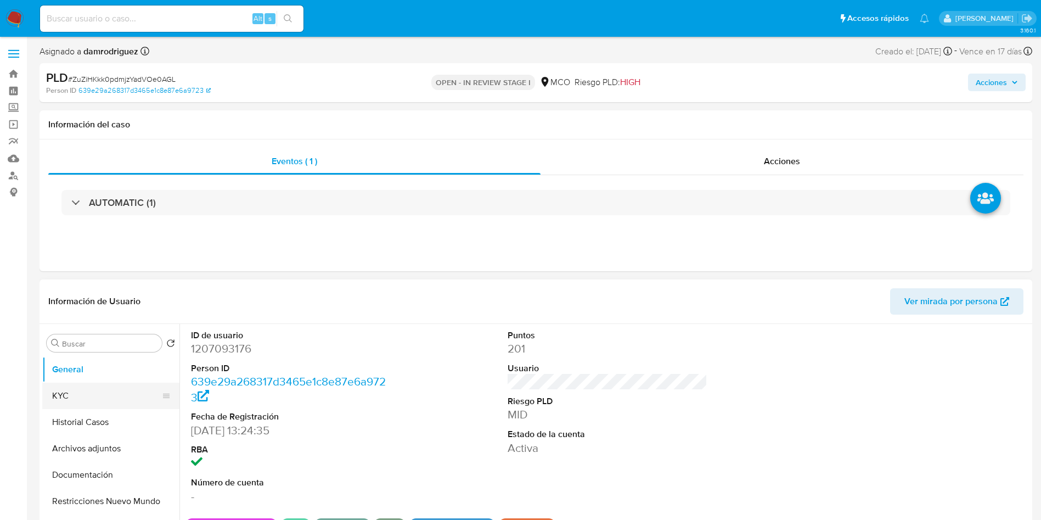
click at [86, 405] on button "KYC" at bounding box center [106, 396] width 128 height 26
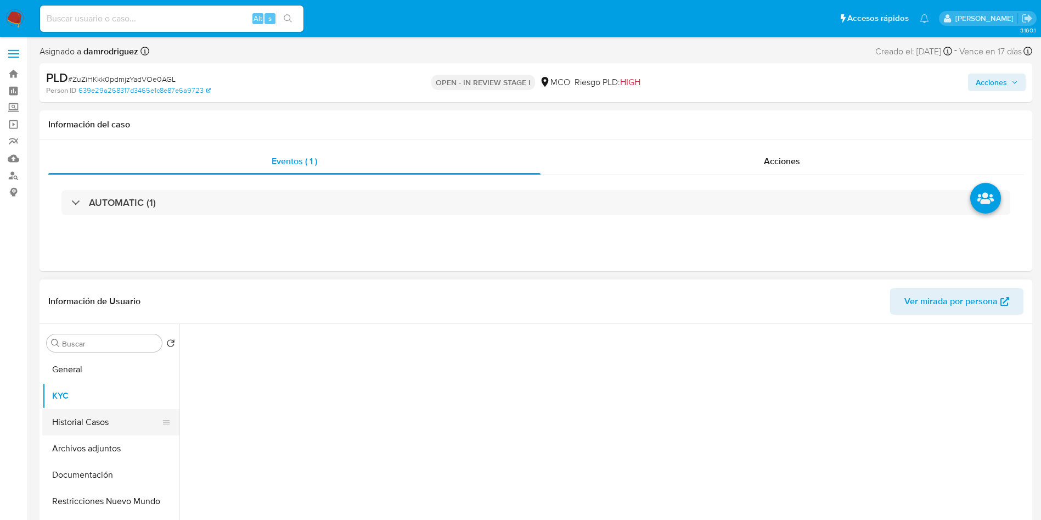
click at [88, 419] on button "Historial Casos" at bounding box center [106, 422] width 128 height 26
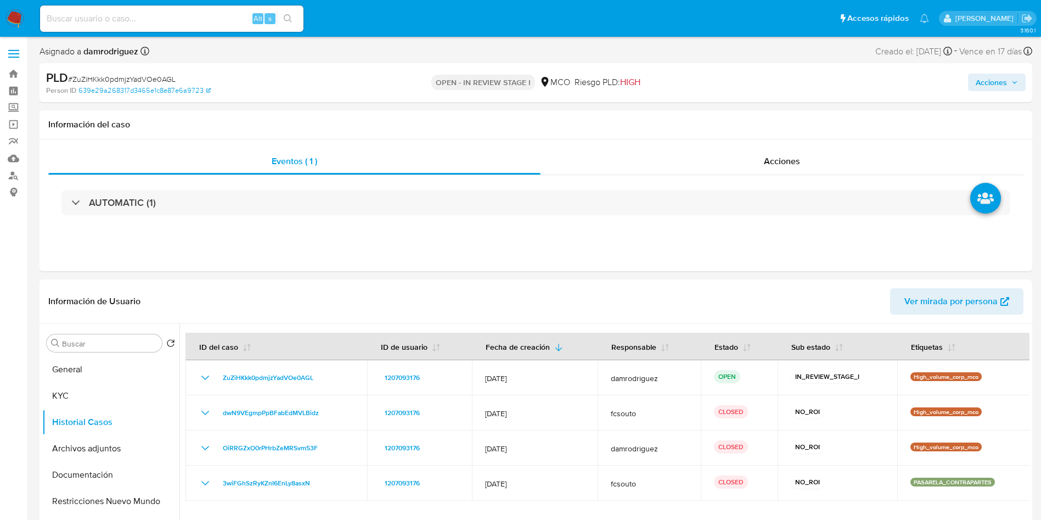
click at [93, 395] on button "KYC" at bounding box center [106, 396] width 128 height 26
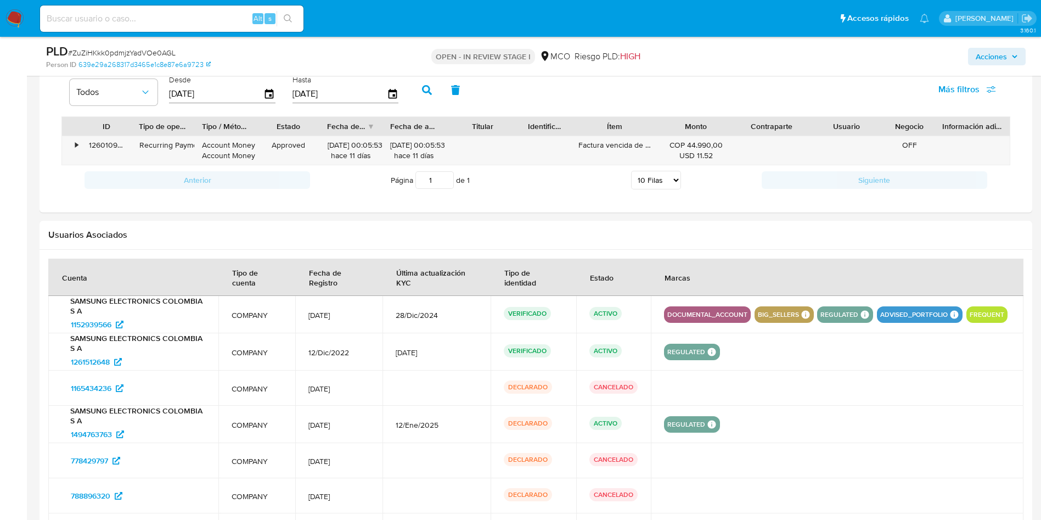
scroll to position [823, 0]
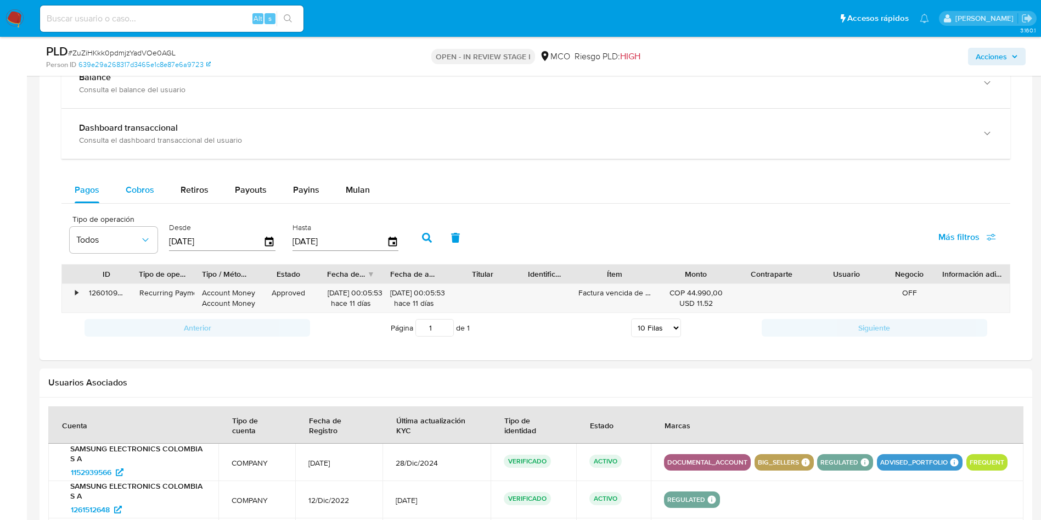
click at [142, 187] on span "Cobros" at bounding box center [140, 189] width 29 height 13
select select "10"
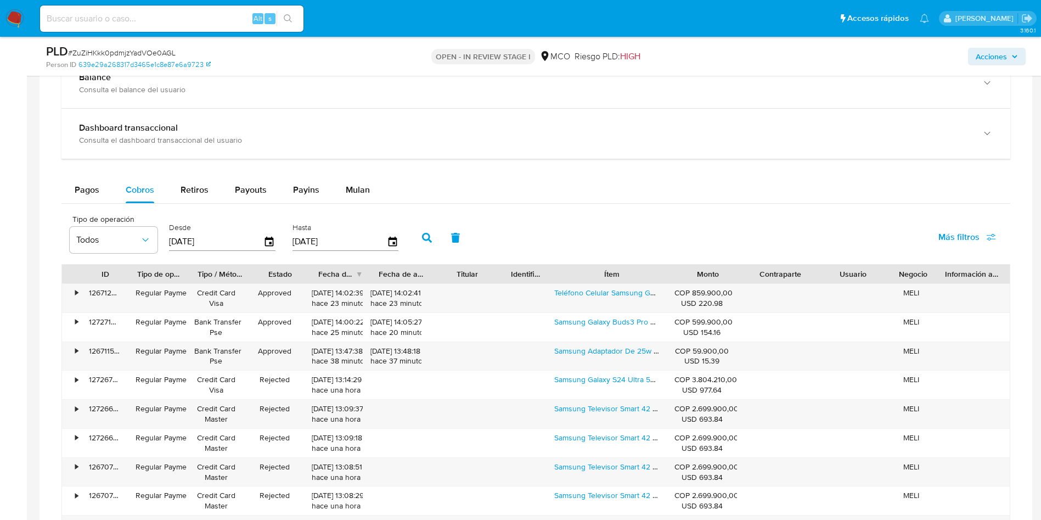
drag, startPoint x: 655, startPoint y: 271, endPoint x: 702, endPoint y: 270, distance: 47.2
click at [702, 270] on div "ID Tipo de operación Tipo / Método Estado Fecha de creación Fecha de aprobación…" at bounding box center [536, 274] width 948 height 19
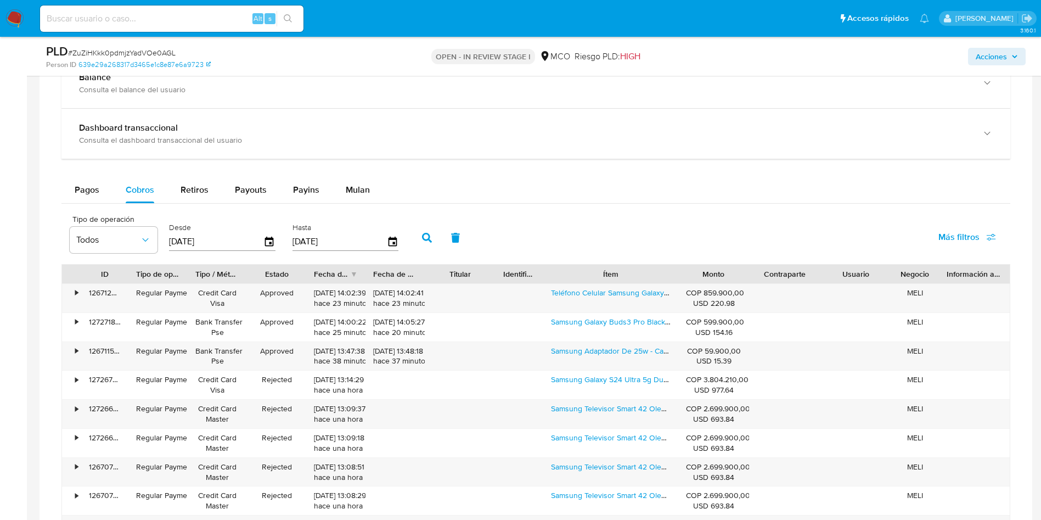
drag, startPoint x: 78, startPoint y: 188, endPoint x: 228, endPoint y: 216, distance: 151.8
click at [79, 188] on span "Pagos" at bounding box center [87, 189] width 25 height 13
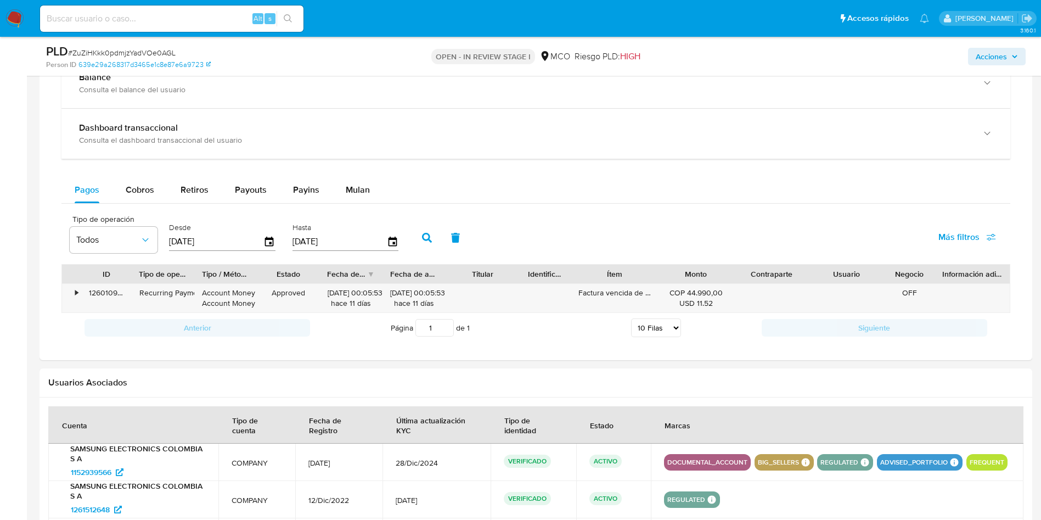
drag, startPoint x: 661, startPoint y: 273, endPoint x: 703, endPoint y: 274, distance: 41.2
click at [703, 274] on div "ID Tipo de operación Tipo / Método Estado Fecha de creación Fecha de aprobación…" at bounding box center [536, 274] width 948 height 19
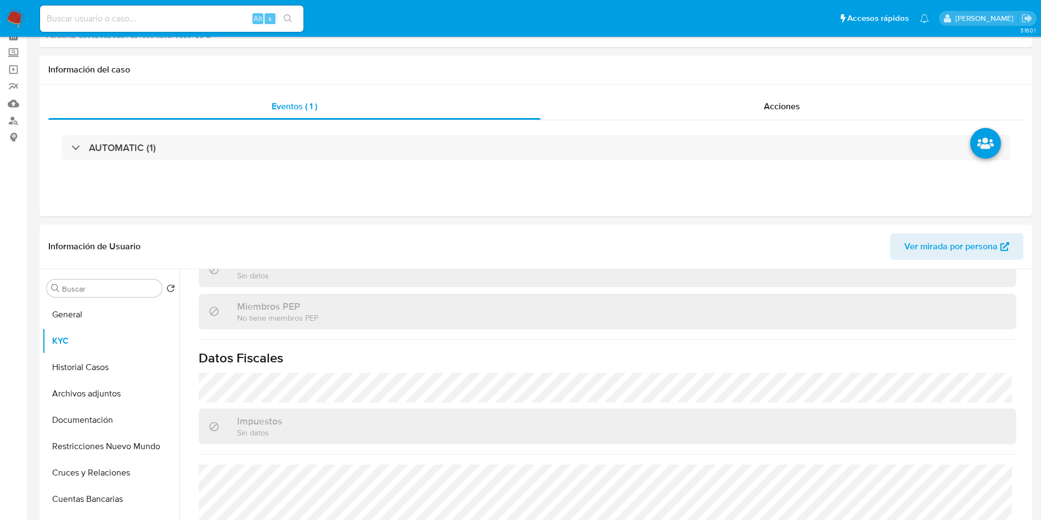
scroll to position [0, 0]
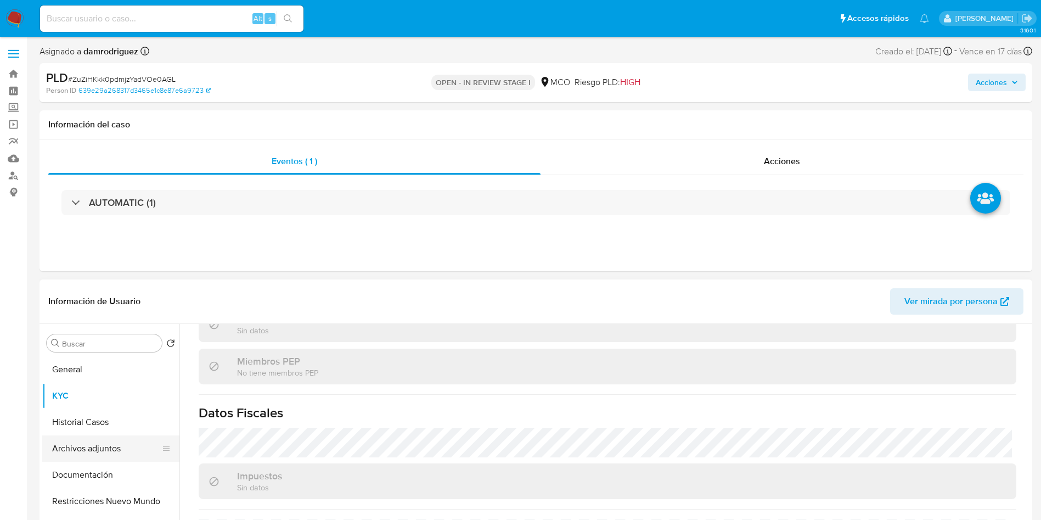
click at [122, 450] on button "Archivos adjuntos" at bounding box center [106, 448] width 128 height 26
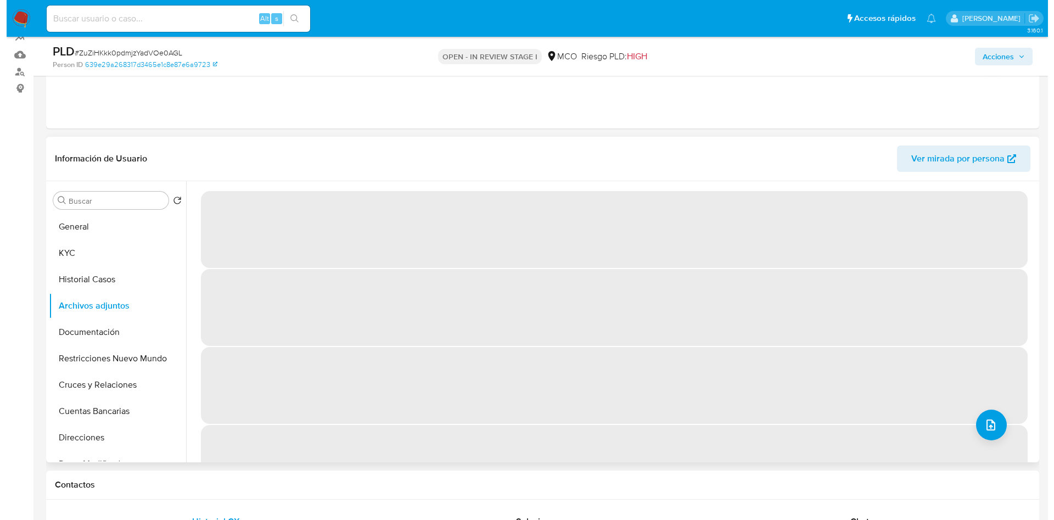
scroll to position [82, 0]
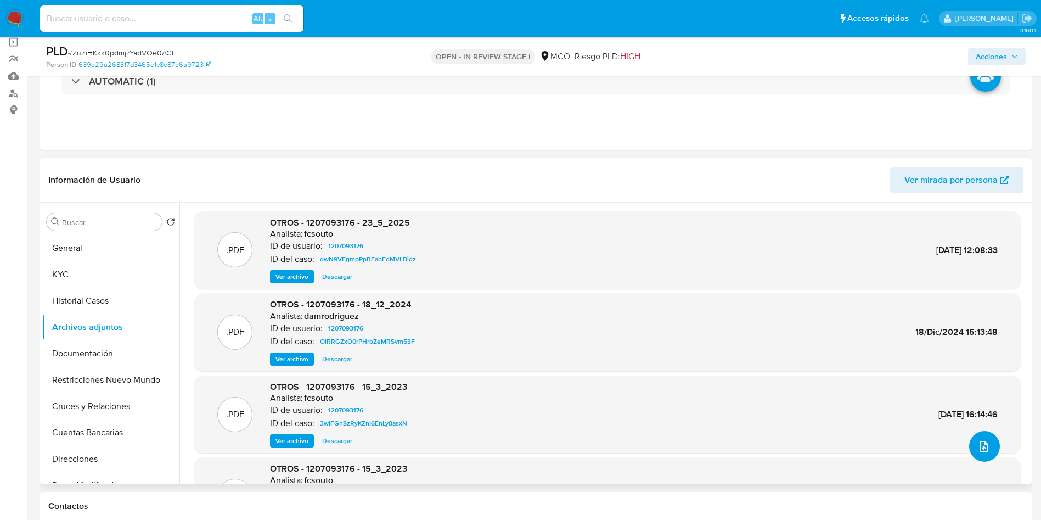
click at [980, 442] on icon "upload-file" at bounding box center [984, 446] width 9 height 11
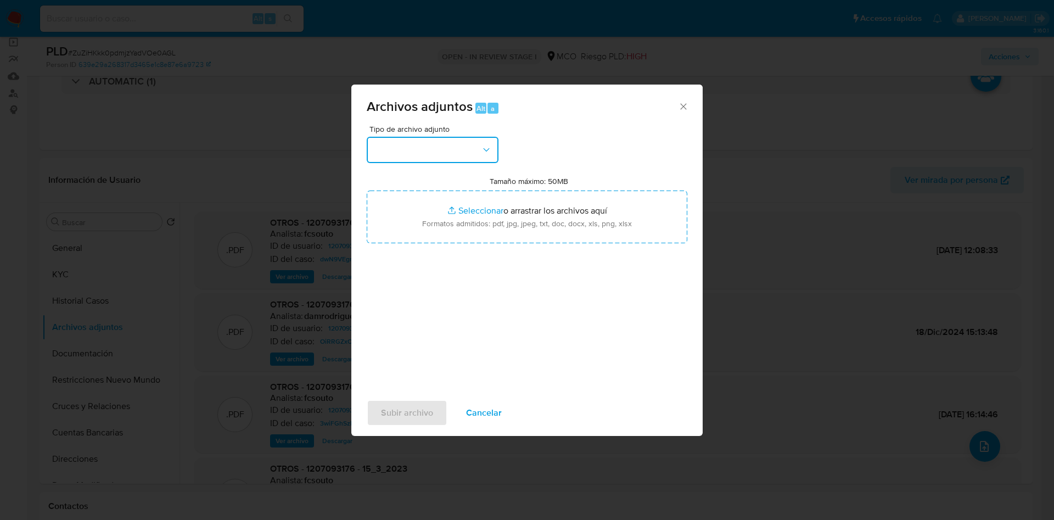
click at [428, 149] on button "button" at bounding box center [433, 150] width 132 height 26
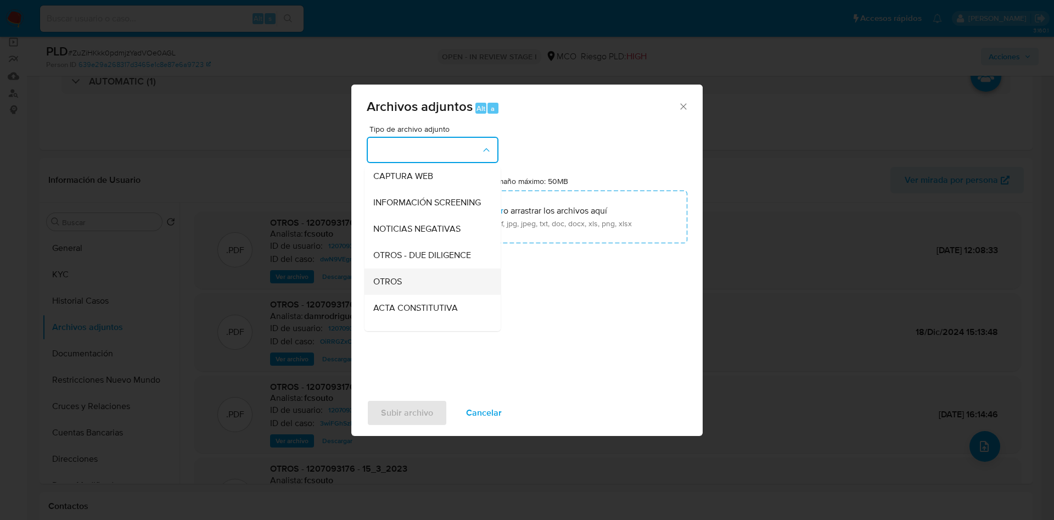
click at [409, 284] on div "OTROS" at bounding box center [429, 281] width 112 height 26
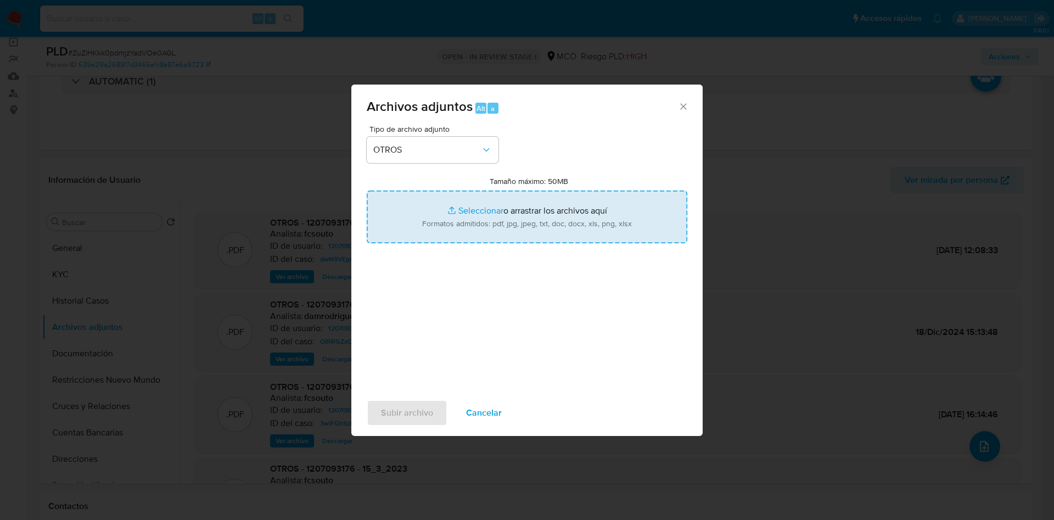
click at [456, 223] on input "Tamaño máximo: 50MB Seleccionar archivos" at bounding box center [527, 216] width 321 height 53
type input "C:\fakepath\1207093176 - 23_09_2025.pdf"
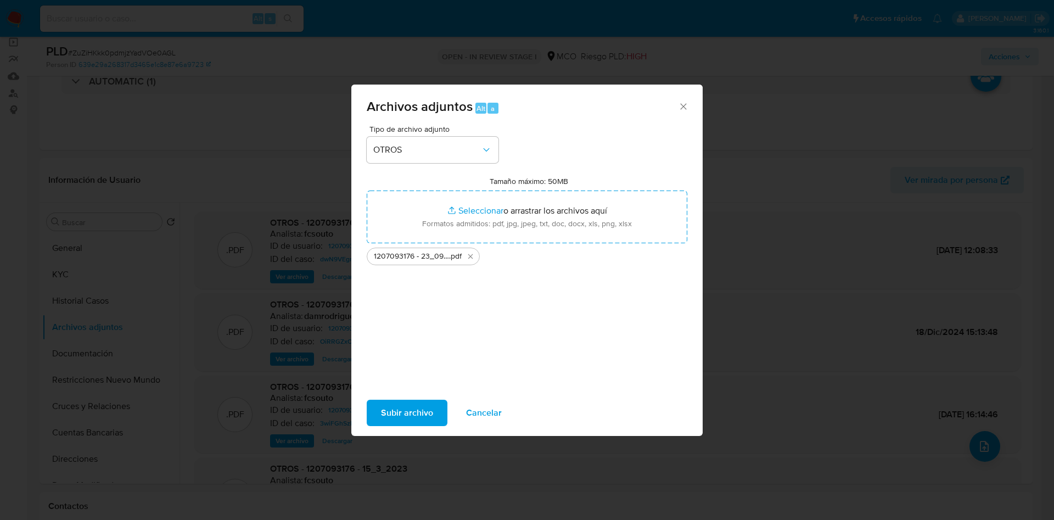
click at [416, 409] on span "Subir archivo" at bounding box center [407, 413] width 52 height 24
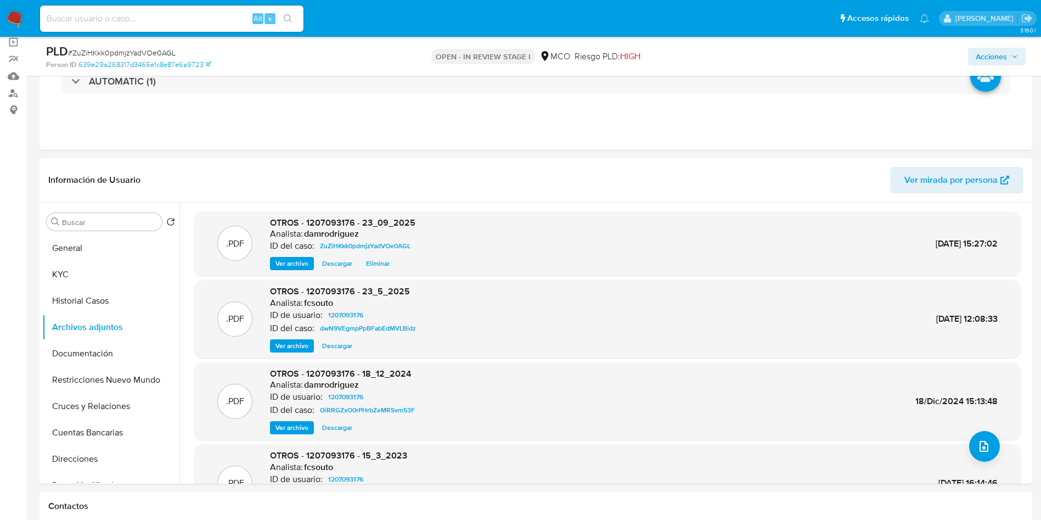
click at [992, 61] on span "Acciones" at bounding box center [991, 57] width 31 height 18
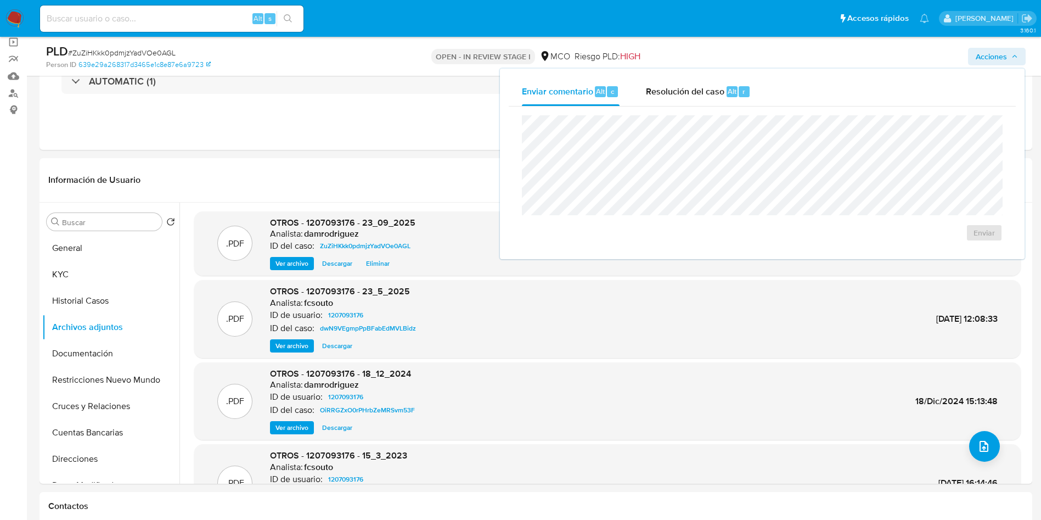
click at [715, 111] on div "Enviar" at bounding box center [762, 178] width 507 height 144
click at [705, 108] on div "Enviar" at bounding box center [762, 178] width 507 height 144
click at [686, 89] on span "Resolución del caso" at bounding box center [685, 91] width 78 height 13
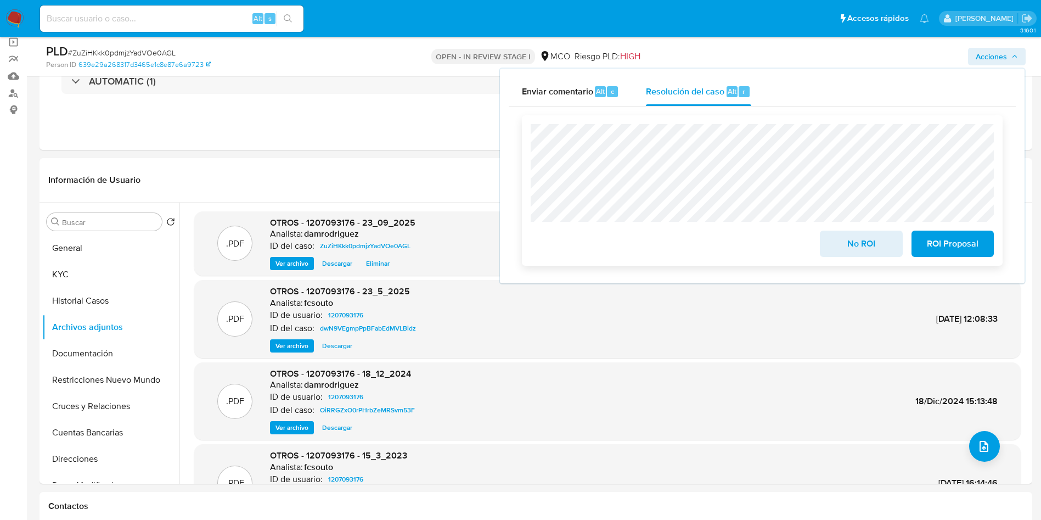
click at [829, 234] on button "No ROI" at bounding box center [861, 244] width 82 height 26
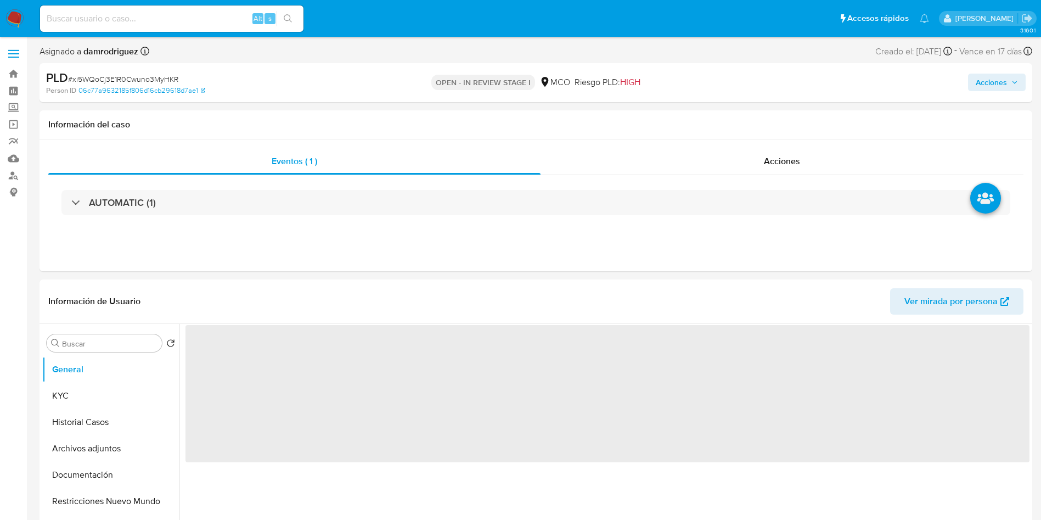
select select "10"
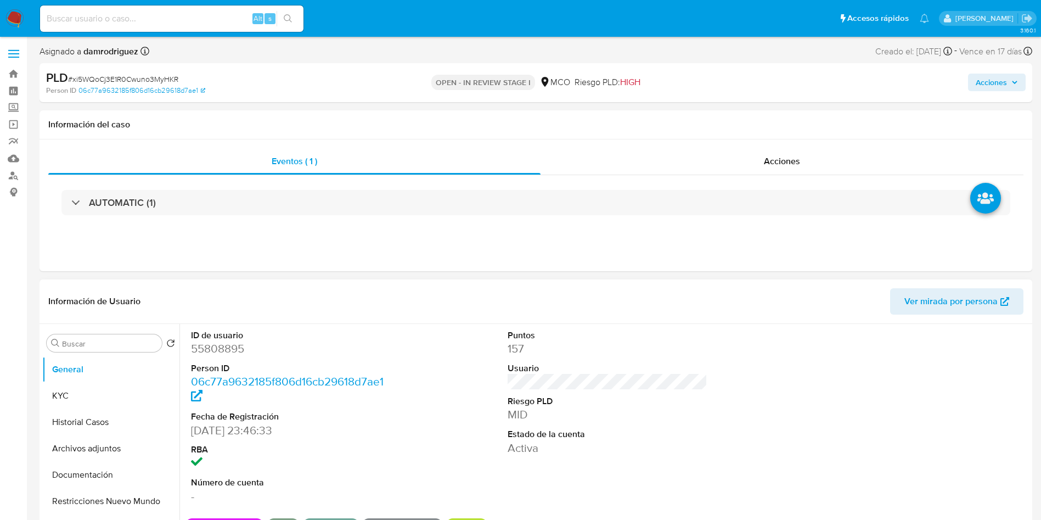
click at [214, 349] on dd "55808895" at bounding box center [291, 348] width 200 height 15
copy dd "55808895"
click at [235, 332] on dt "ID de usuario" at bounding box center [291, 335] width 200 height 12
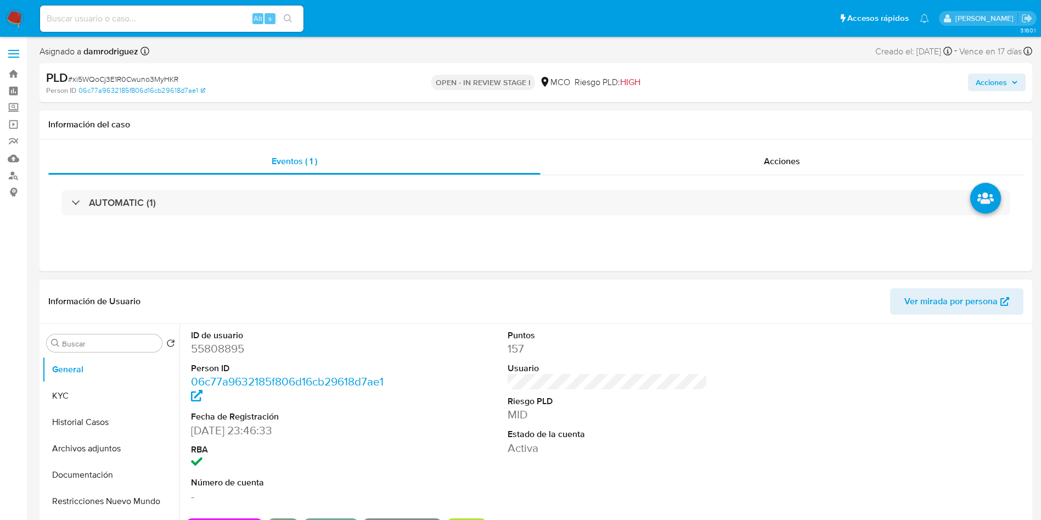
click at [231, 350] on dd "55808895" at bounding box center [291, 348] width 200 height 15
copy dd "55808895"
click at [228, 345] on dd "55808895" at bounding box center [291, 348] width 200 height 15
